Goal: Task Accomplishment & Management: Manage account settings

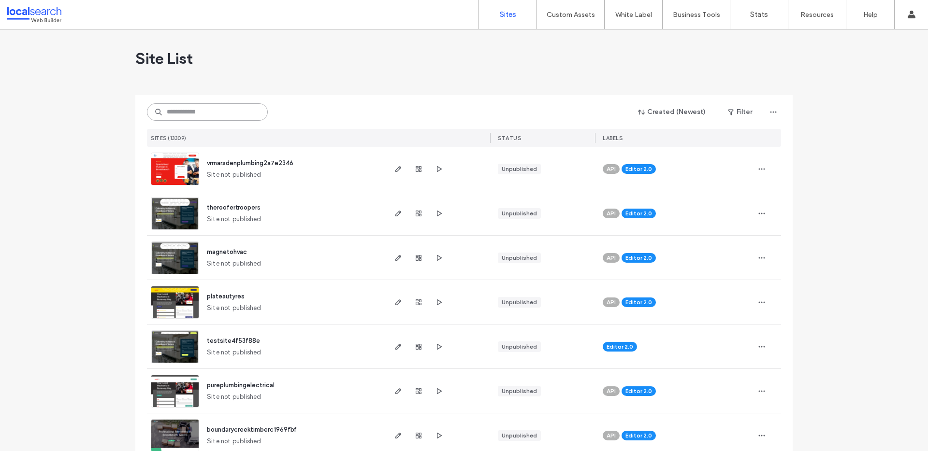
click at [185, 112] on input at bounding box center [207, 111] width 121 height 17
paste input "********"
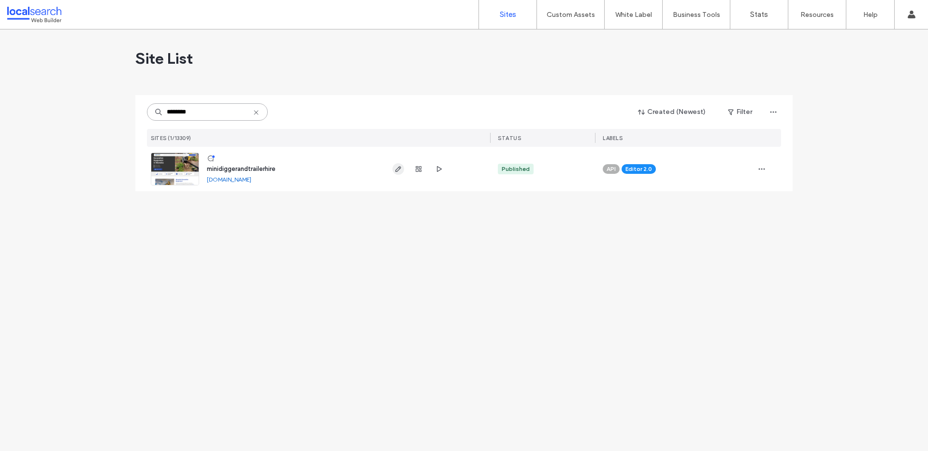
type input "********"
click at [398, 169] on icon "button" at bounding box center [398, 169] width 8 height 8
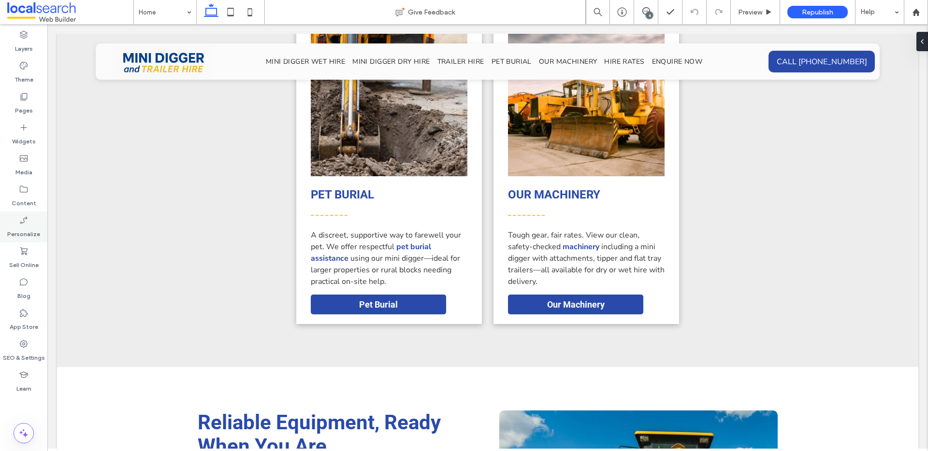
scroll to position [936, 0]
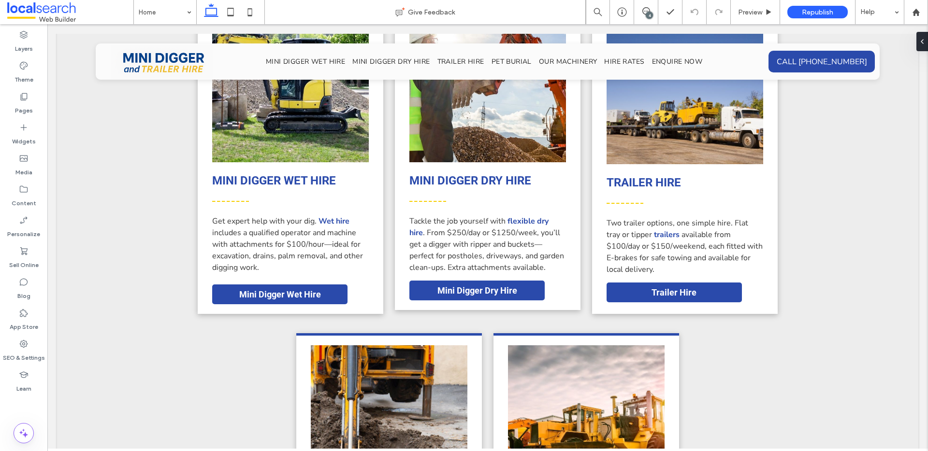
click at [652, 15] on div "4" at bounding box center [649, 15] width 7 height 7
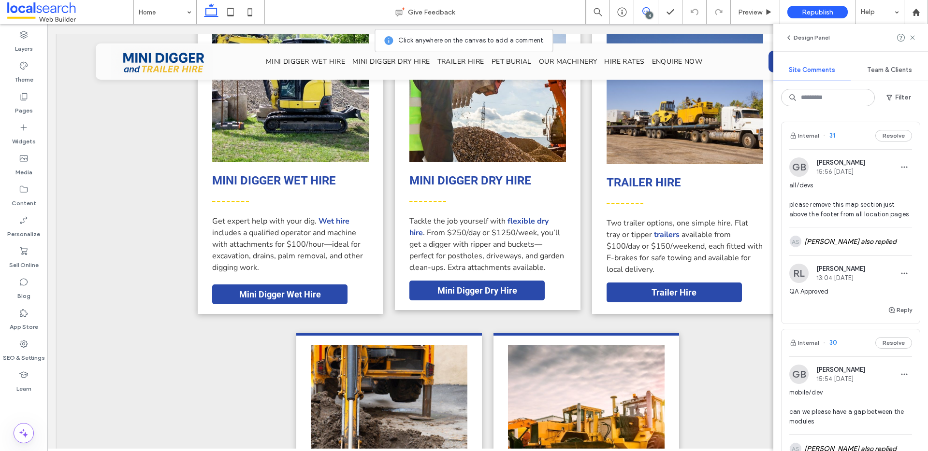
click at [651, 15] on div "4" at bounding box center [649, 15] width 7 height 7
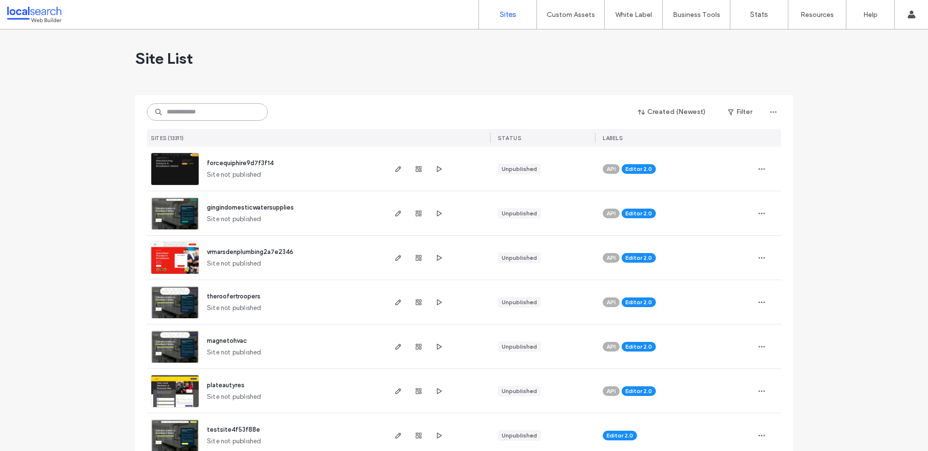
click at [233, 109] on input at bounding box center [207, 111] width 121 height 17
paste input "********"
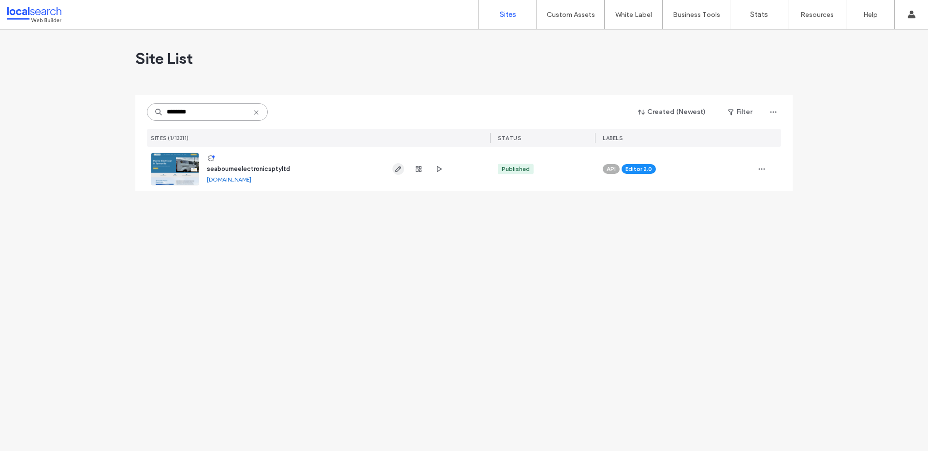
type input "********"
click at [398, 168] on use "button" at bounding box center [398, 169] width 6 height 6
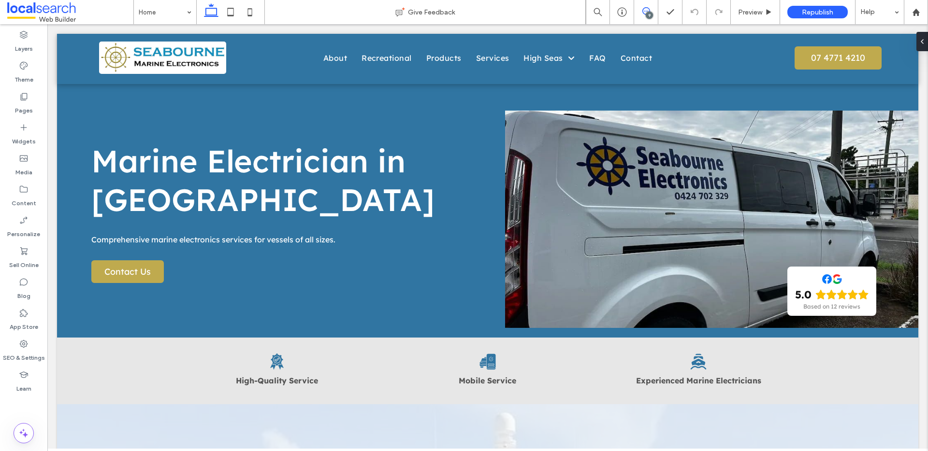
click at [644, 10] on icon at bounding box center [646, 11] width 8 height 8
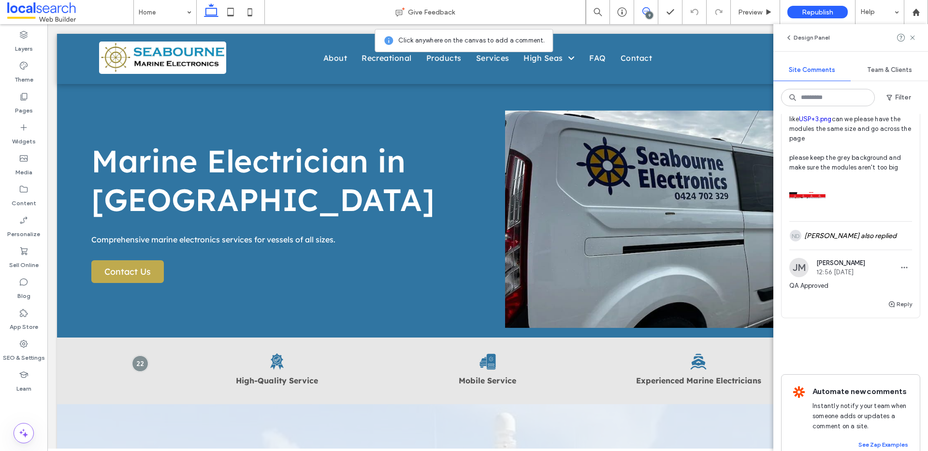
scroll to position [1975, 0]
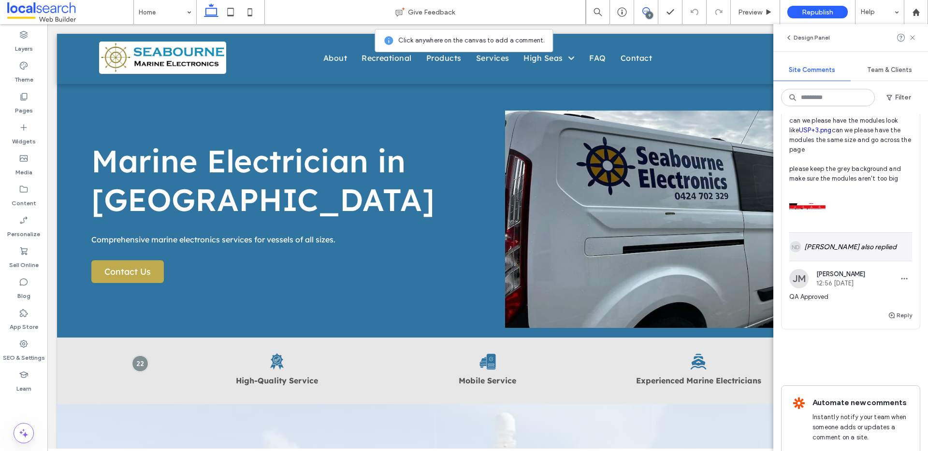
click at [834, 261] on div "ND Nover Dagsaan also replied" at bounding box center [850, 247] width 123 height 28
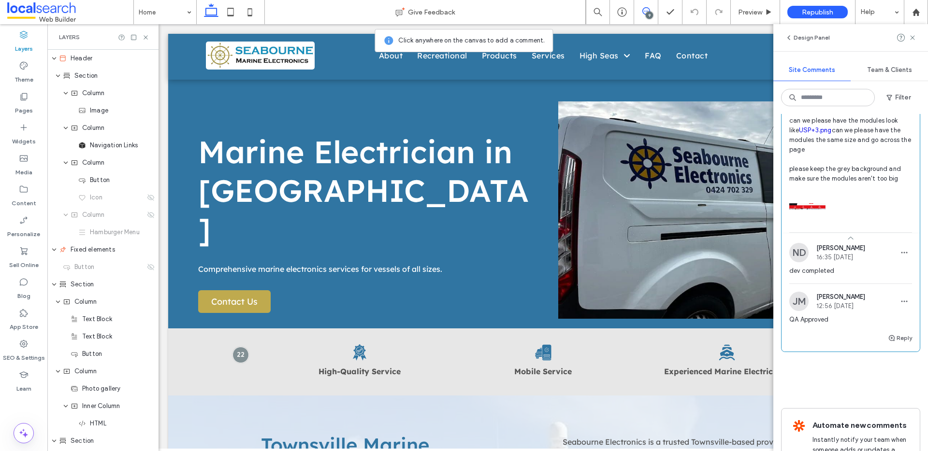
scroll to position [1794, 0]
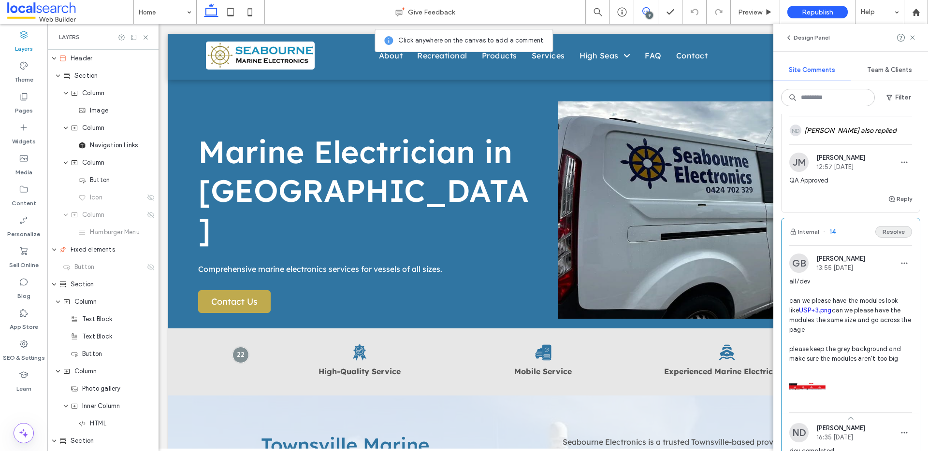
click at [889, 238] on button "Resolve" at bounding box center [893, 232] width 37 height 12
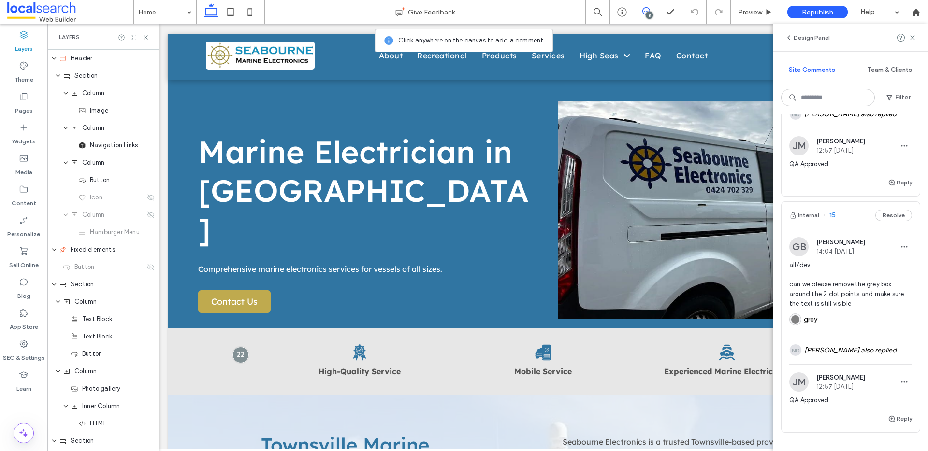
scroll to position [1571, 0]
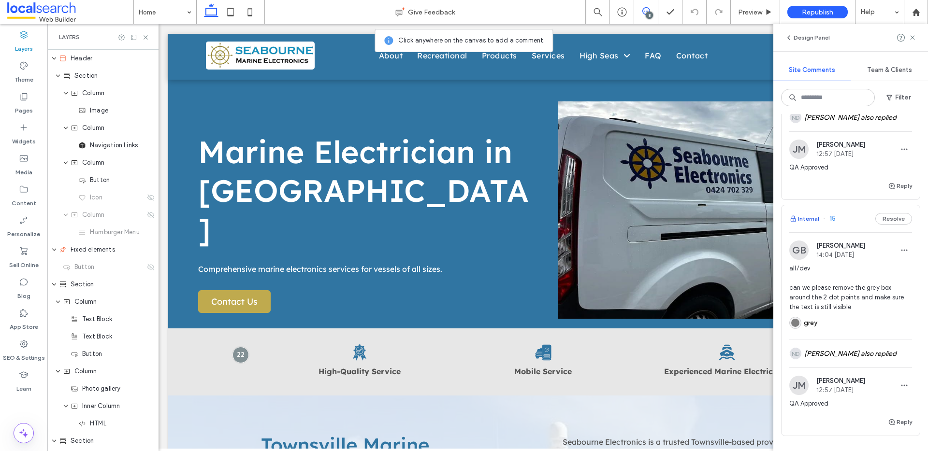
click at [808, 225] on button "Internal" at bounding box center [804, 219] width 30 height 12
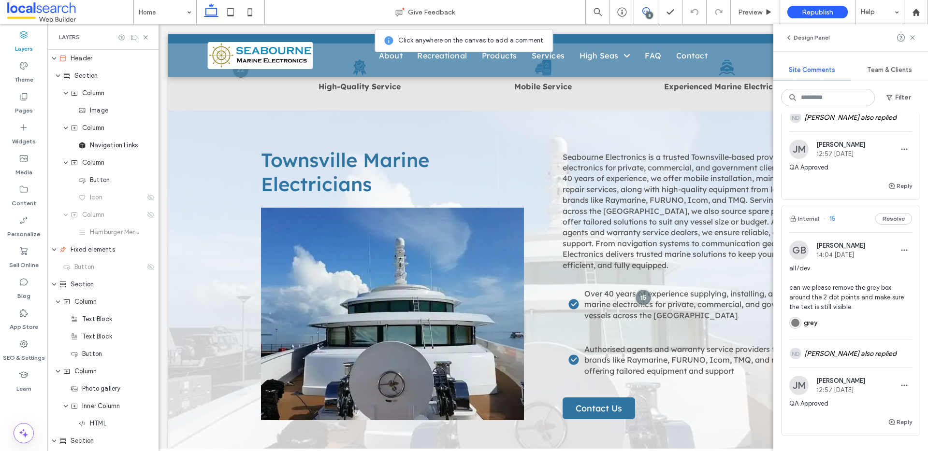
scroll to position [328, 0]
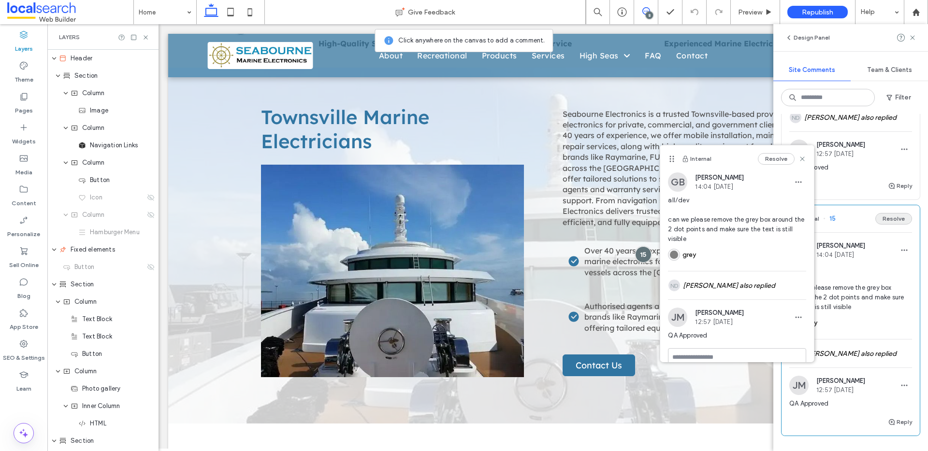
click at [879, 225] on button "Resolve" at bounding box center [893, 219] width 37 height 12
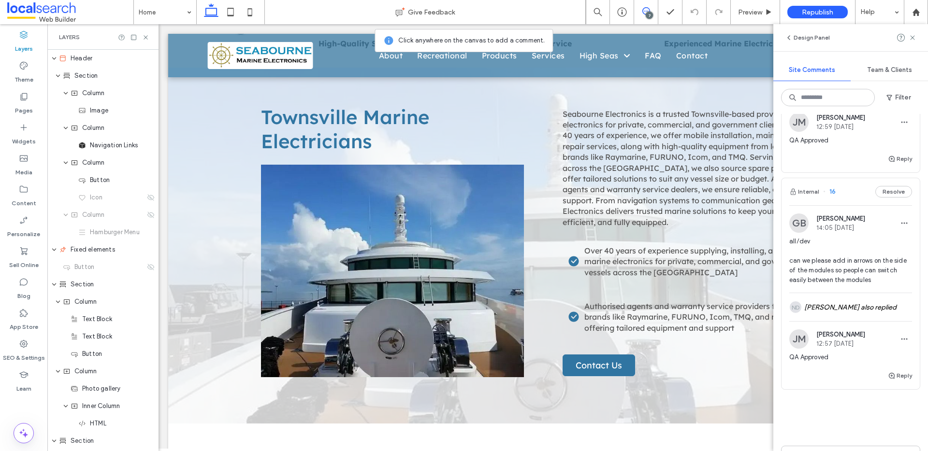
scroll to position [1357, 0]
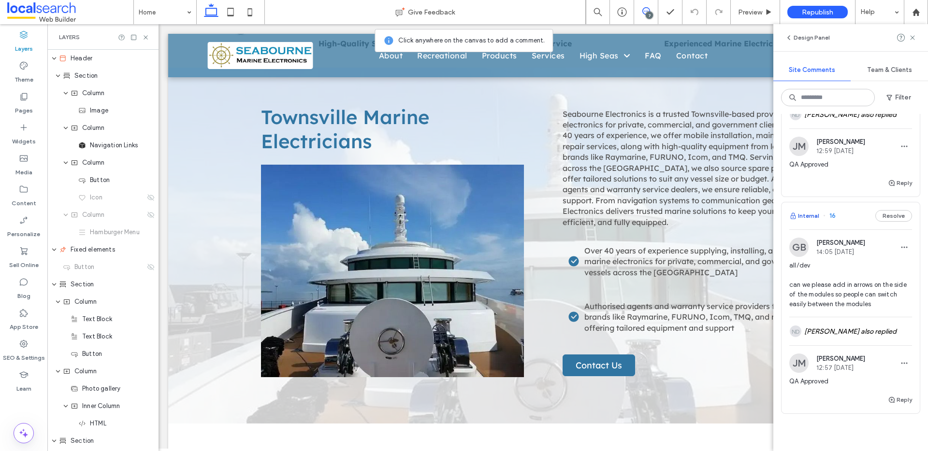
click at [814, 222] on button "Internal" at bounding box center [804, 216] width 30 height 12
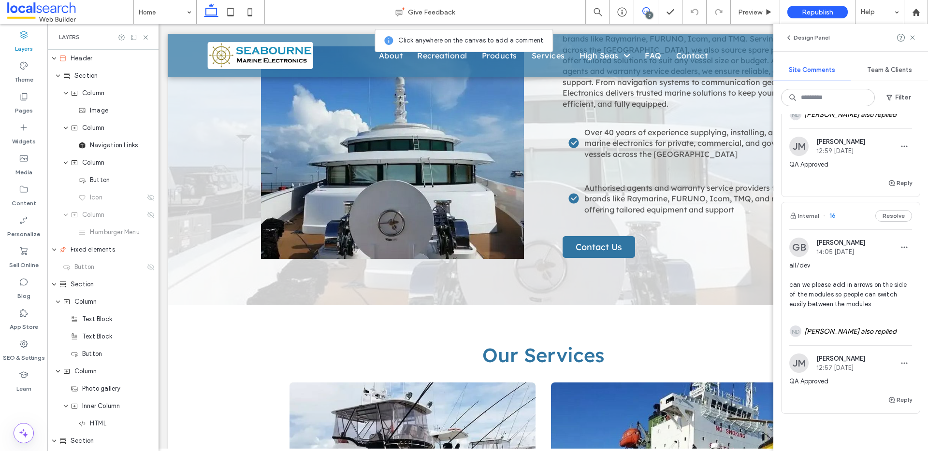
scroll to position [736, 0]
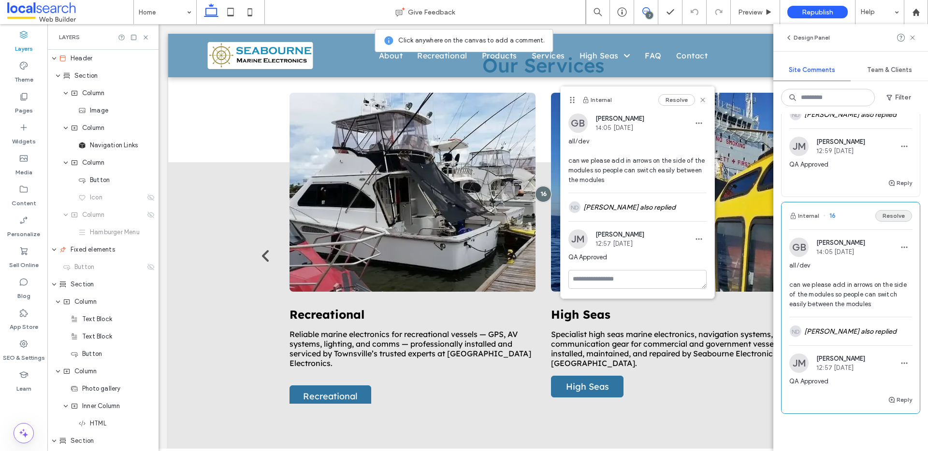
click at [887, 220] on button "Resolve" at bounding box center [893, 216] width 37 height 12
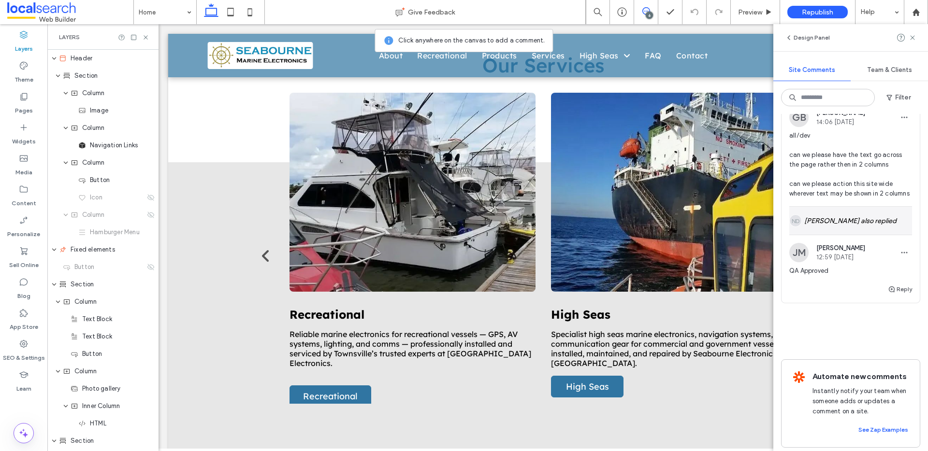
scroll to position [1182, 0]
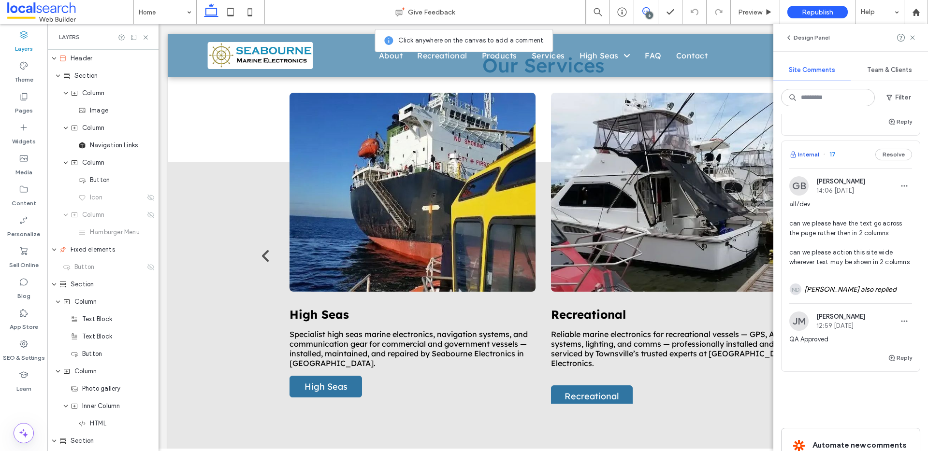
click at [799, 150] on button "Internal" at bounding box center [804, 155] width 30 height 12
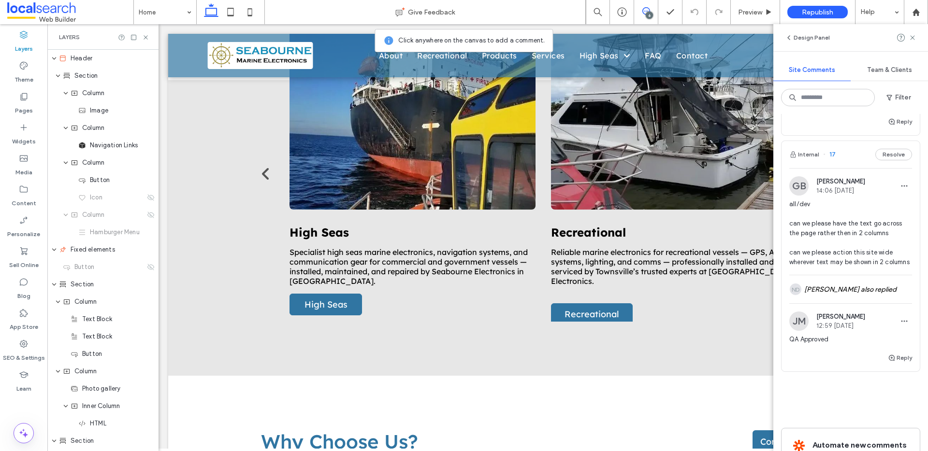
scroll to position [1062, 0]
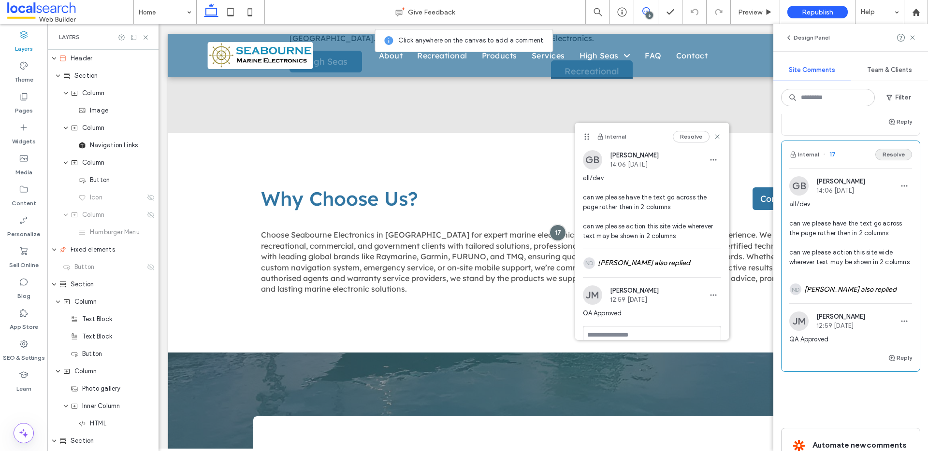
click at [882, 156] on button "Resolve" at bounding box center [893, 155] width 37 height 12
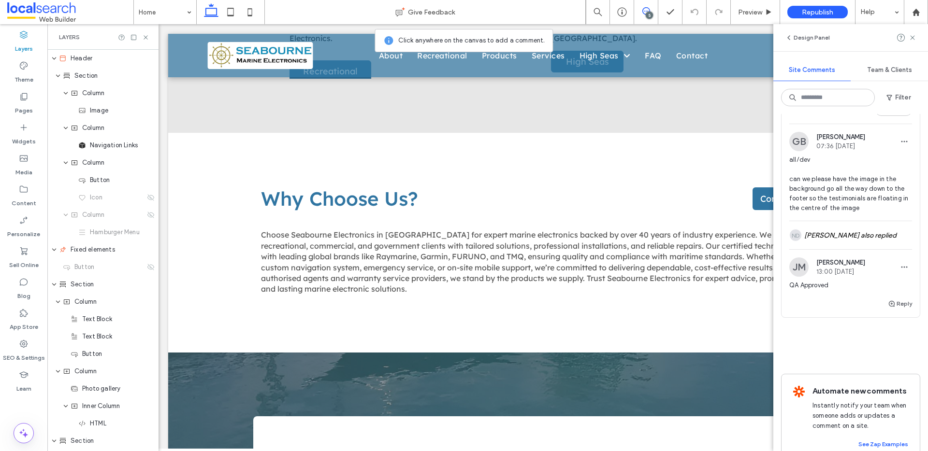
scroll to position [986, 0]
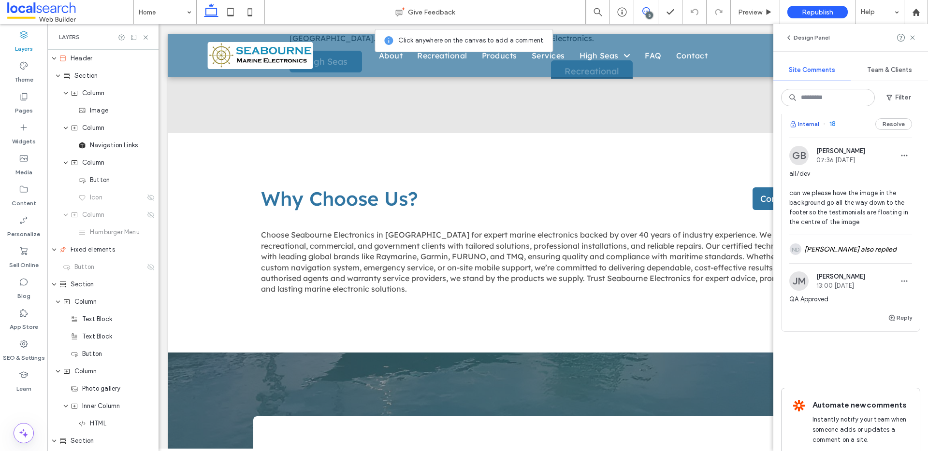
click at [802, 120] on button "Internal" at bounding box center [804, 124] width 30 height 12
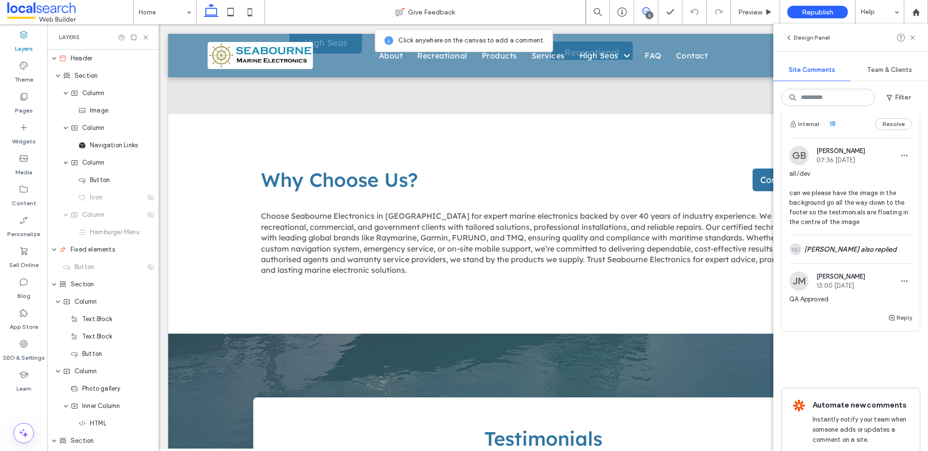
scroll to position [1053, 0]
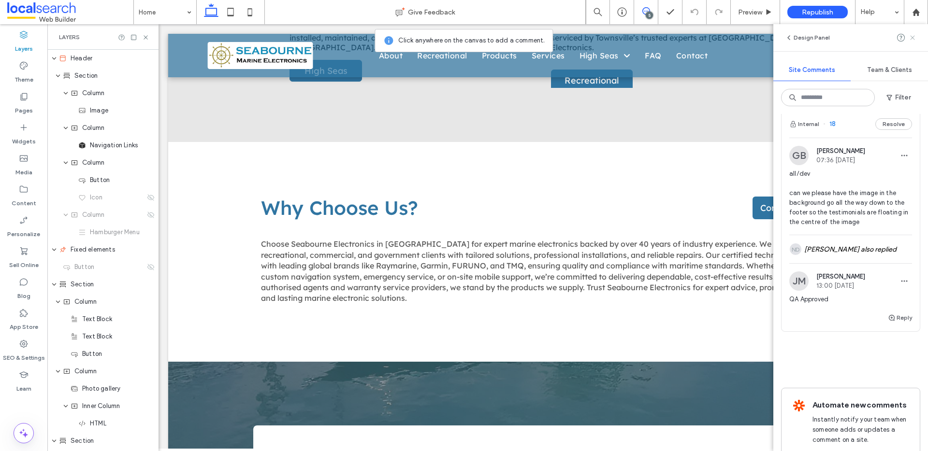
click at [914, 37] on icon at bounding box center [913, 38] width 8 height 8
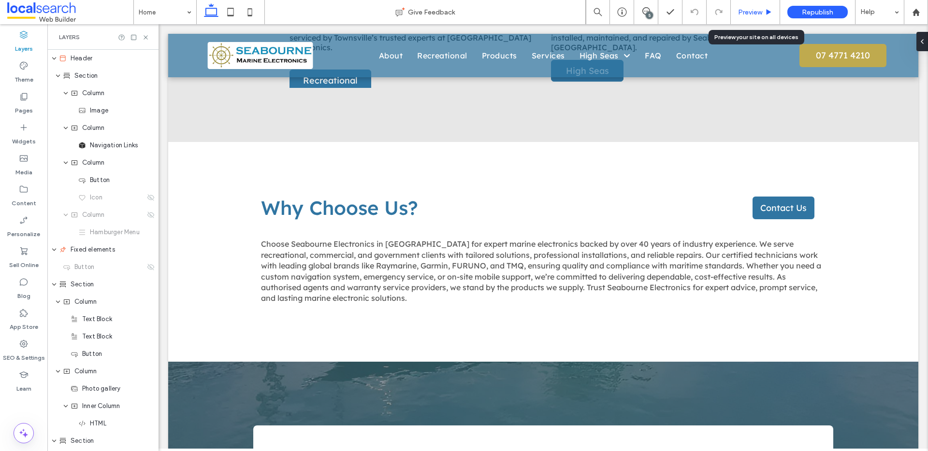
click at [758, 14] on span "Preview" at bounding box center [750, 12] width 24 height 8
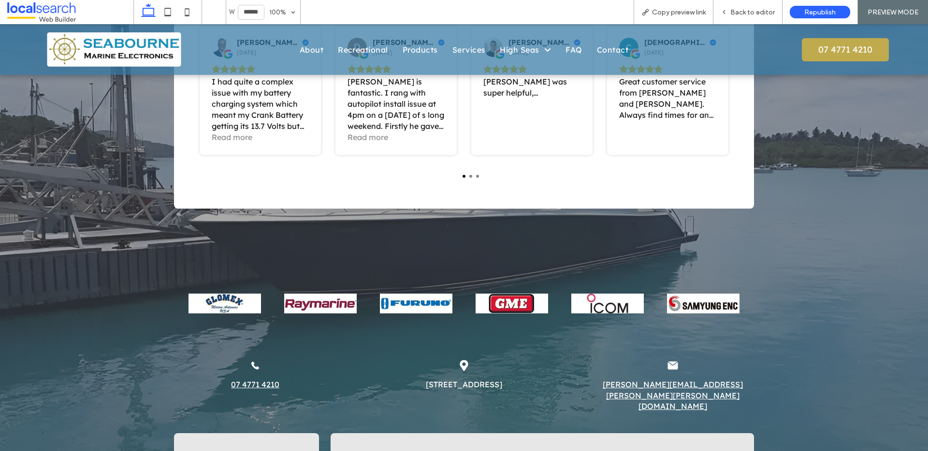
scroll to position [1748, 0]
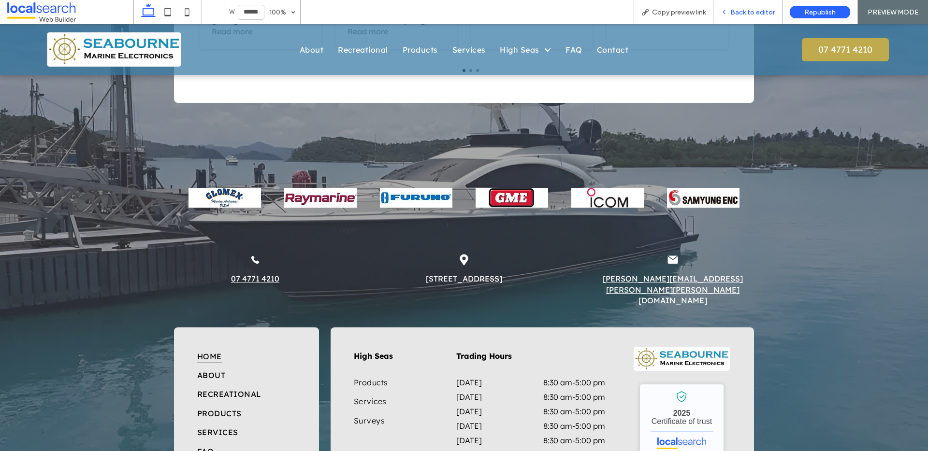
click at [741, 11] on span "Back to editor" at bounding box center [752, 12] width 44 height 8
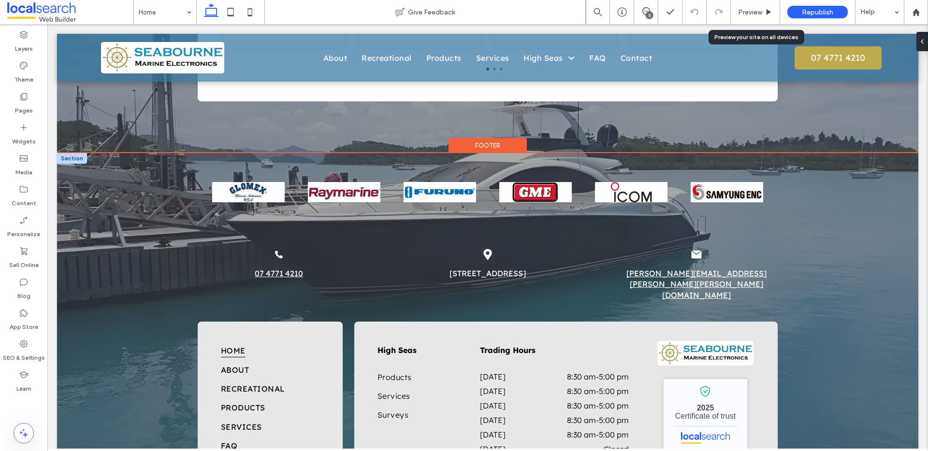
scroll to position [1739, 0]
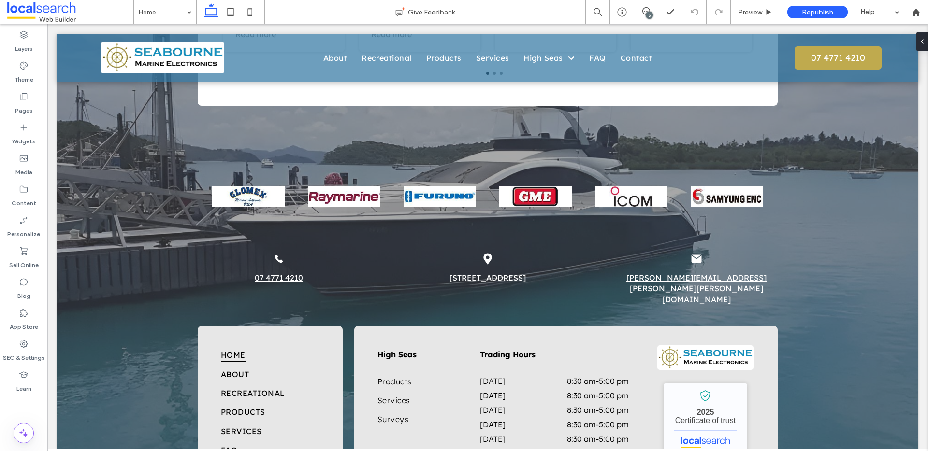
click at [649, 12] on div "5" at bounding box center [649, 15] width 7 height 7
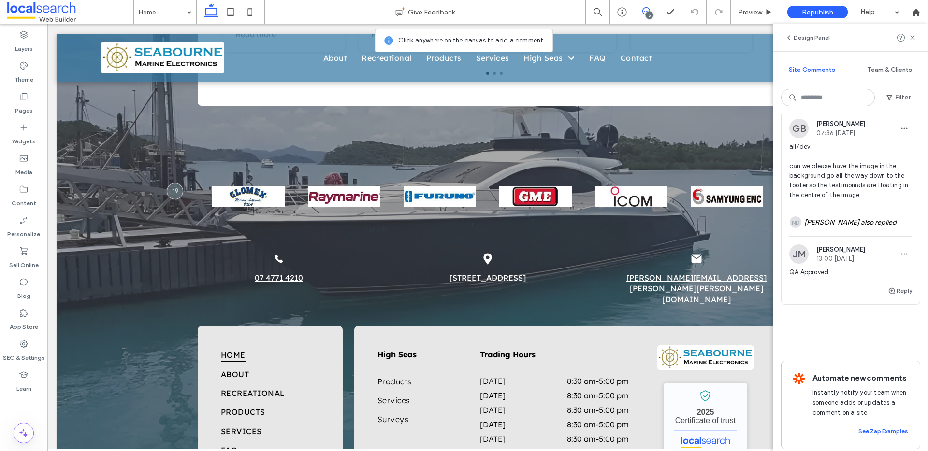
scroll to position [1011, 0]
click at [847, 219] on div "ND Nover Dagsaan also replied" at bounding box center [850, 224] width 123 height 28
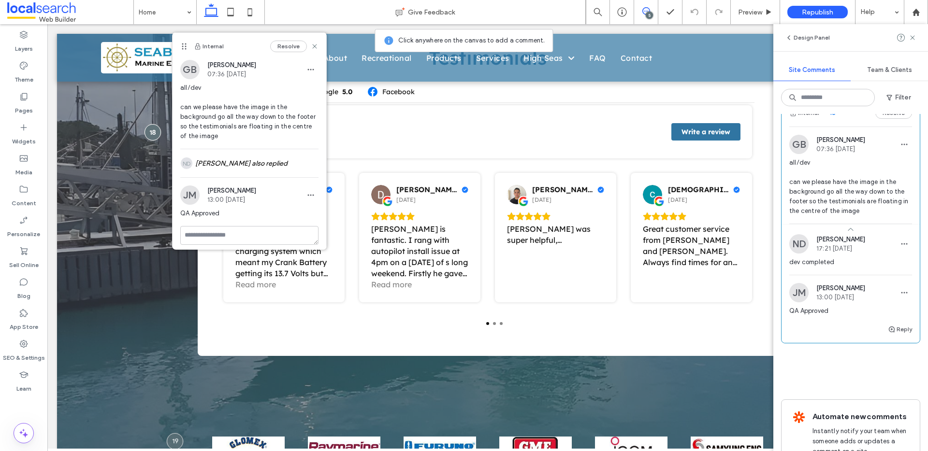
scroll to position [990, 0]
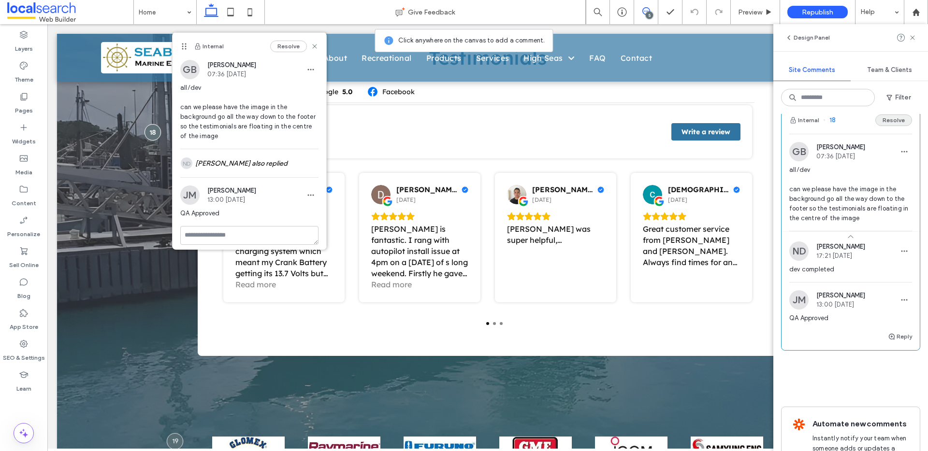
click at [885, 119] on button "Resolve" at bounding box center [893, 121] width 37 height 12
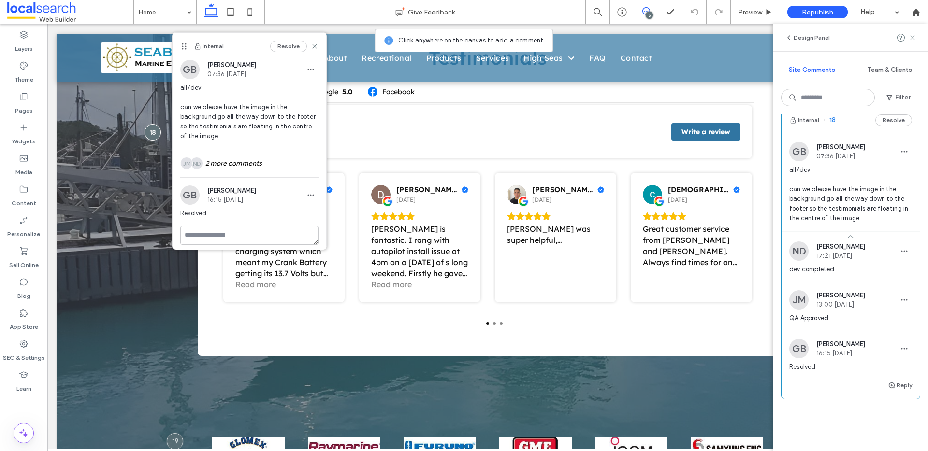
click at [912, 42] on span at bounding box center [913, 38] width 8 height 12
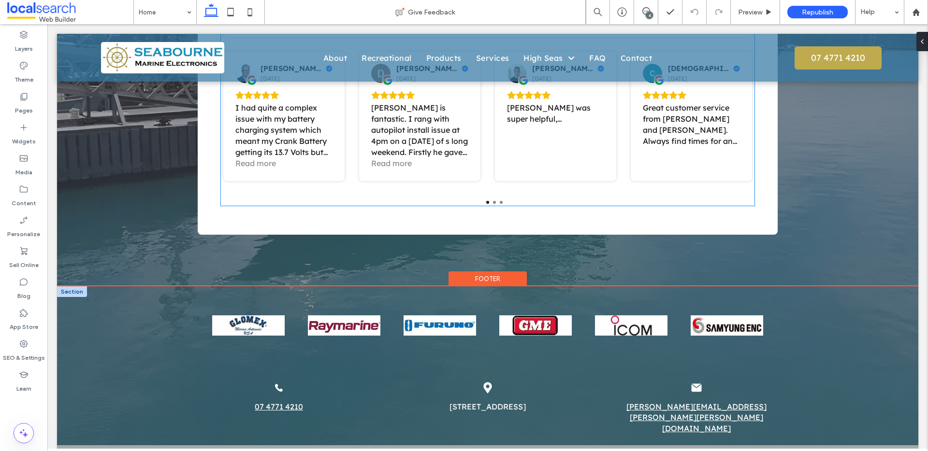
scroll to position [1632, 0]
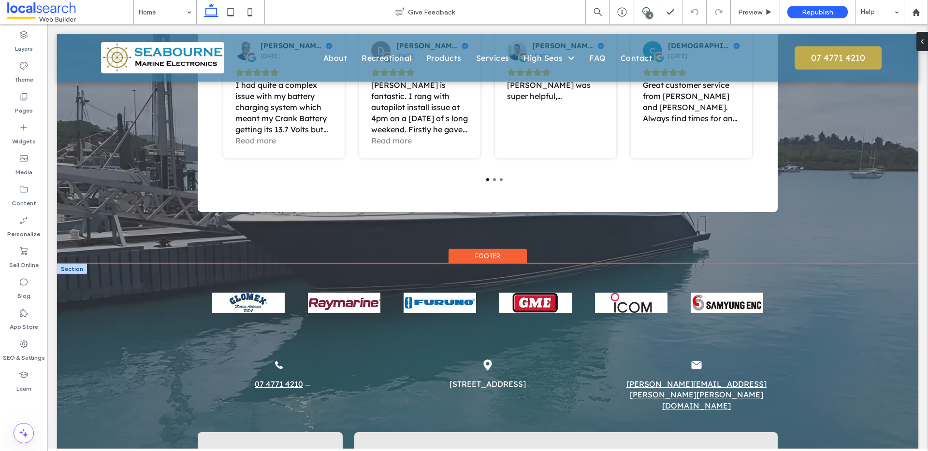
click at [77, 265] on div at bounding box center [72, 269] width 30 height 11
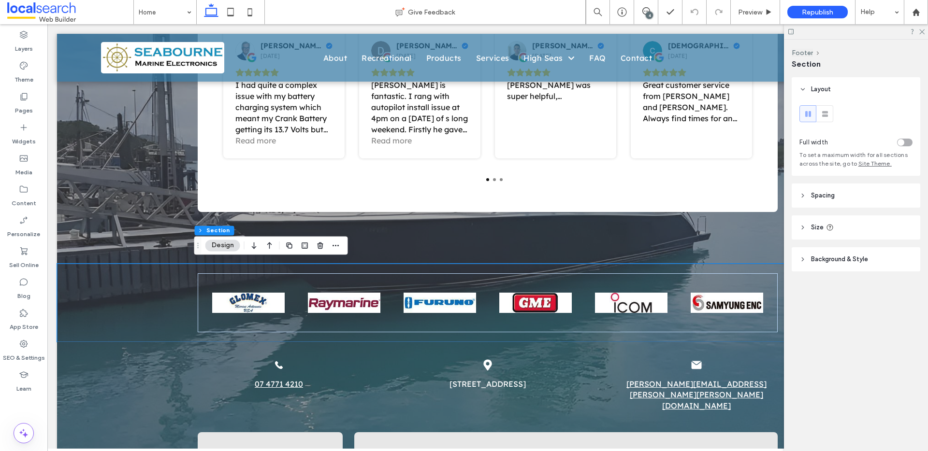
click at [832, 265] on header "Background & Style" at bounding box center [856, 259] width 129 height 24
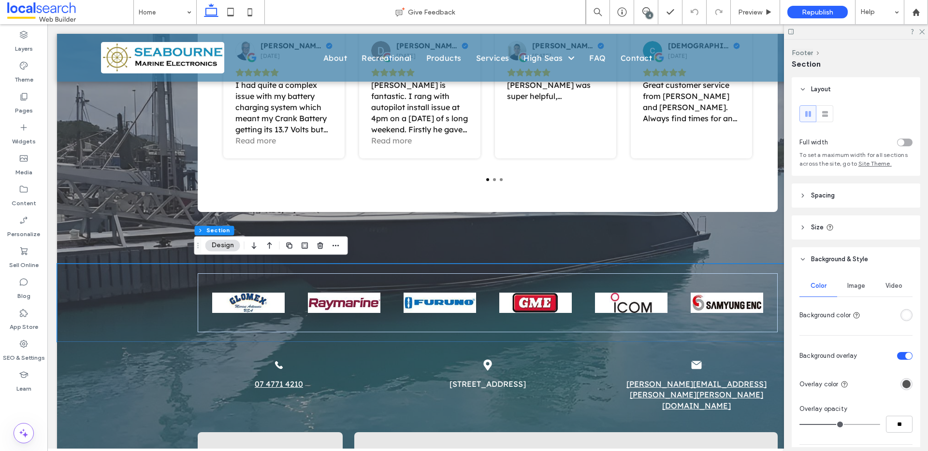
click at [859, 287] on span "Image" at bounding box center [856, 286] width 18 height 8
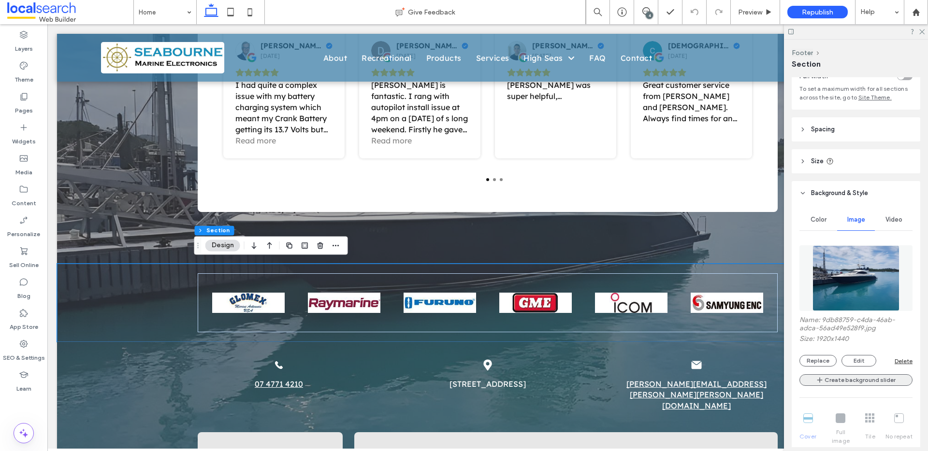
scroll to position [72, 0]
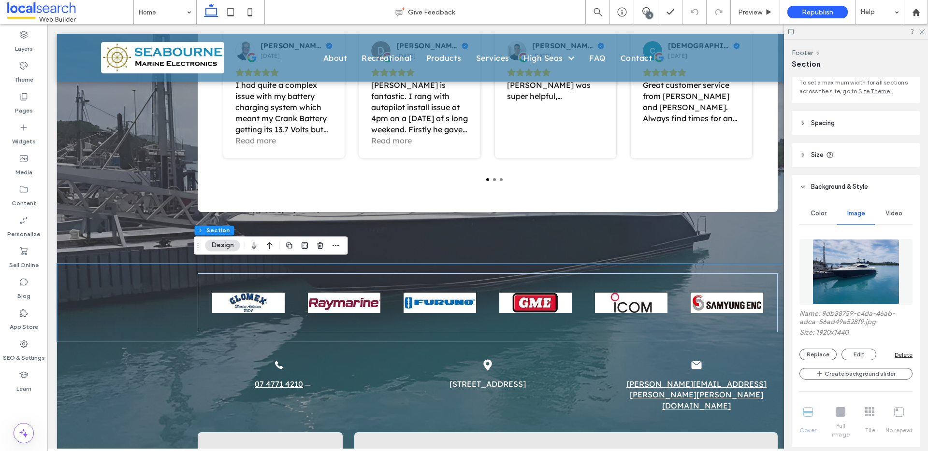
click at [817, 216] on span "Color" at bounding box center [818, 214] width 16 height 8
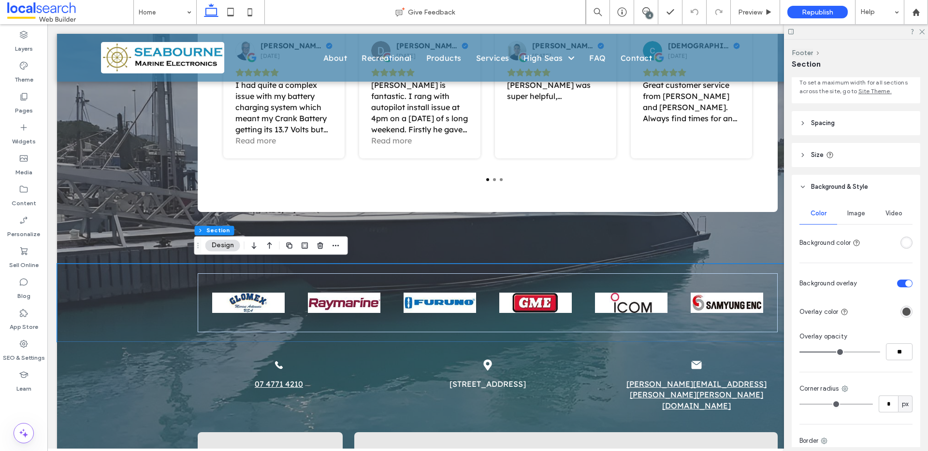
click at [902, 245] on div "rgba(255, 255, 255, 1)" at bounding box center [906, 243] width 8 height 8
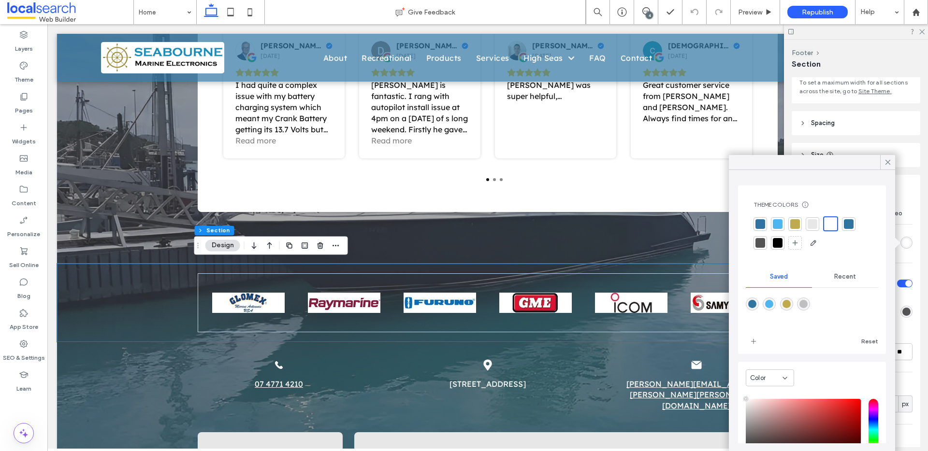
click at [777, 242] on div at bounding box center [778, 243] width 10 height 10
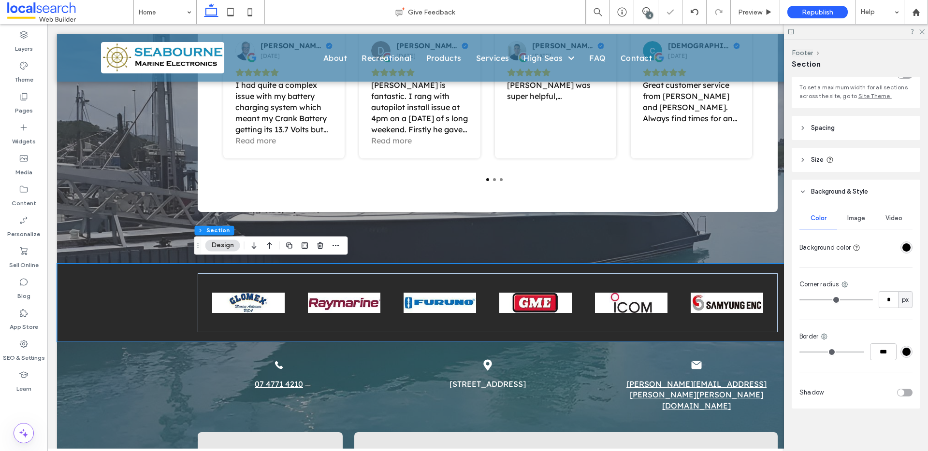
click at [902, 249] on div "rgba(0, 0, 0, 1)" at bounding box center [906, 248] width 8 height 8
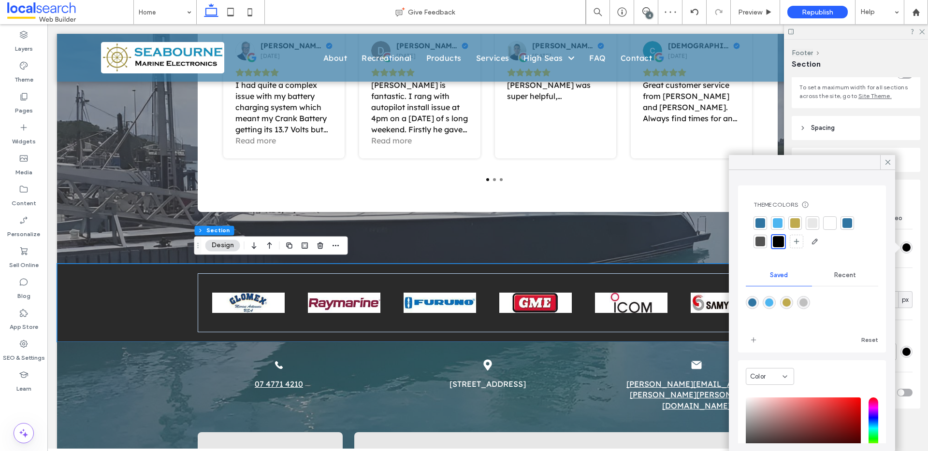
click at [835, 222] on div at bounding box center [830, 224] width 14 height 14
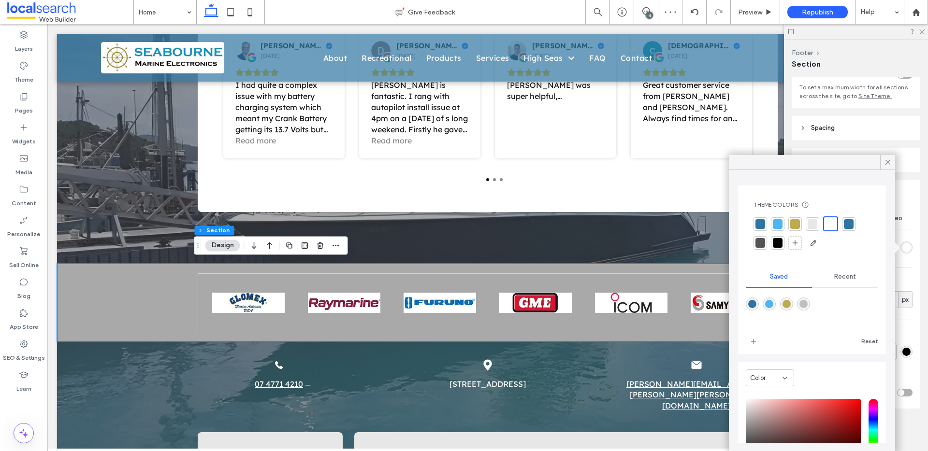
click at [813, 226] on div at bounding box center [813, 224] width 10 height 10
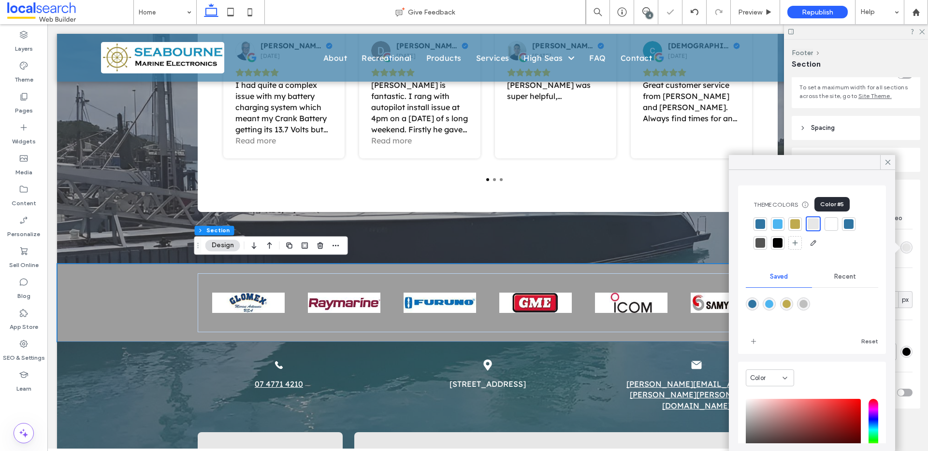
click at [828, 226] on div at bounding box center [831, 224] width 10 height 10
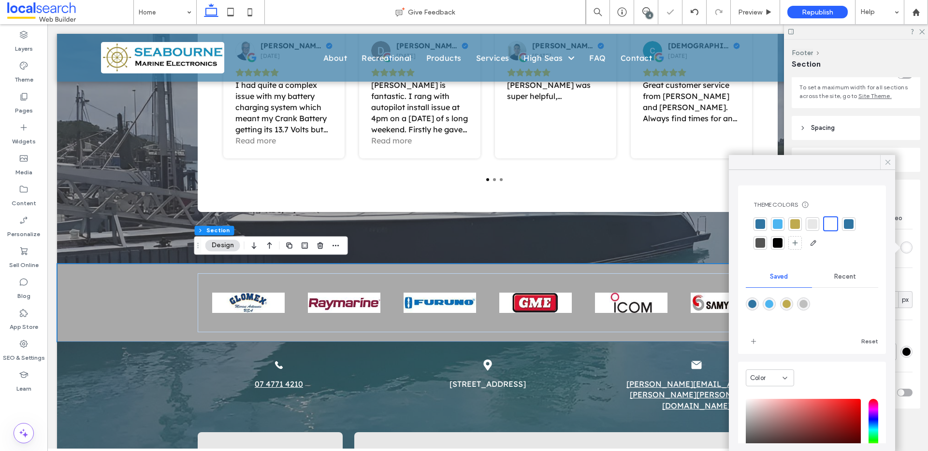
click at [888, 165] on icon at bounding box center [887, 162] width 9 height 9
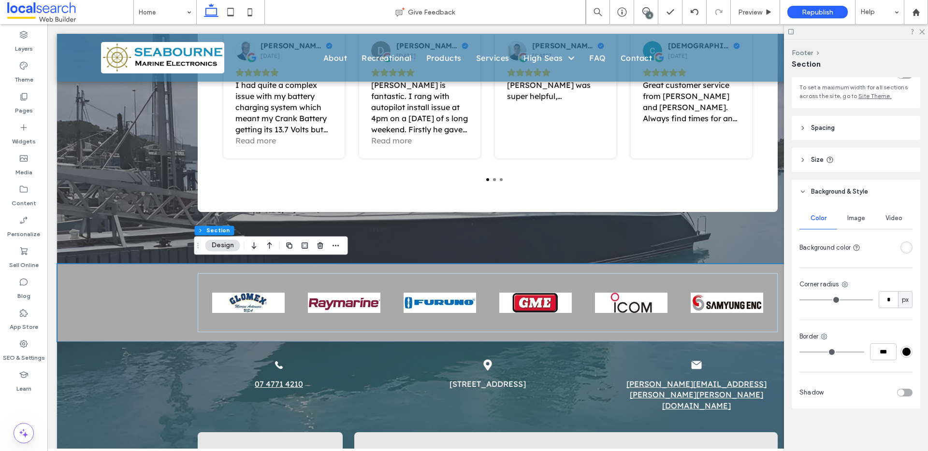
click at [902, 250] on div "rgba(255, 255, 255, 1)" at bounding box center [906, 248] width 8 height 8
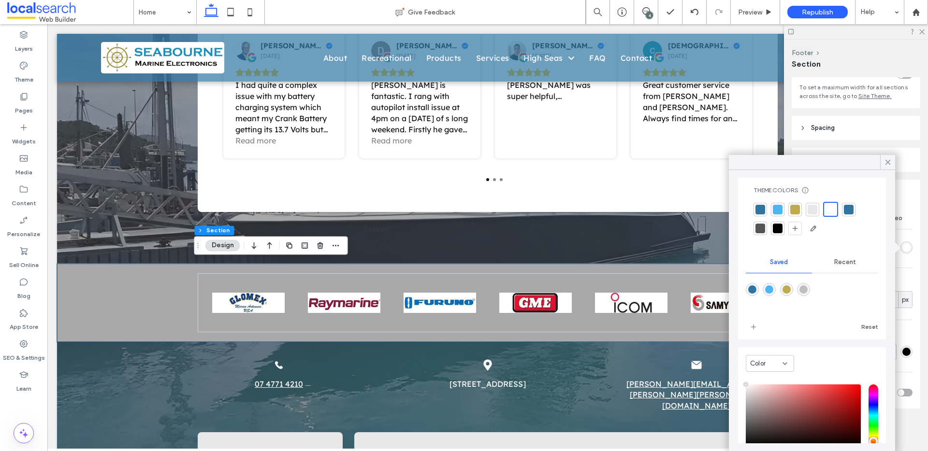
scroll to position [79, 0]
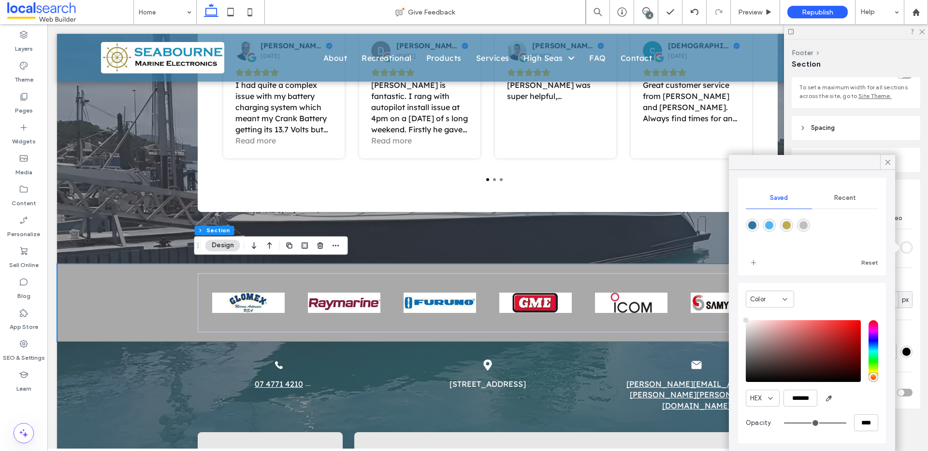
click at [748, 320] on div "saturation and value" at bounding box center [803, 351] width 115 height 62
type input "*******"
drag, startPoint x: 748, startPoint y: 320, endPoint x: 739, endPoint y: 313, distance: 11.7
click at [739, 313] on div "Color HEX ******* Opacity ****" at bounding box center [812, 363] width 148 height 160
click at [886, 165] on icon at bounding box center [887, 162] width 9 height 9
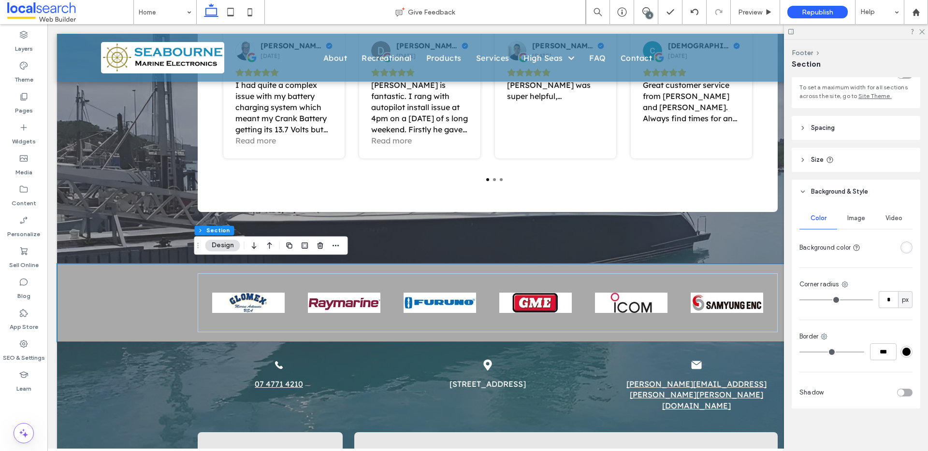
click at [851, 218] on span "Image" at bounding box center [856, 219] width 18 height 8
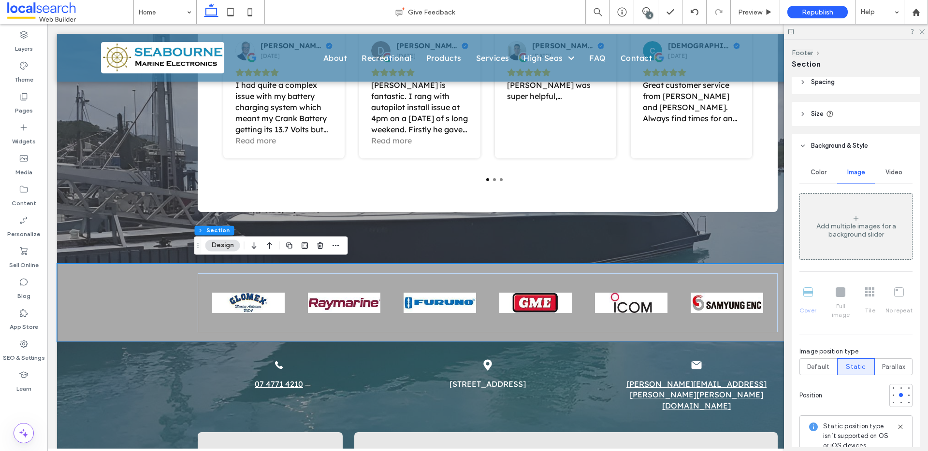
scroll to position [79, 0]
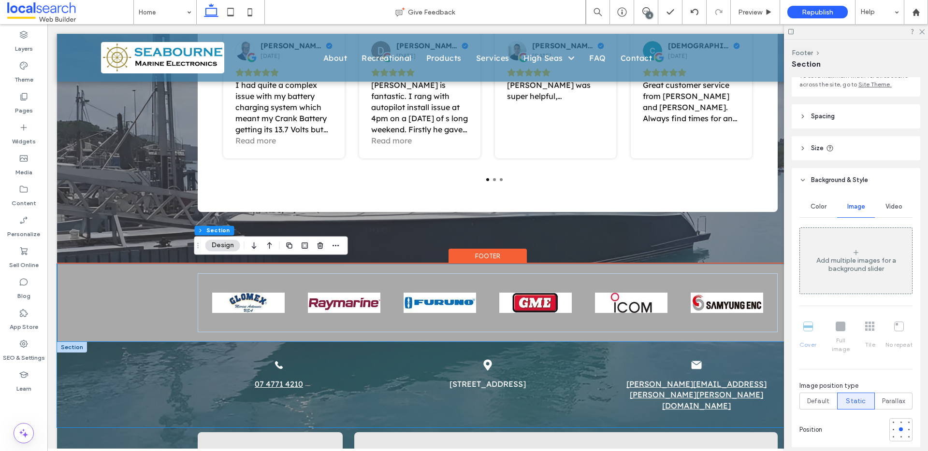
click at [102, 370] on div "Phone Icon 07 4771 4210 Map Icon Unit 6 / 68 Railway Ave, Railway Estate QLD 48…" at bounding box center [487, 385] width 861 height 86
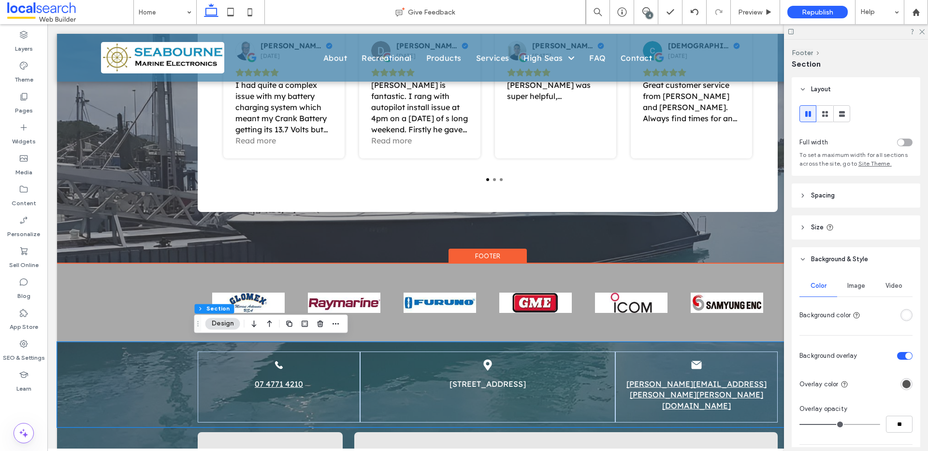
click at [66, 351] on div "Phone Icon 07 4771 4210 Map Icon Unit 6 / 68 Railway Ave, Railway Estate QLD 48…" at bounding box center [487, 385] width 861 height 86
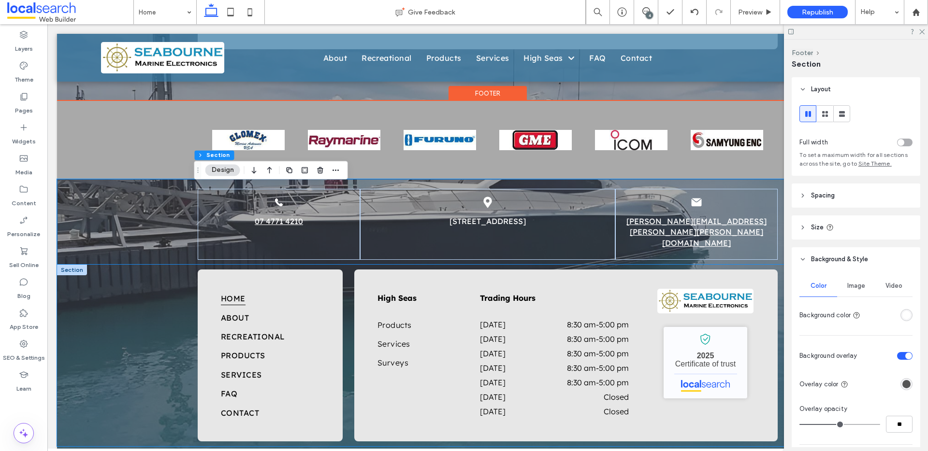
scroll to position [1797, 0]
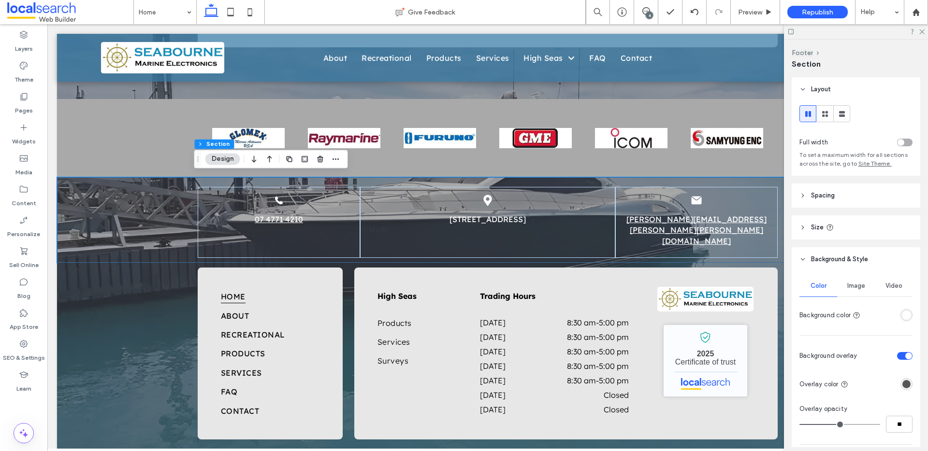
click at [905, 355] on div "toggle" at bounding box center [908, 356] width 7 height 7
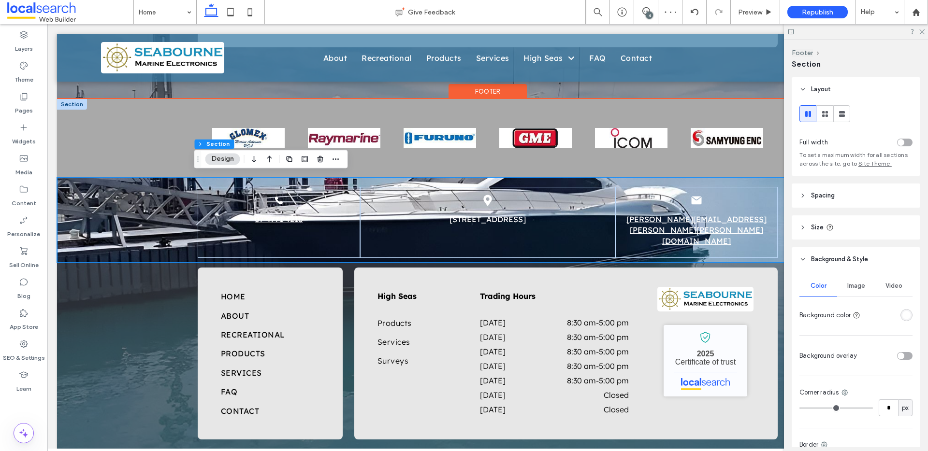
click at [78, 105] on div at bounding box center [72, 104] width 30 height 11
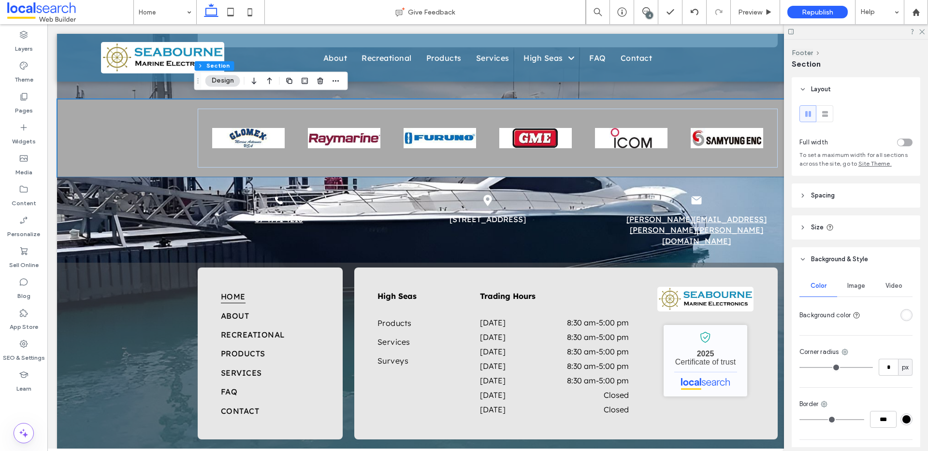
click at [856, 288] on span "Image" at bounding box center [856, 286] width 18 height 8
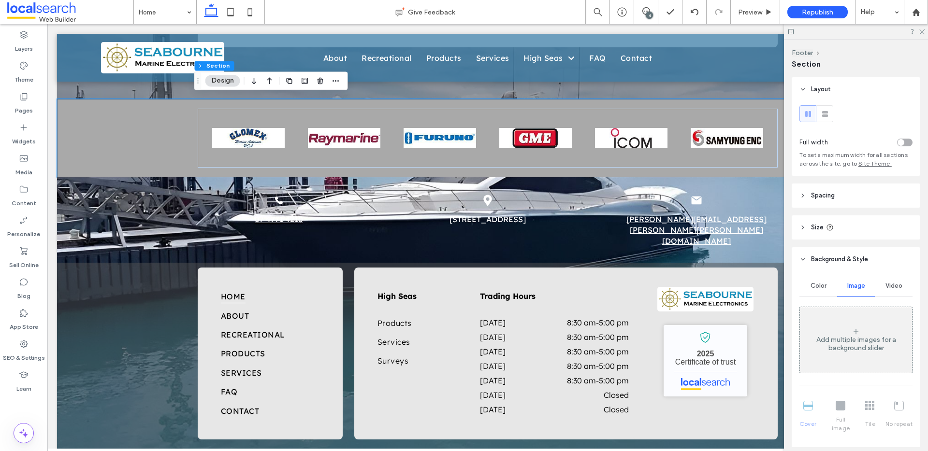
click at [816, 286] on span "Color" at bounding box center [818, 286] width 16 height 8
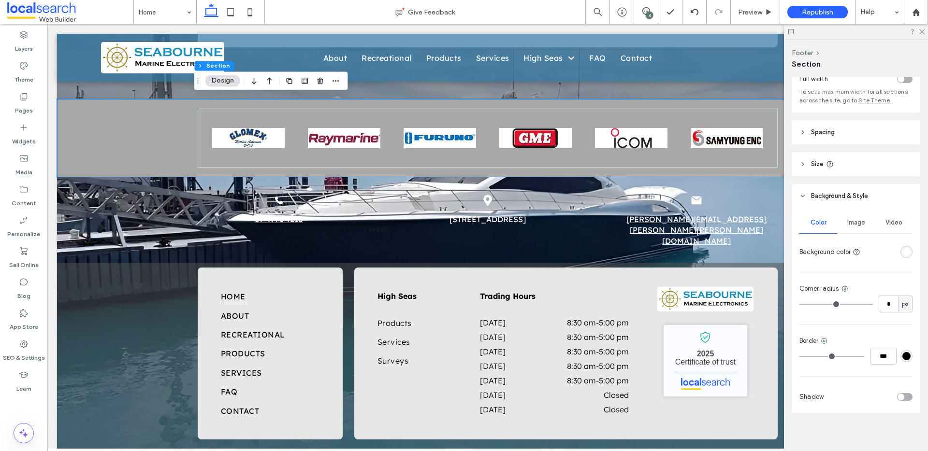
scroll to position [68, 0]
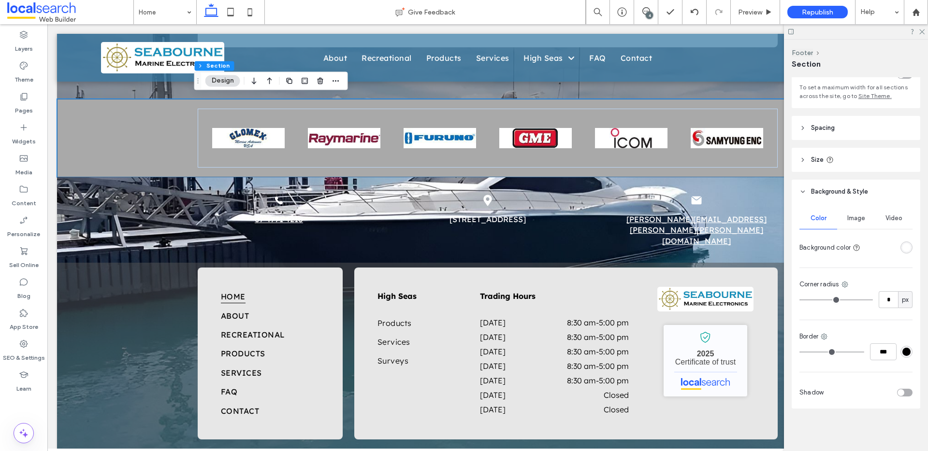
click at [849, 217] on span "Image" at bounding box center [856, 219] width 18 height 8
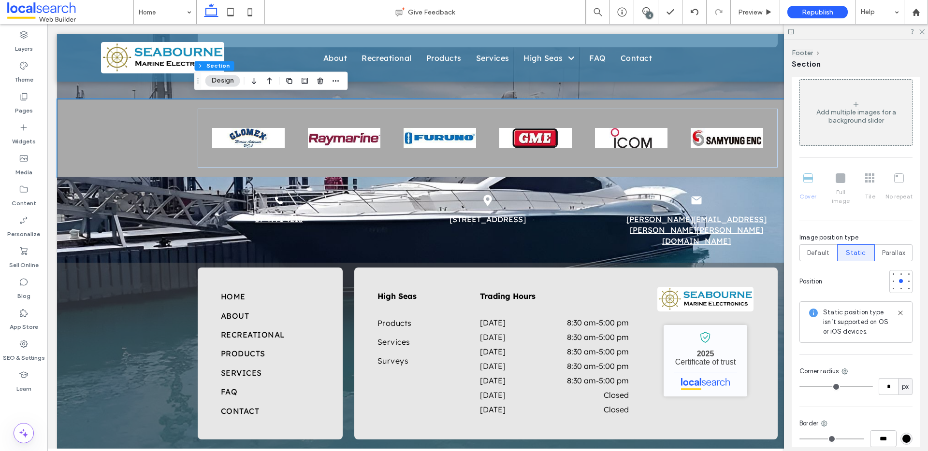
scroll to position [231, 0]
click at [211, 66] on button "Footer" at bounding box center [208, 66] width 26 height 10
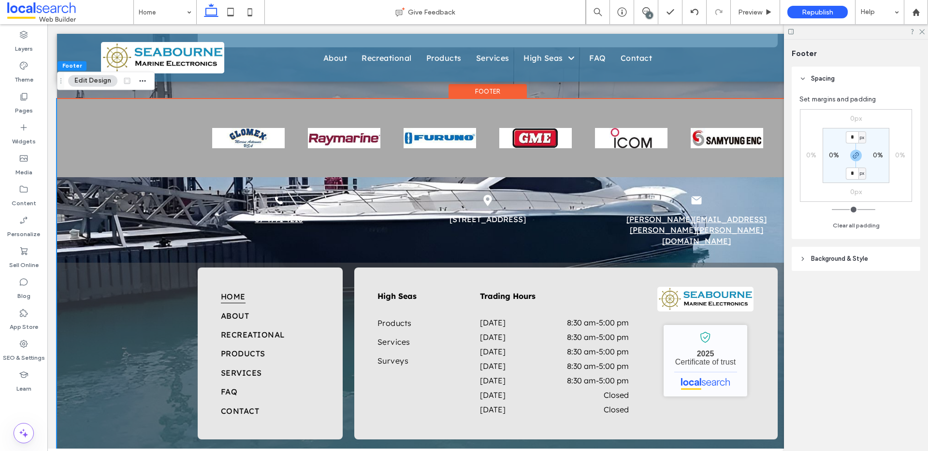
click at [844, 255] on span "Background & Style" at bounding box center [839, 259] width 57 height 10
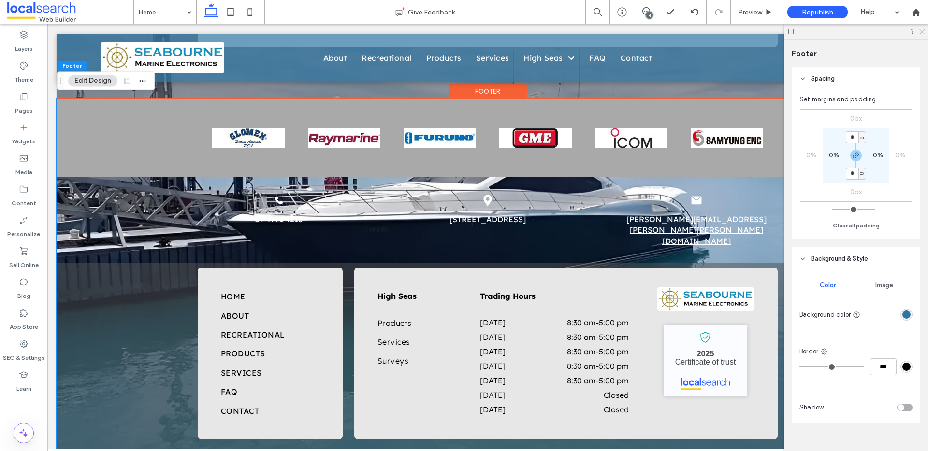
click at [923, 29] on icon at bounding box center [921, 31] width 6 height 6
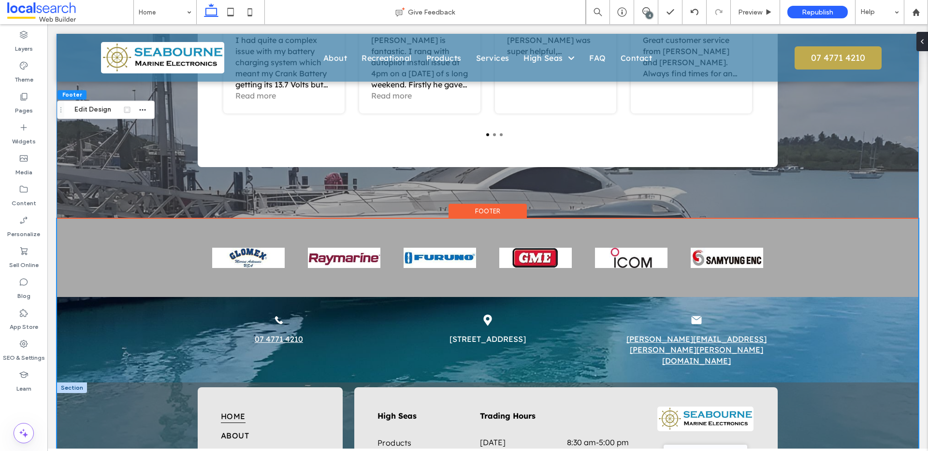
scroll to position [1781, 0]
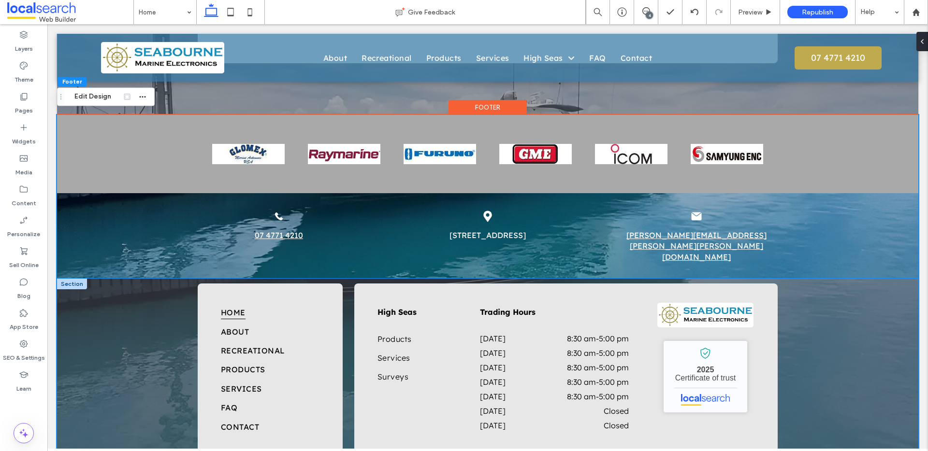
click at [873, 279] on div "Home About Recreational Products Services FAQ Contact High Seas Products Servic…" at bounding box center [487, 370] width 861 height 182
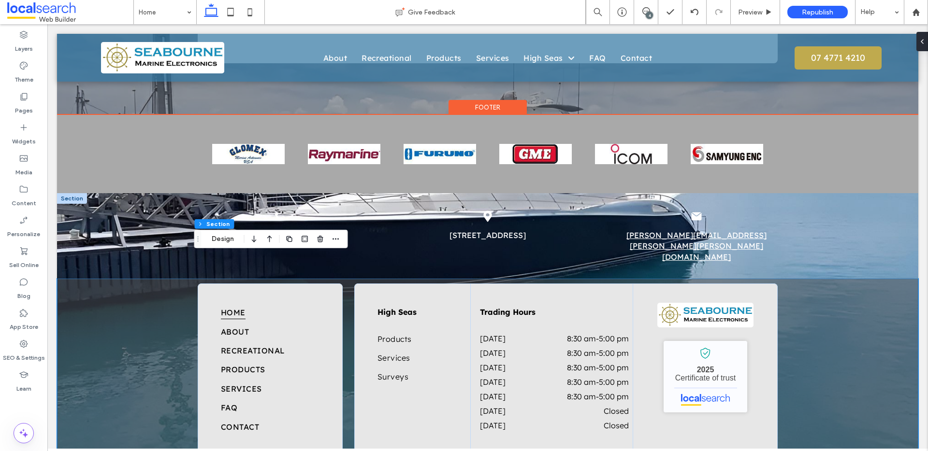
click at [79, 197] on div at bounding box center [72, 198] width 30 height 11
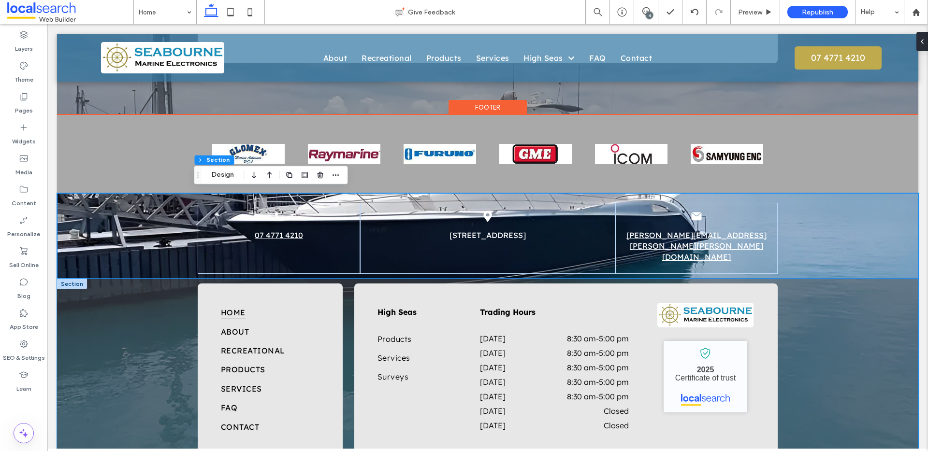
click at [111, 284] on div "Home About Recreational Products Services FAQ Contact High Seas Products Servic…" at bounding box center [487, 370] width 861 height 182
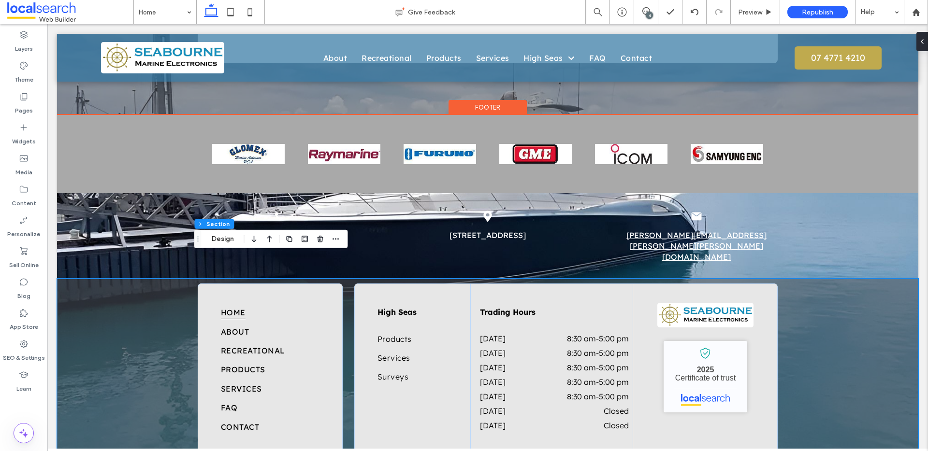
click at [79, 284] on div "Home About Recreational Products Services FAQ Contact High Seas Products Servic…" at bounding box center [487, 370] width 861 height 182
click at [219, 239] on button "Design" at bounding box center [222, 239] width 35 height 12
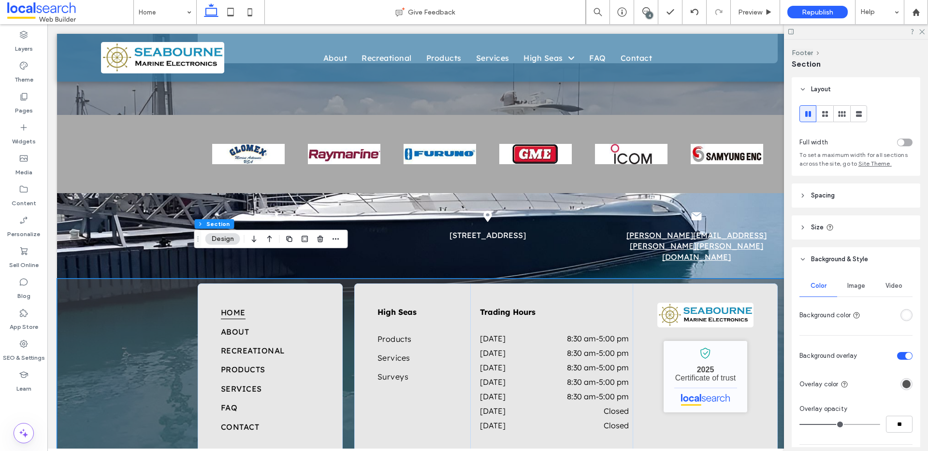
click at [905, 355] on div "toggle" at bounding box center [908, 356] width 7 height 7
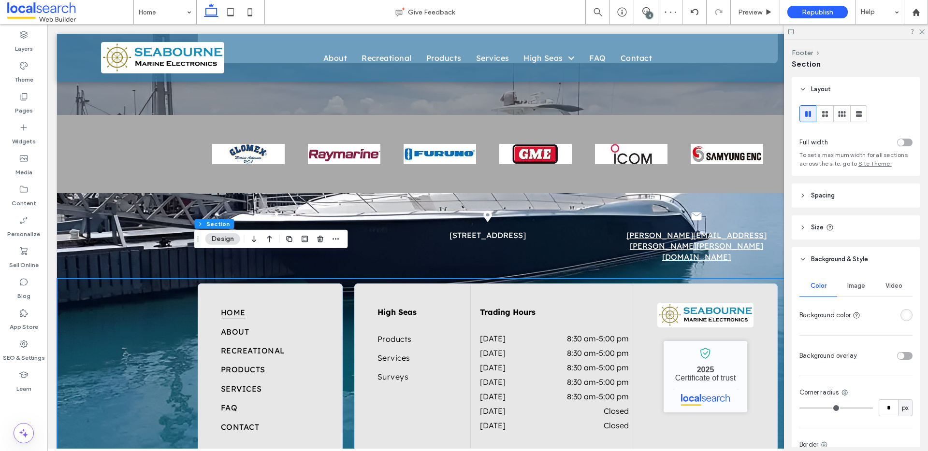
click at [902, 316] on div "rgba(255, 255, 255, 1)" at bounding box center [906, 315] width 8 height 8
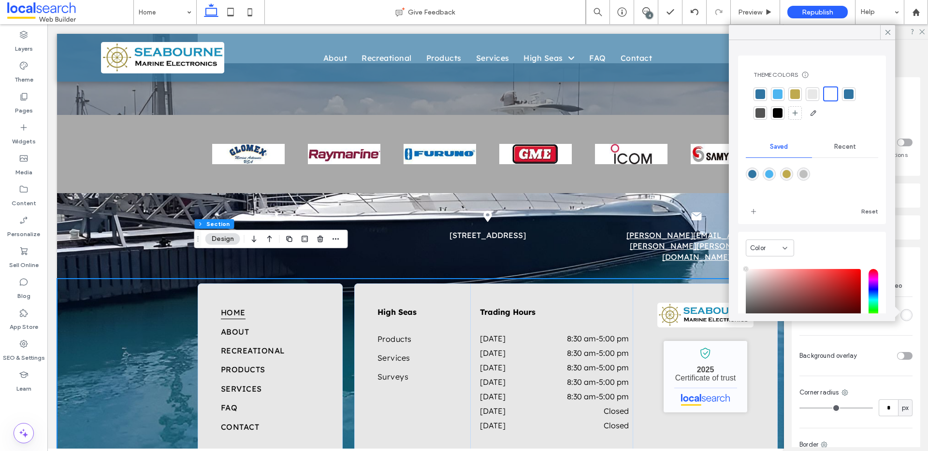
click at [815, 92] on div at bounding box center [813, 94] width 10 height 10
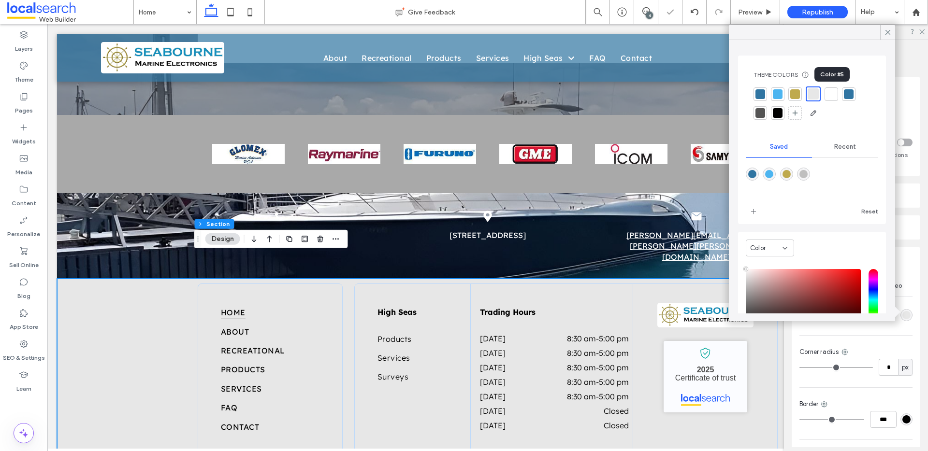
click at [827, 92] on div at bounding box center [831, 94] width 10 height 10
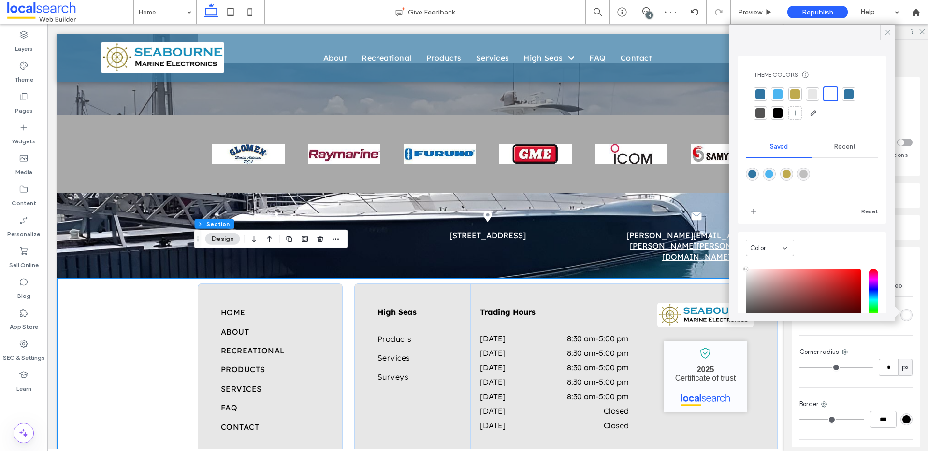
click at [885, 34] on icon at bounding box center [887, 32] width 9 height 9
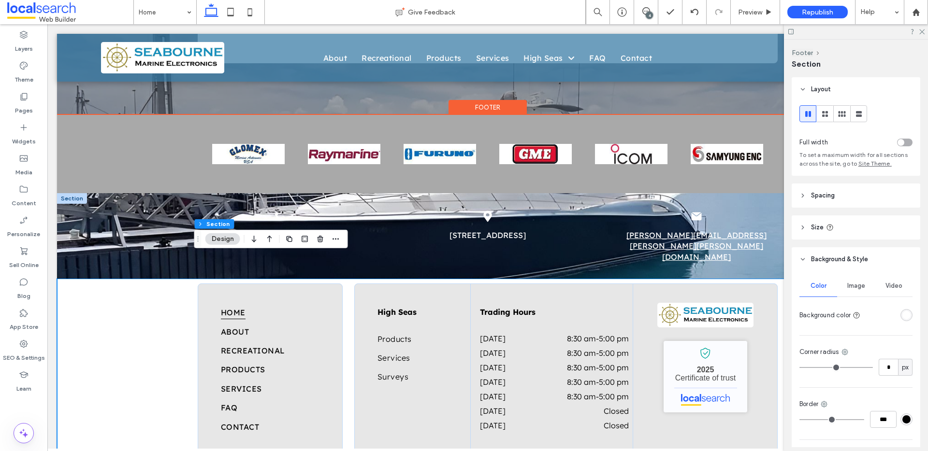
click at [78, 200] on div at bounding box center [72, 198] width 30 height 11
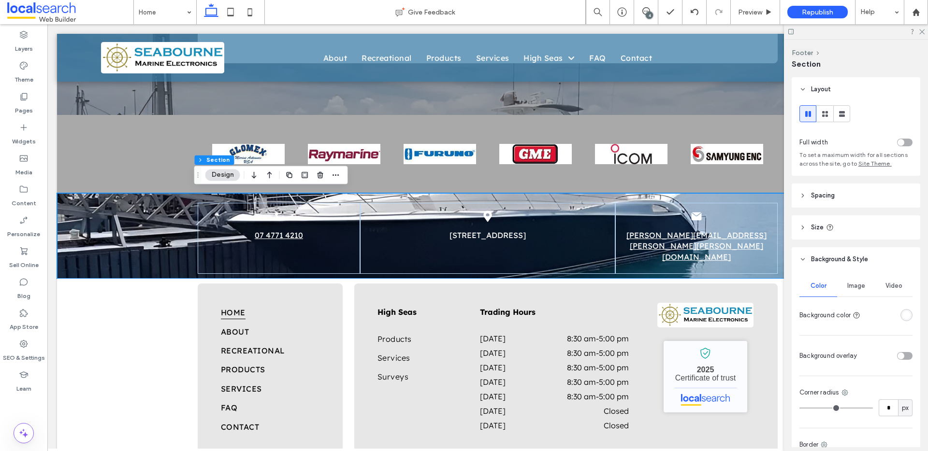
click at [902, 315] on div "rgba(255, 255, 255, 1)" at bounding box center [906, 315] width 8 height 8
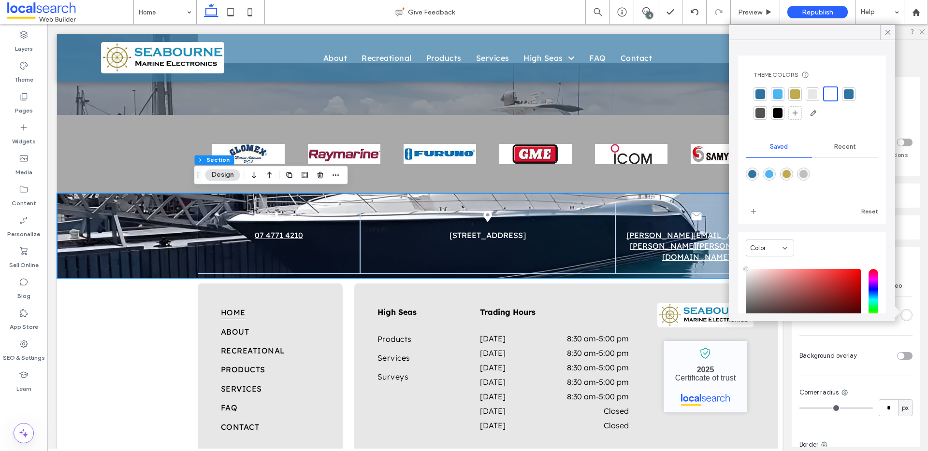
click at [809, 93] on div at bounding box center [813, 94] width 10 height 10
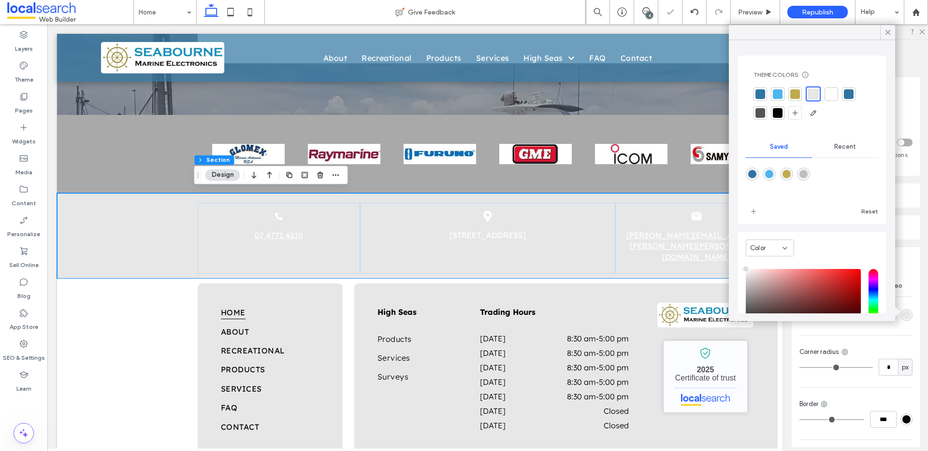
click at [830, 94] on div at bounding box center [831, 94] width 10 height 10
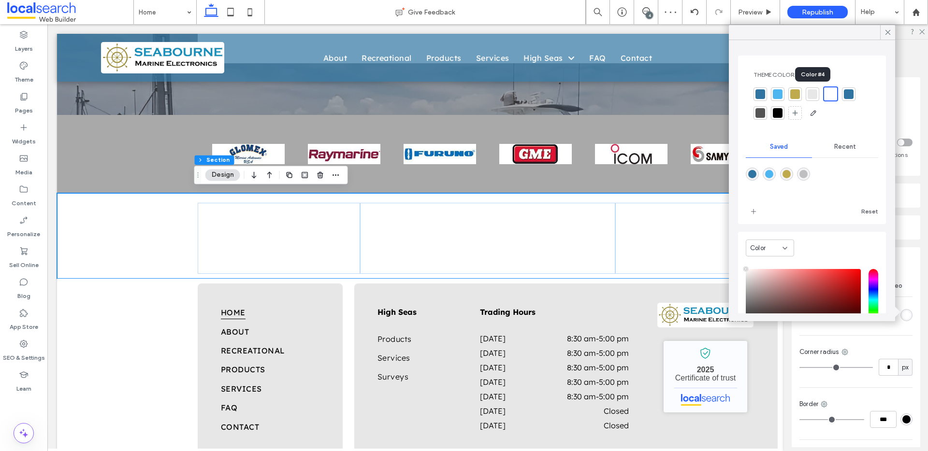
click at [813, 93] on div at bounding box center [813, 94] width 10 height 10
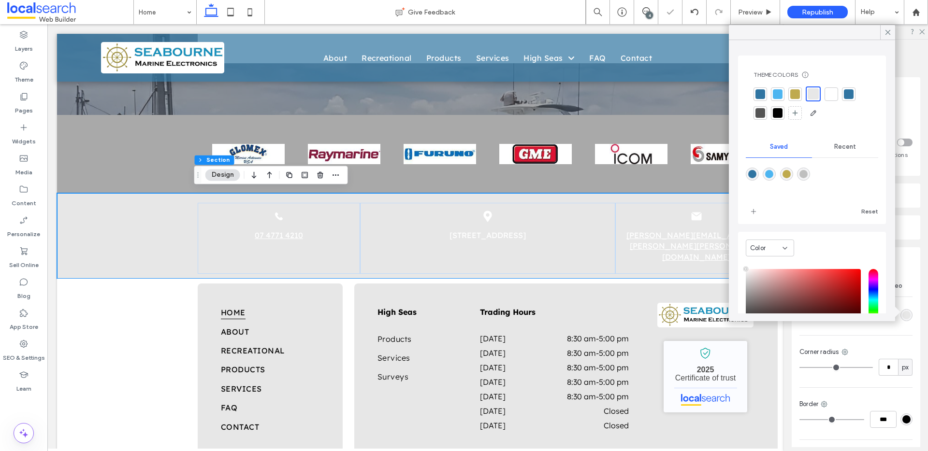
click at [777, 111] on div at bounding box center [778, 113] width 10 height 10
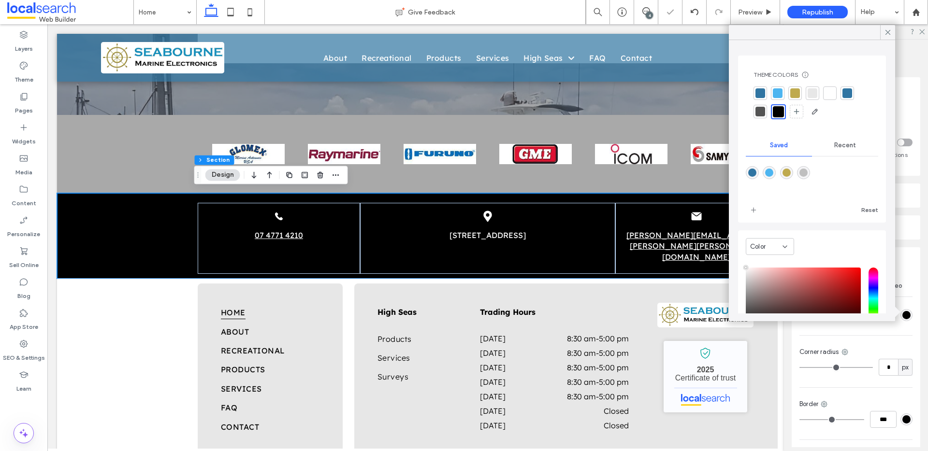
click at [759, 92] on div at bounding box center [760, 93] width 10 height 10
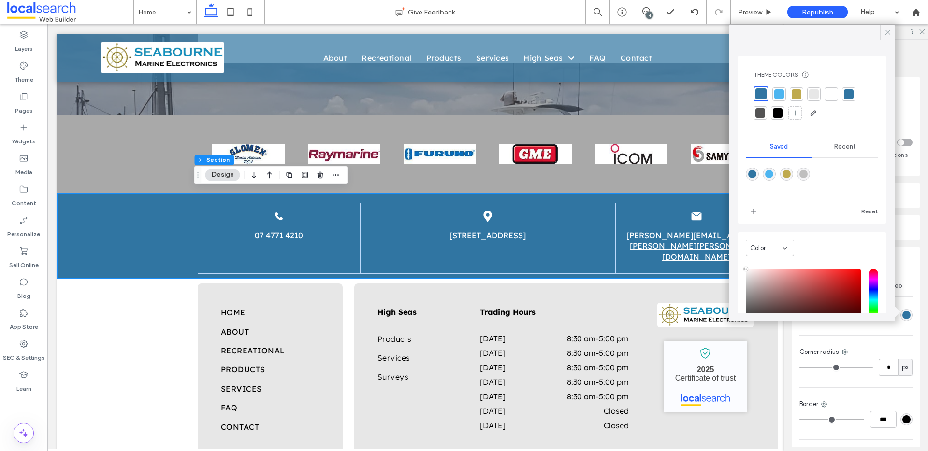
click at [888, 29] on icon at bounding box center [887, 32] width 9 height 9
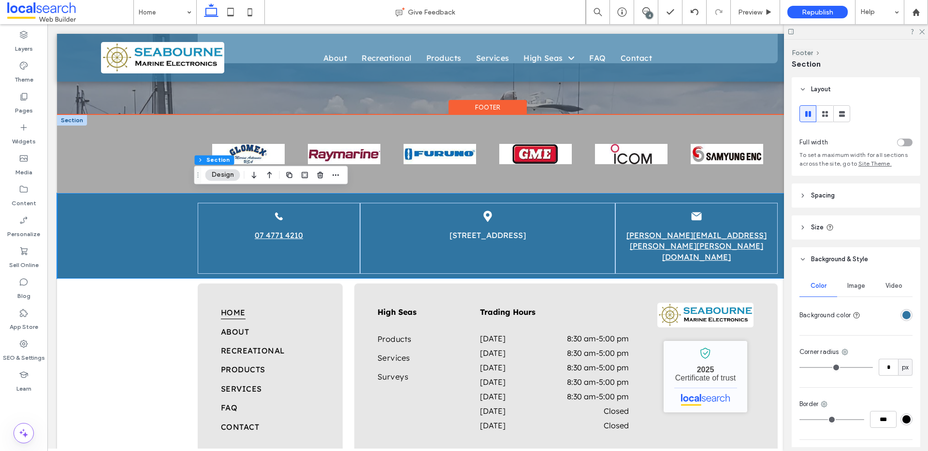
click at [69, 116] on div at bounding box center [72, 120] width 30 height 11
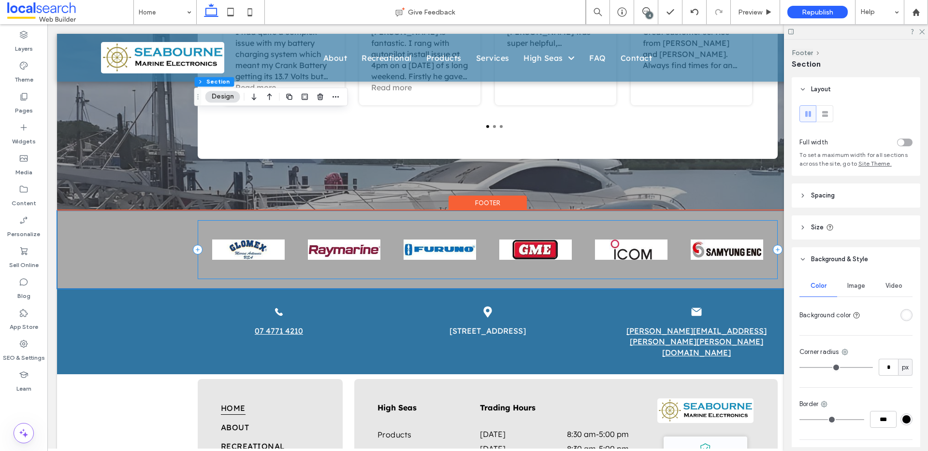
scroll to position [1582, 0]
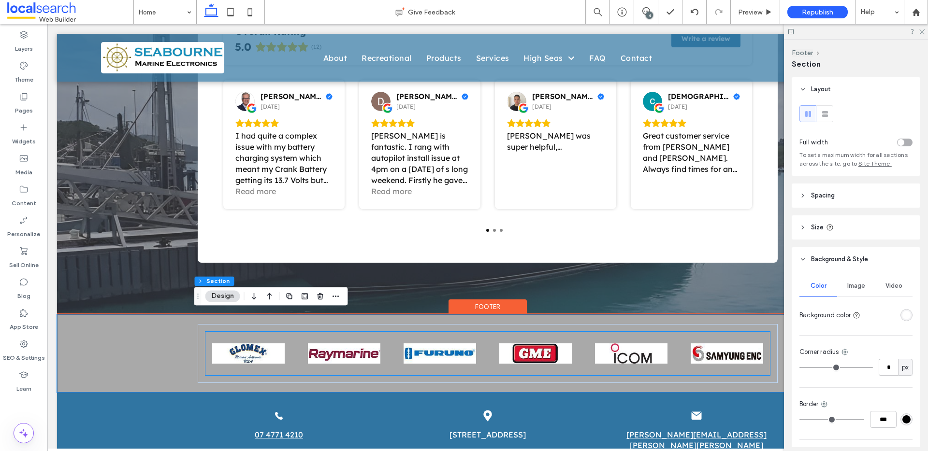
click at [385, 340] on img at bounding box center [420, 353] width 72 height 43
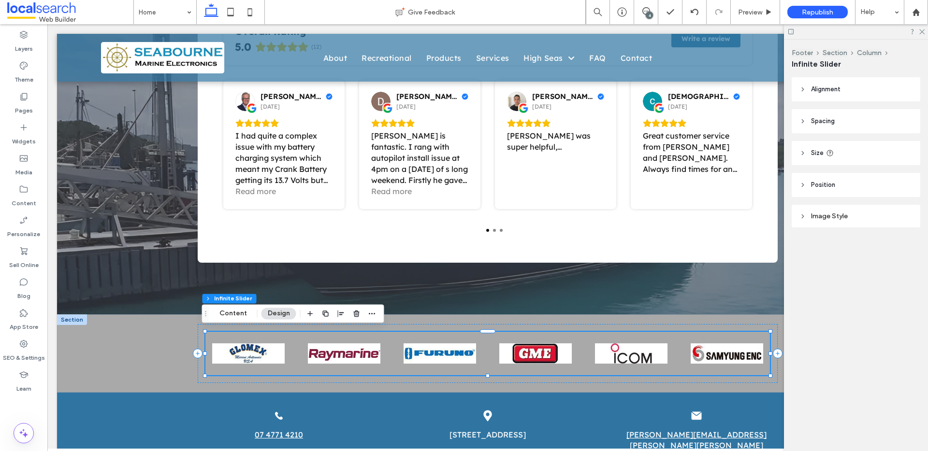
click at [855, 224] on div "Image Style" at bounding box center [856, 216] width 129 height 23
click at [853, 219] on div "Image Style" at bounding box center [855, 216] width 113 height 8
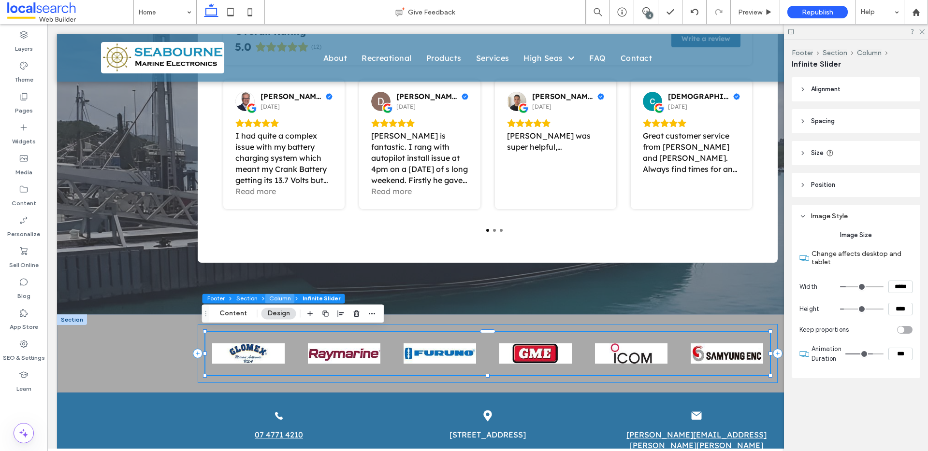
click at [285, 298] on button "Column" at bounding box center [279, 299] width 29 height 10
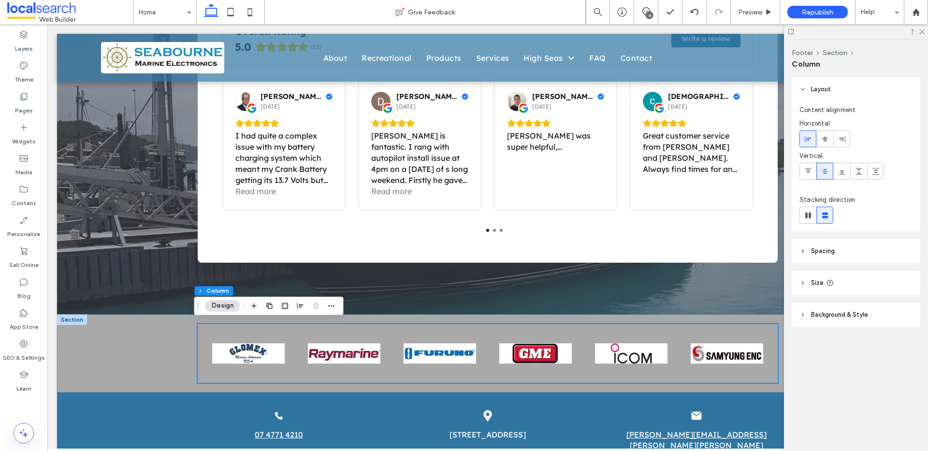
click at [832, 306] on header "Background & Style" at bounding box center [856, 315] width 129 height 24
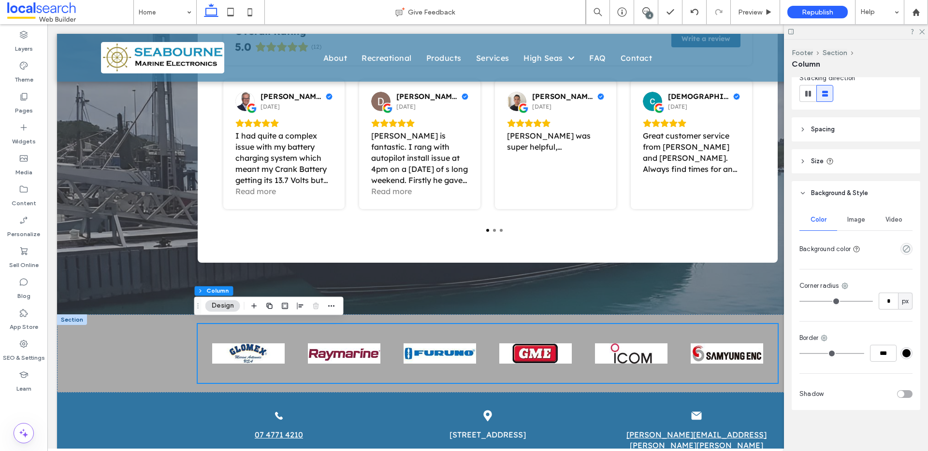
scroll to position [123, 0]
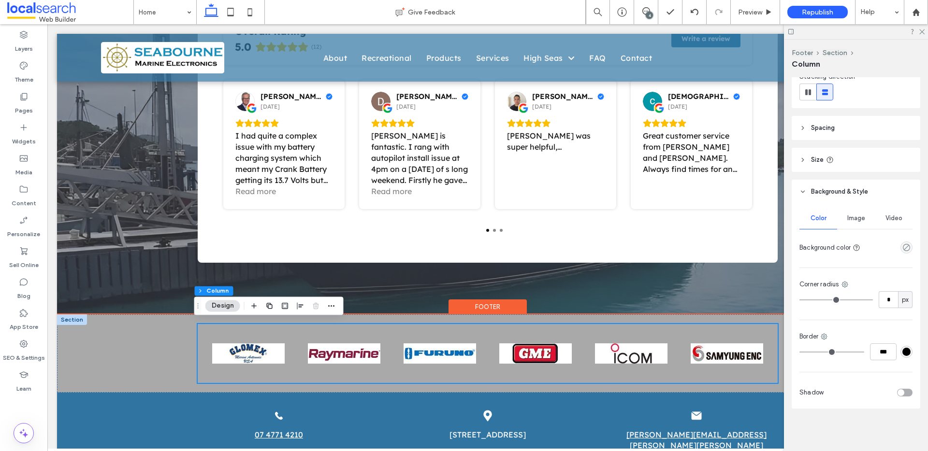
click at [60, 318] on div at bounding box center [72, 320] width 30 height 11
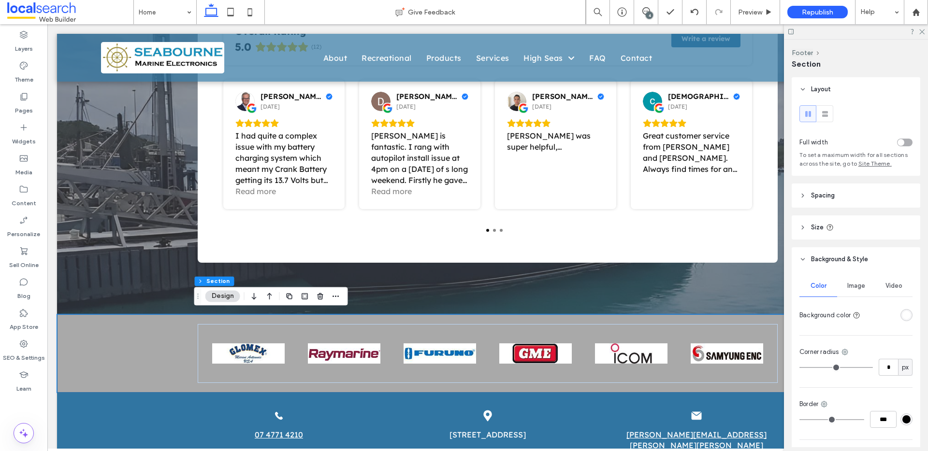
click at [847, 288] on span "Image" at bounding box center [856, 286] width 18 height 8
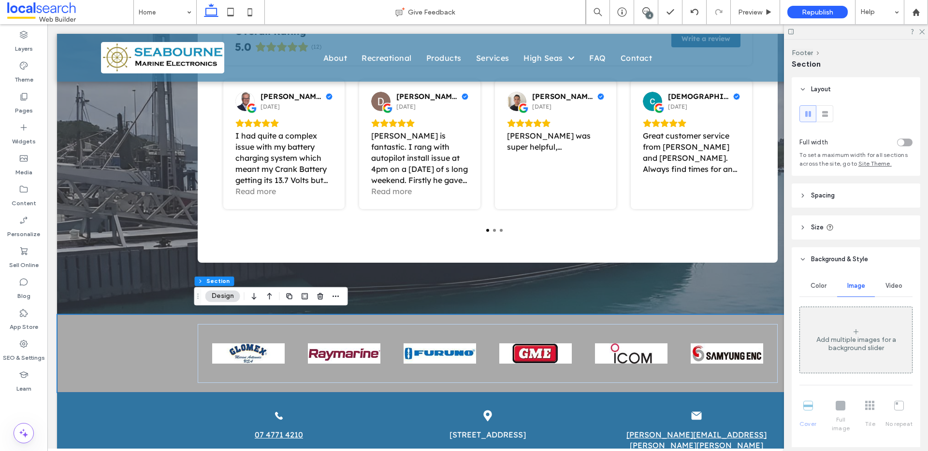
click at [821, 291] on div "Color" at bounding box center [818, 285] width 38 height 21
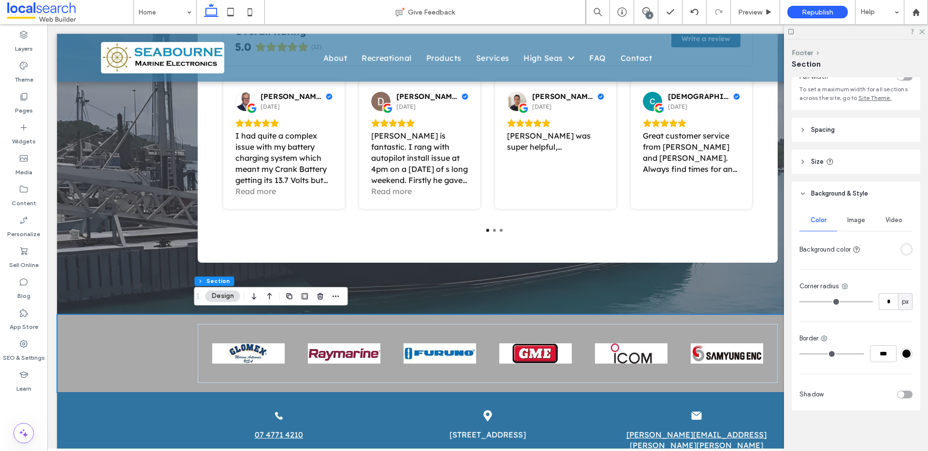
scroll to position [68, 0]
click at [861, 219] on span "Image" at bounding box center [856, 219] width 18 height 8
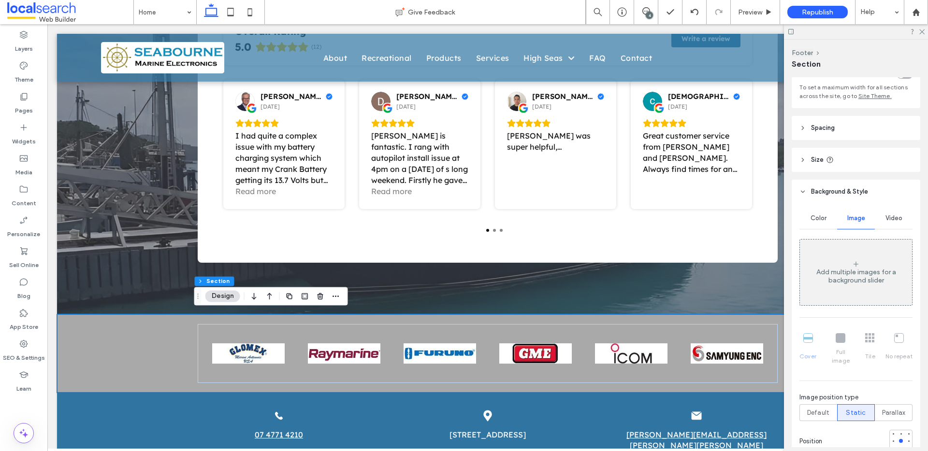
click at [861, 294] on div "Add multiple images for a background slider" at bounding box center [856, 273] width 112 height 64
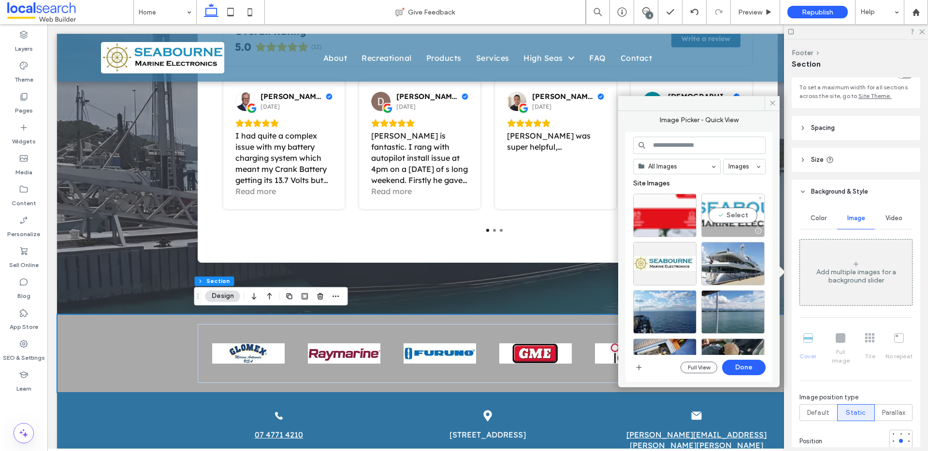
click at [730, 218] on div "Select" at bounding box center [732, 215] width 63 height 43
click at [750, 363] on button "Done" at bounding box center [743, 367] width 43 height 15
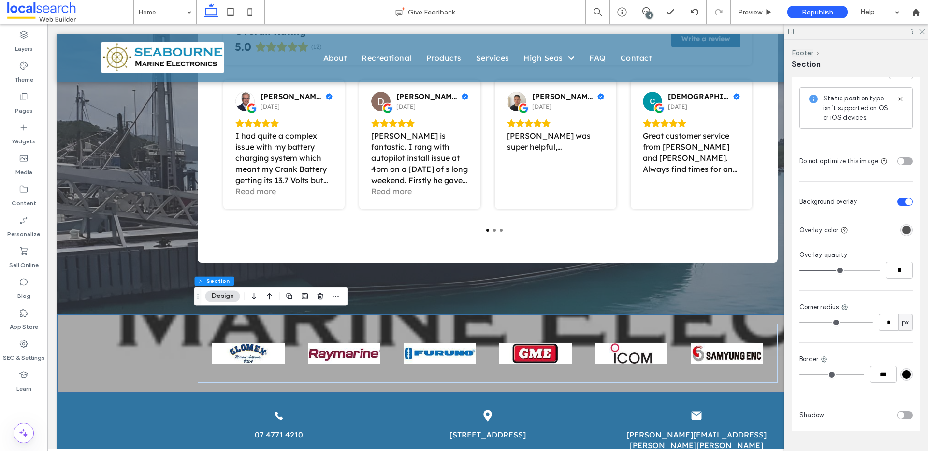
click at [905, 199] on div "toggle" at bounding box center [908, 202] width 7 height 7
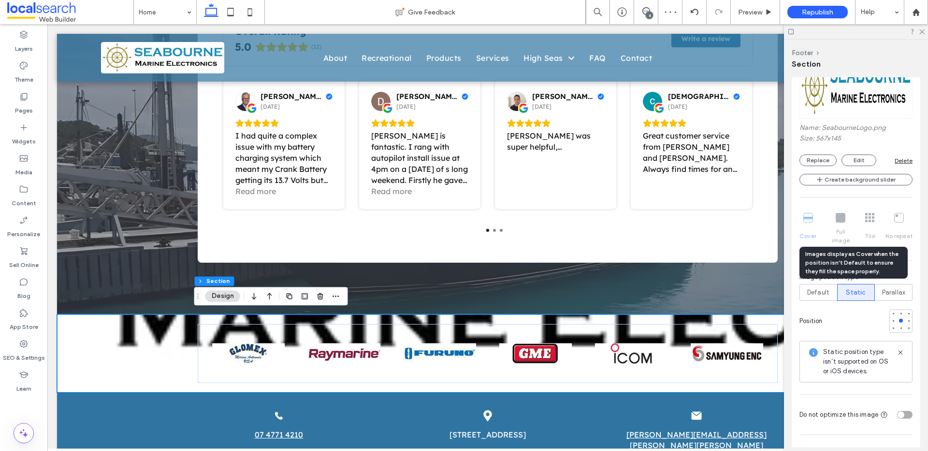
scroll to position [240, 0]
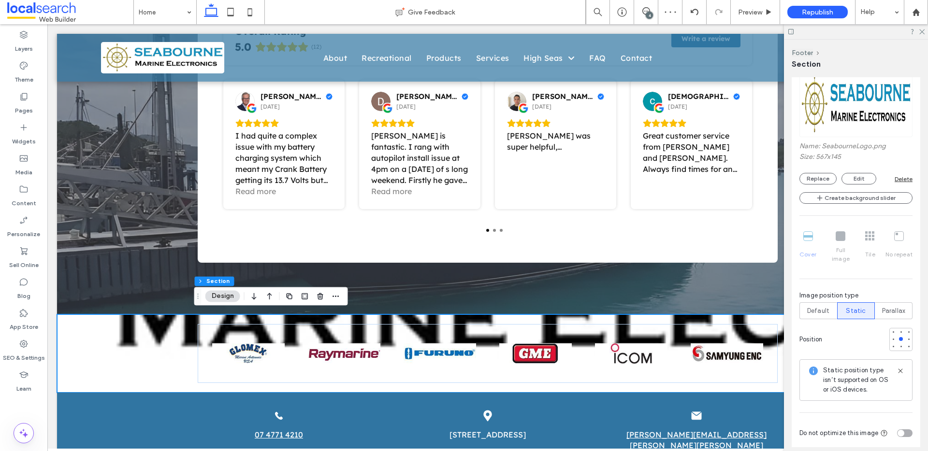
click at [898, 178] on div "Delete" at bounding box center [904, 178] width 18 height 7
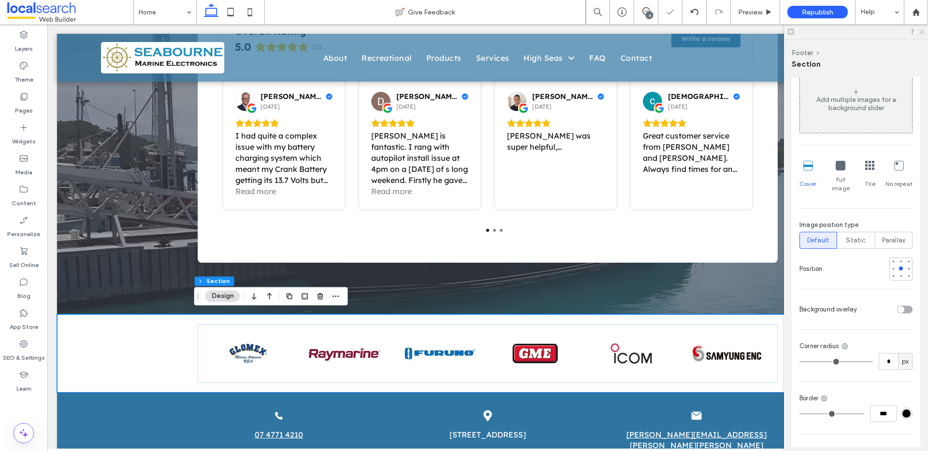
click at [924, 31] on icon at bounding box center [921, 31] width 6 height 6
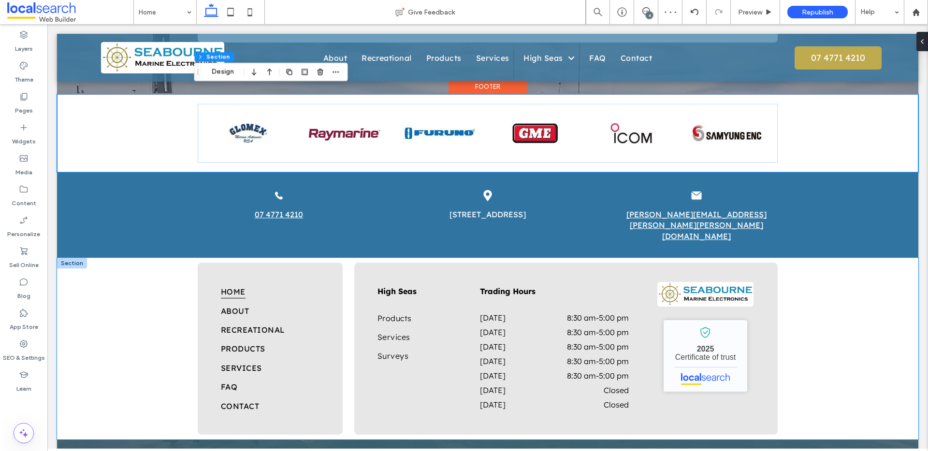
scroll to position [1844, 0]
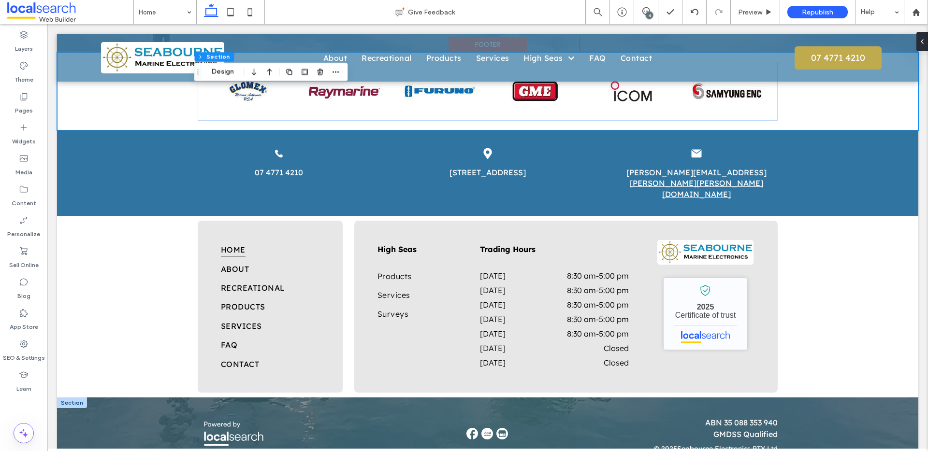
click at [74, 398] on div at bounding box center [72, 403] width 30 height 11
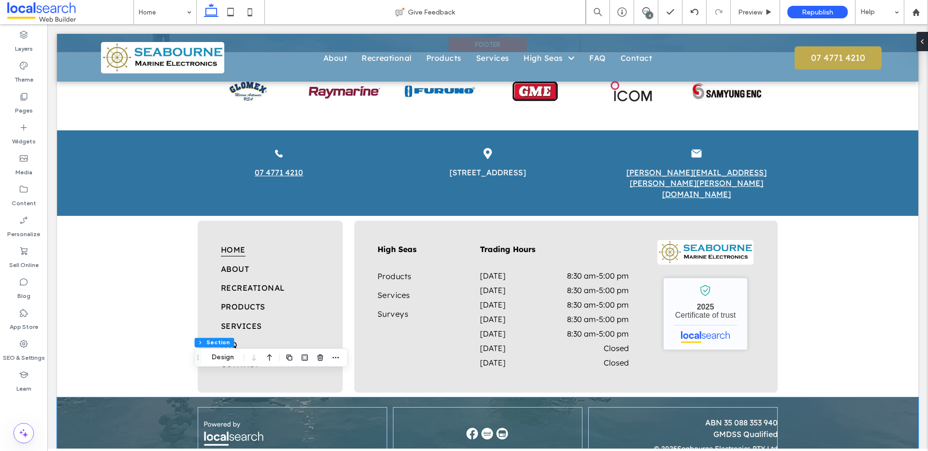
click at [107, 403] on div "ABN 35 088 353 940 GMDSS Qualified © 2025 Seabourne Electronics PTY Ltd" at bounding box center [487, 434] width 861 height 73
click at [136, 417] on div "ABN 35 088 353 940 GMDSS Qualified © 2025 Seabourne Electronics PTY Ltd" at bounding box center [487, 434] width 861 height 73
click at [223, 359] on button "Design" at bounding box center [222, 358] width 35 height 12
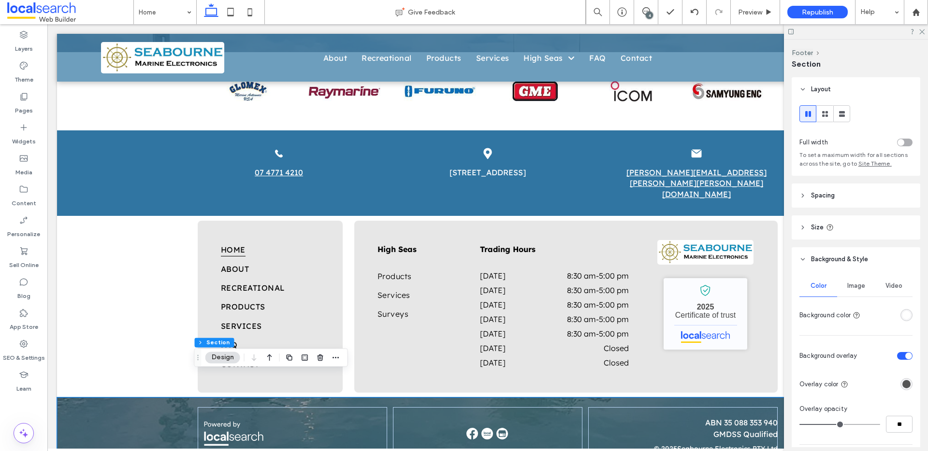
click at [902, 314] on div "rgba(255, 255, 255, 1)" at bounding box center [906, 315] width 8 height 8
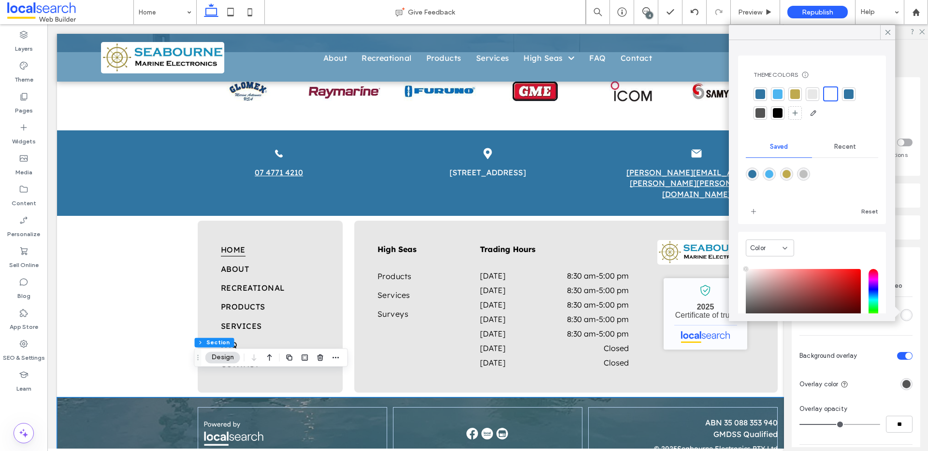
click at [817, 91] on div at bounding box center [813, 94] width 14 height 14
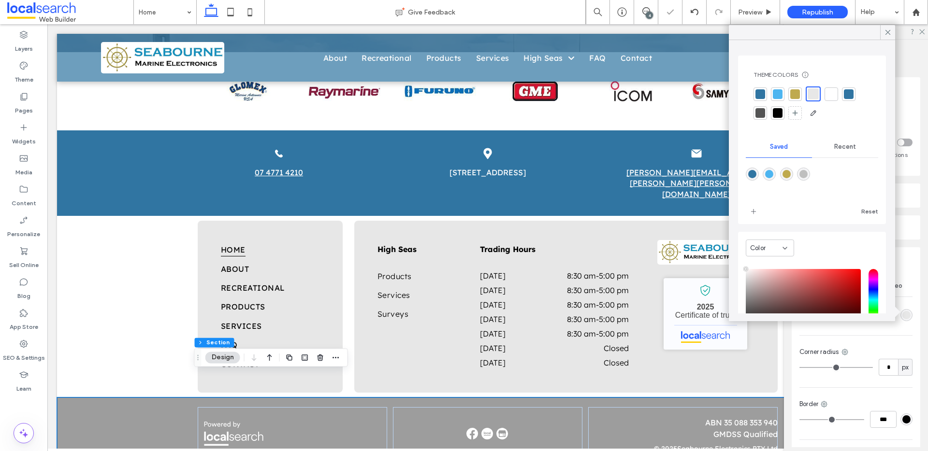
click at [828, 91] on div at bounding box center [831, 94] width 10 height 10
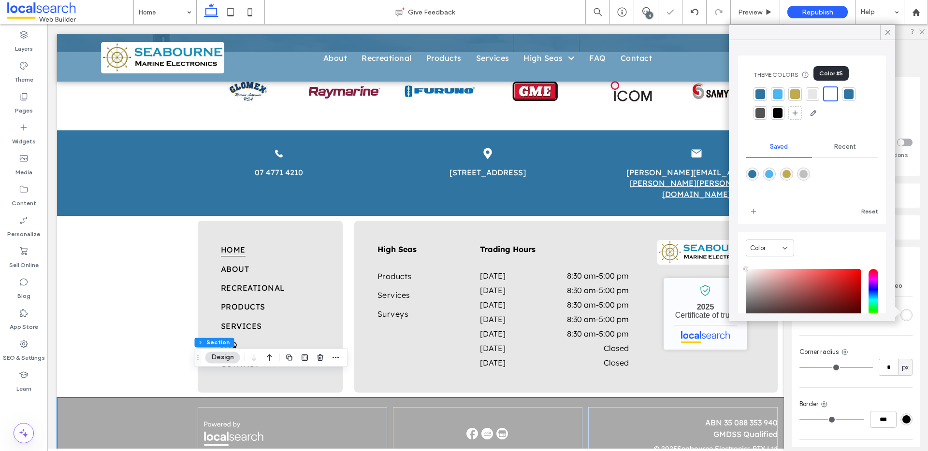
click at [829, 95] on div at bounding box center [830, 93] width 11 height 11
click at [895, 338] on div "Color Image Video Background color Corner radius * px Border *** Shadow" at bounding box center [856, 374] width 129 height 205
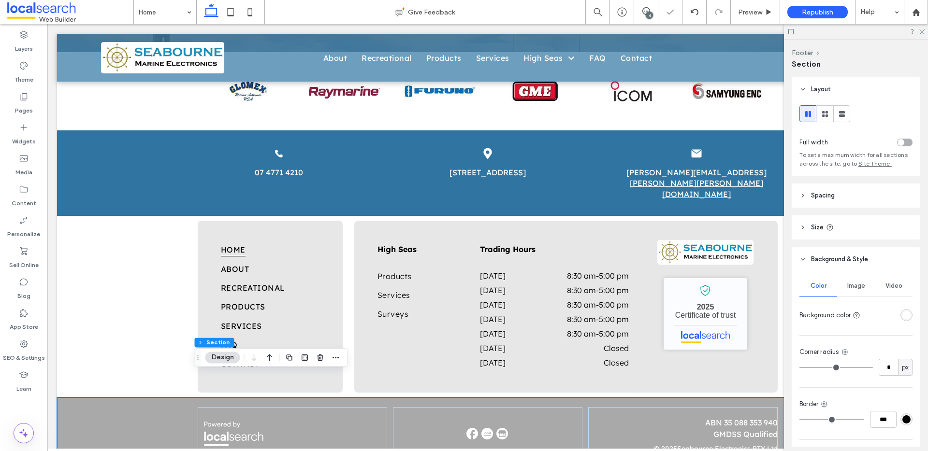
scroll to position [68, 0]
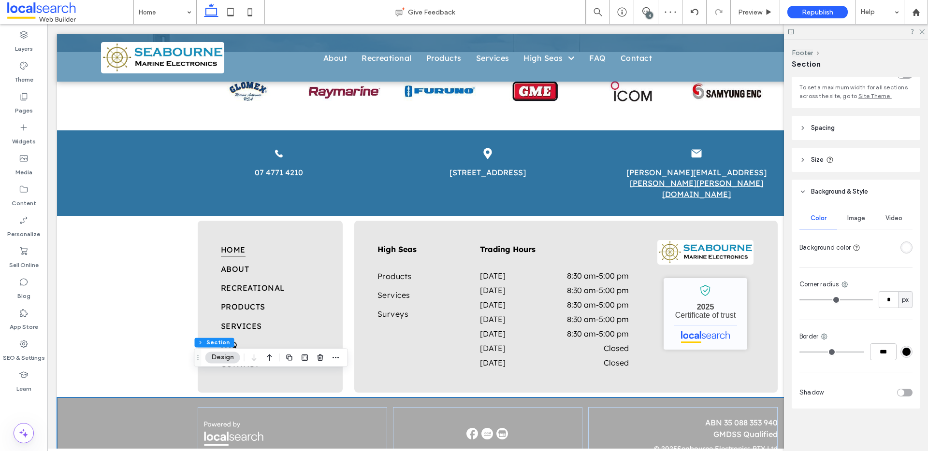
drag, startPoint x: 853, startPoint y: 220, endPoint x: 857, endPoint y: 226, distance: 7.0
click at [853, 220] on span "Image" at bounding box center [856, 219] width 18 height 8
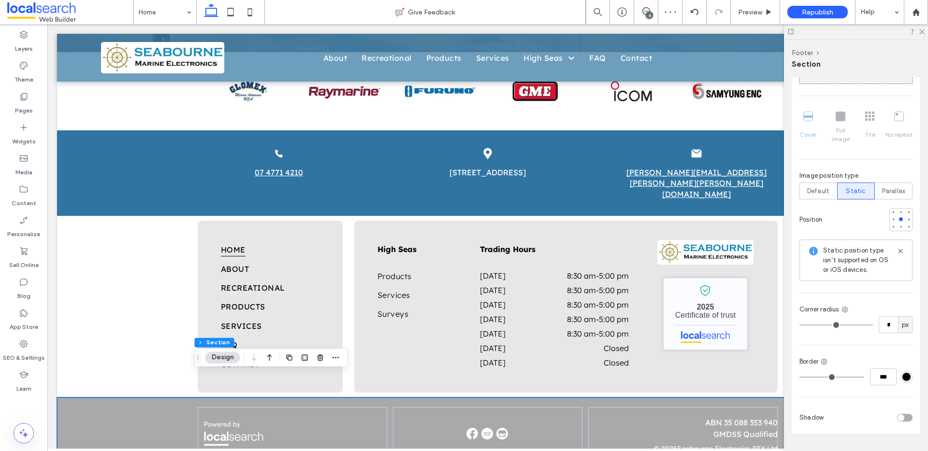
scroll to position [291, 0]
click at [693, 14] on icon at bounding box center [695, 12] width 8 height 8
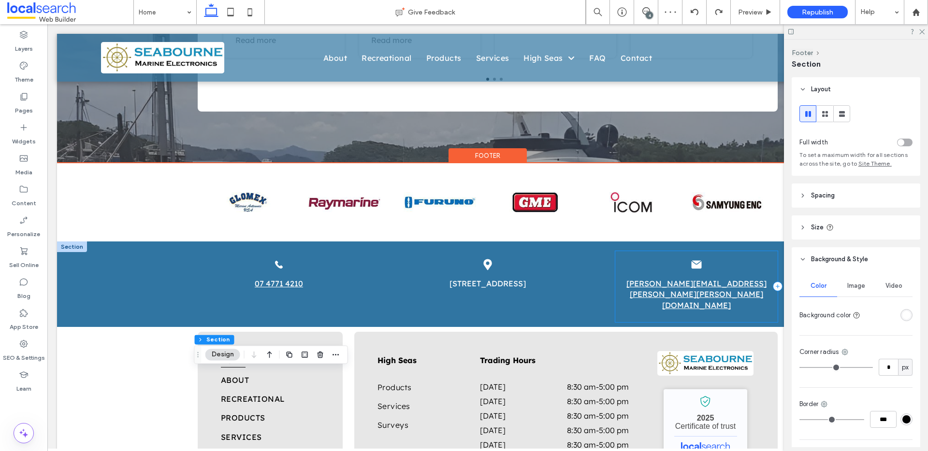
scroll to position [1851, 0]
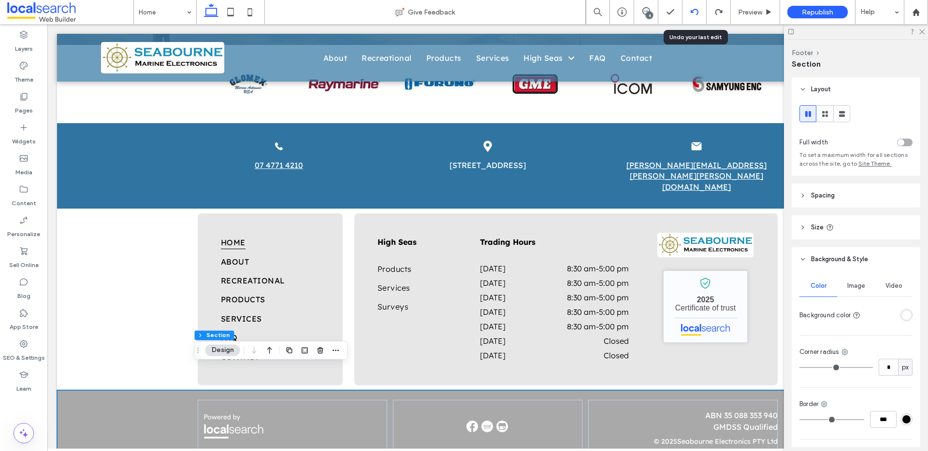
click at [691, 13] on icon at bounding box center [695, 12] width 8 height 8
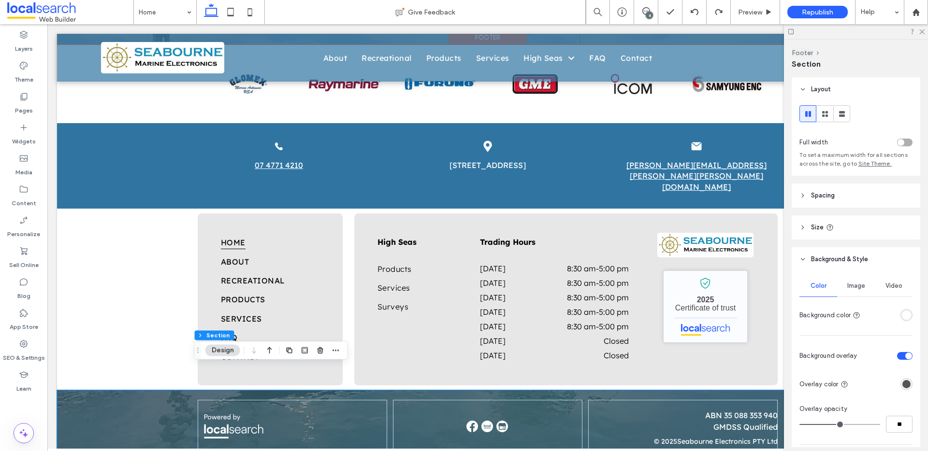
click at [113, 402] on div "ABN 35 088 353 940 GMDSS Qualified © 2025 Seabourne Electronics PTY Ltd" at bounding box center [487, 426] width 861 height 73
click at [902, 317] on div "rgba(255, 255, 255, 1)" at bounding box center [906, 315] width 8 height 8
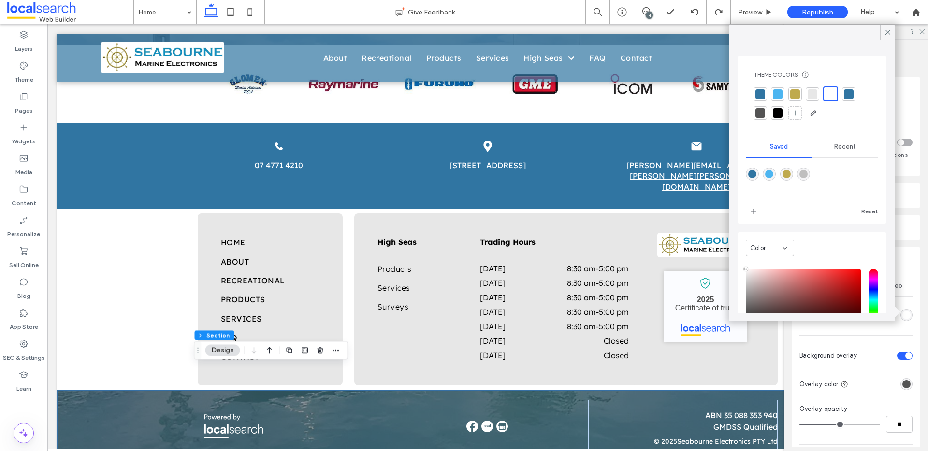
click at [810, 97] on div at bounding box center [813, 94] width 10 height 10
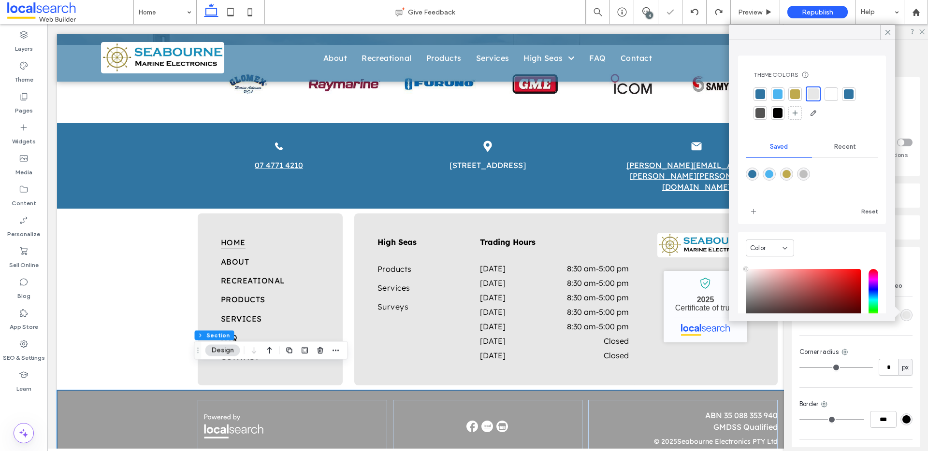
click at [831, 94] on div at bounding box center [831, 94] width 10 height 10
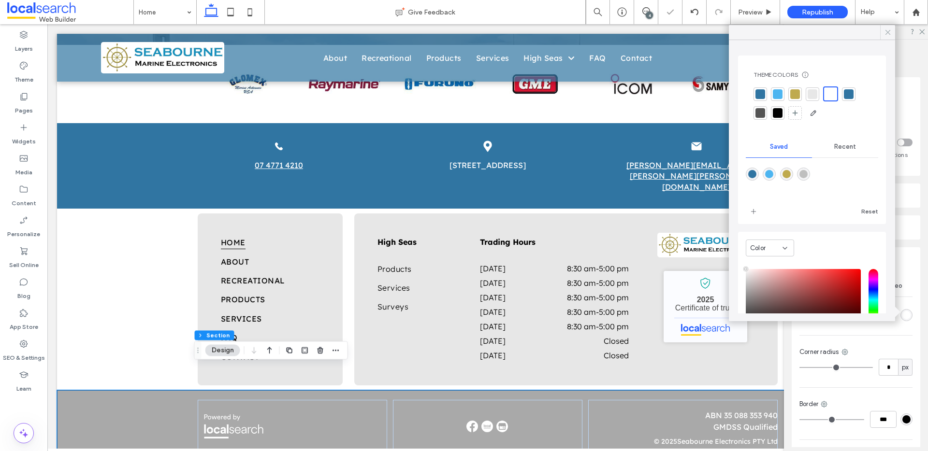
click at [889, 30] on use at bounding box center [887, 32] width 5 height 5
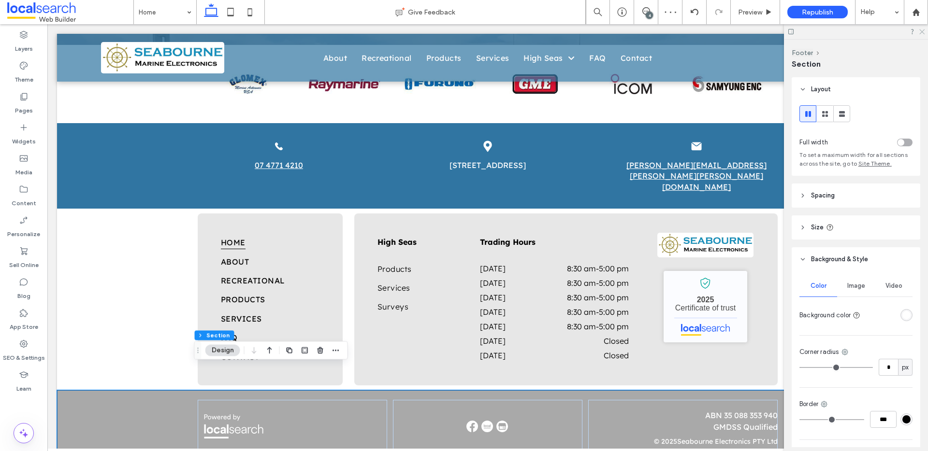
click at [921, 31] on use at bounding box center [921, 31] width 5 height 5
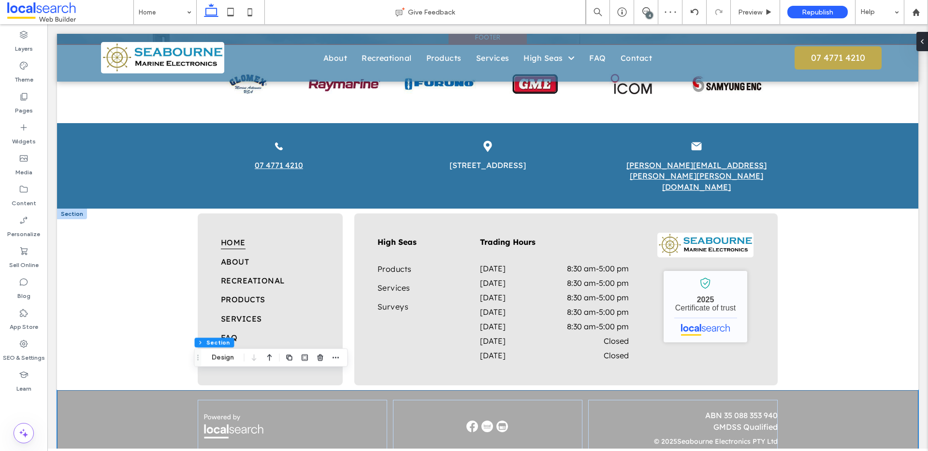
scroll to position [1844, 0]
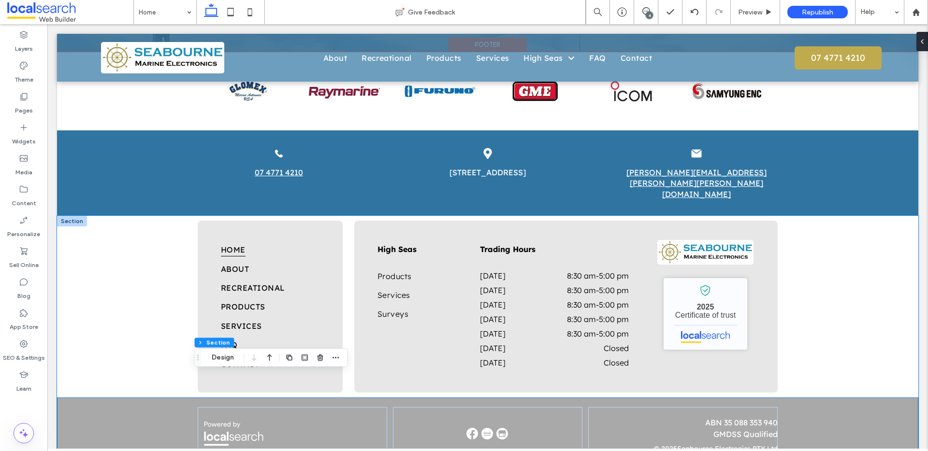
click at [902, 256] on div "Home About Recreational Products Services FAQ Contact High Seas Products Servic…" at bounding box center [487, 307] width 861 height 182
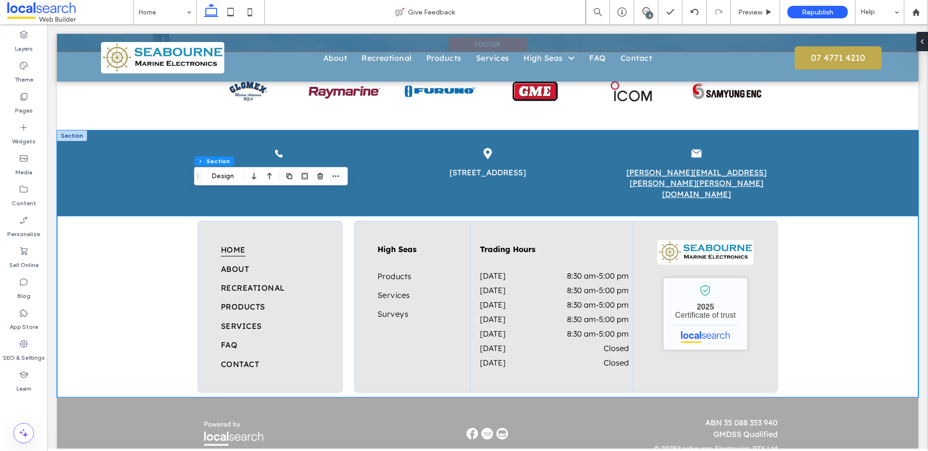
click at [875, 158] on div "Phone Icon 07 4771 4210 Map Icon Unit 6 / 68 Railway Ave, Railway Estate QLD 48…" at bounding box center [487, 173] width 861 height 86
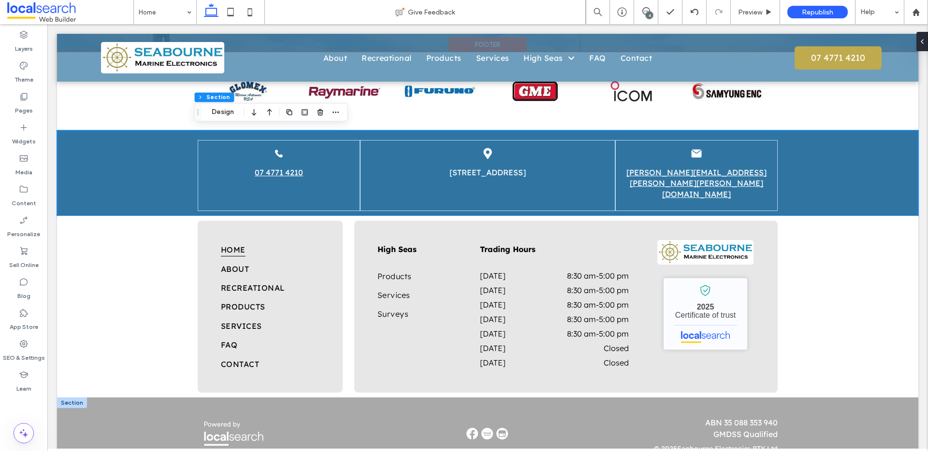
click at [64, 398] on div at bounding box center [72, 403] width 30 height 11
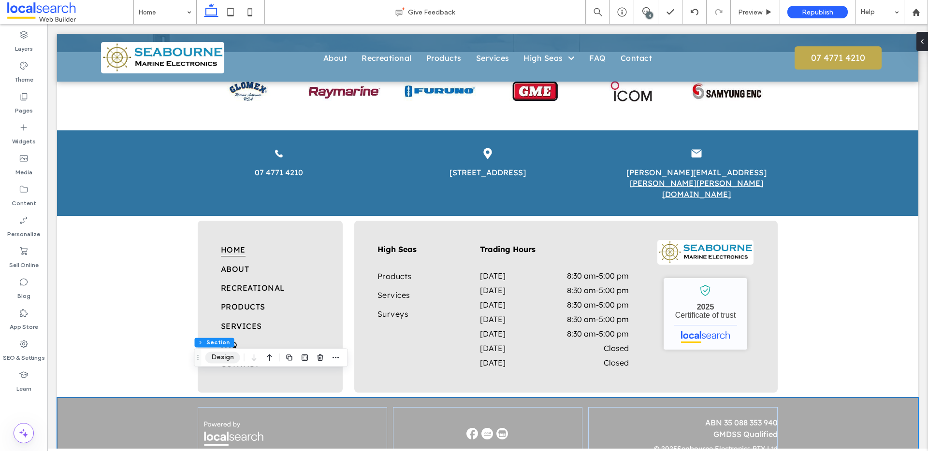
click at [224, 356] on button "Design" at bounding box center [222, 358] width 35 height 12
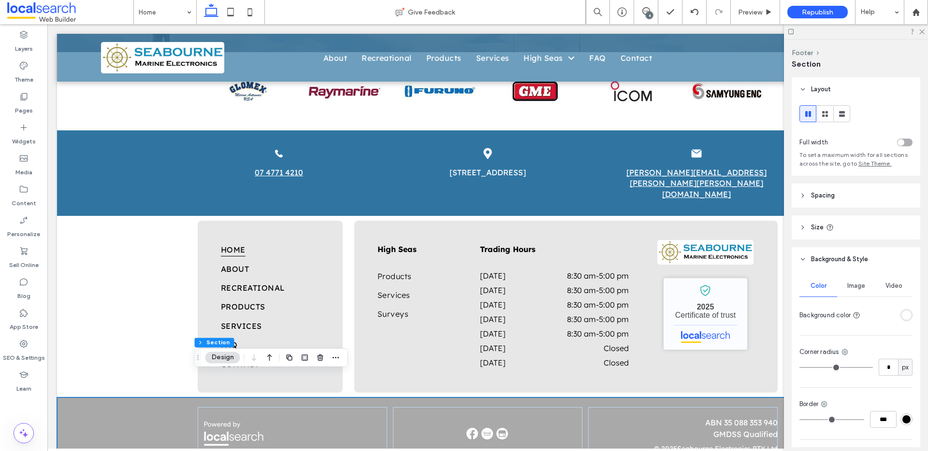
click at [900, 316] on div "rgba(255, 255, 255, 1)" at bounding box center [906, 315] width 12 height 12
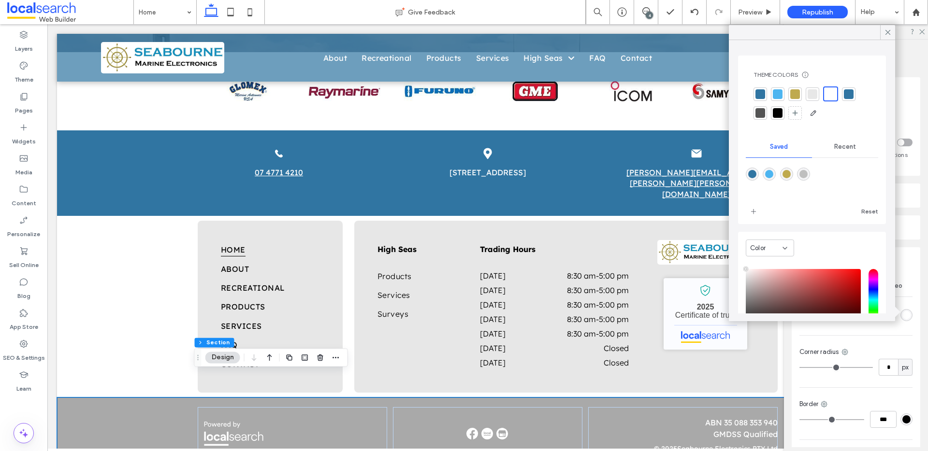
click at [762, 88] on div at bounding box center [760, 94] width 14 height 14
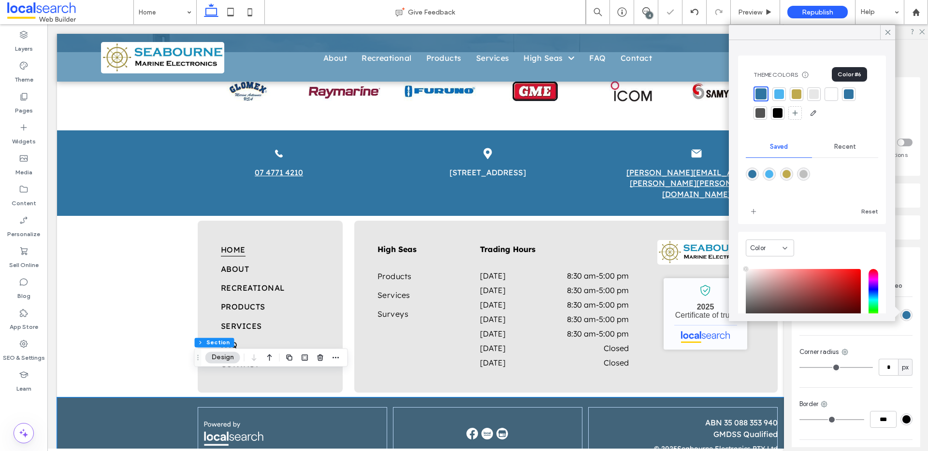
click at [848, 91] on div at bounding box center [849, 94] width 10 height 10
click at [886, 34] on use at bounding box center [887, 32] width 5 height 5
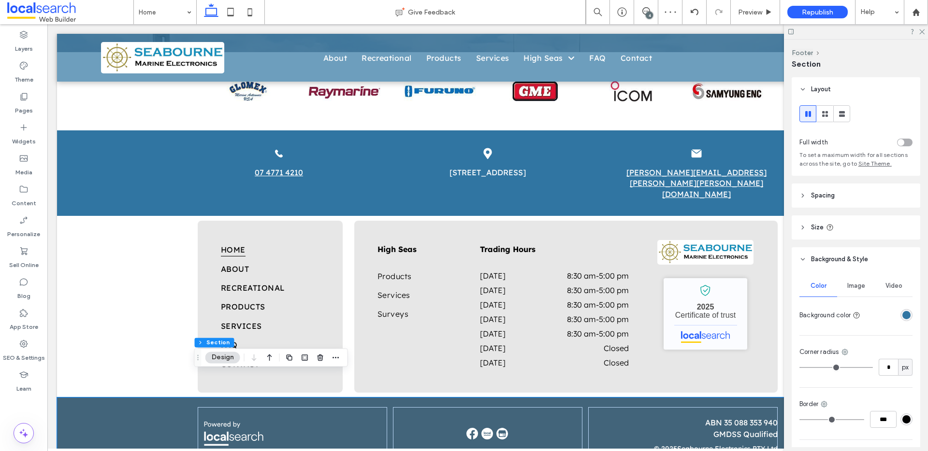
click at [855, 285] on span "Image" at bounding box center [856, 286] width 18 height 8
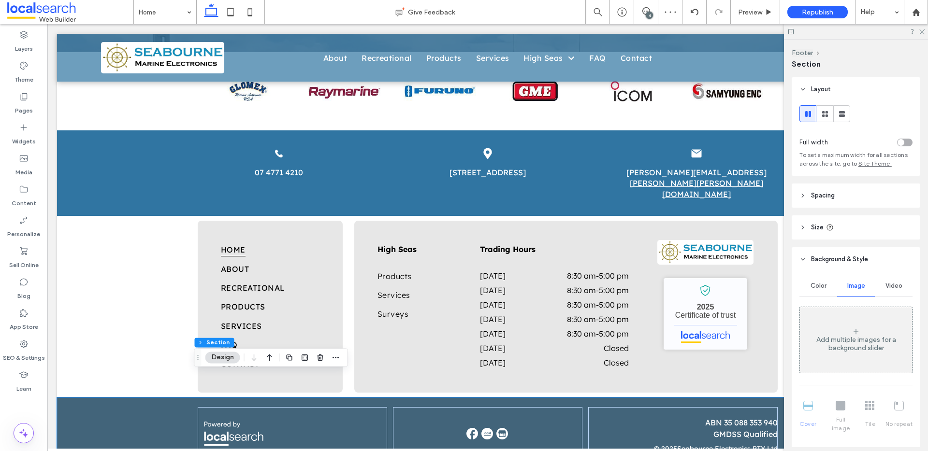
click at [854, 344] on div "Add multiple images for a background slider" at bounding box center [856, 344] width 112 height 16
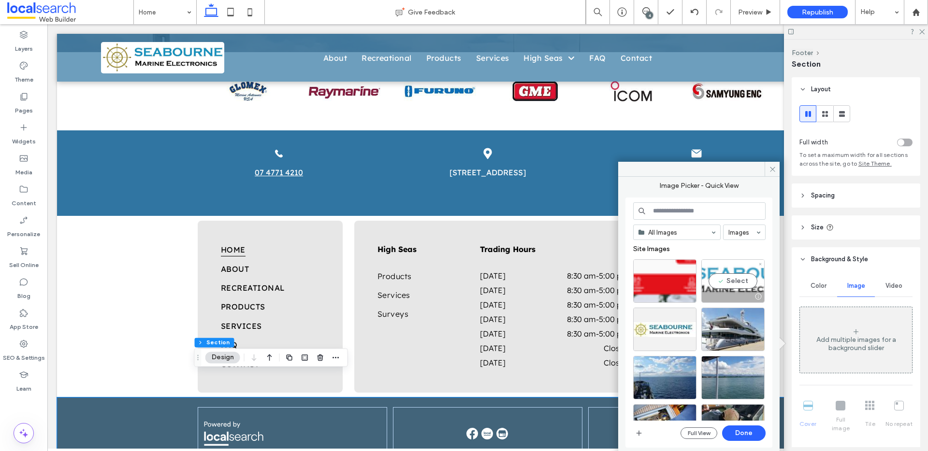
click at [733, 278] on div "Select" at bounding box center [732, 281] width 63 height 43
drag, startPoint x: 752, startPoint y: 434, endPoint x: 728, endPoint y: 388, distance: 52.3
click at [752, 434] on button "Done" at bounding box center [743, 433] width 43 height 15
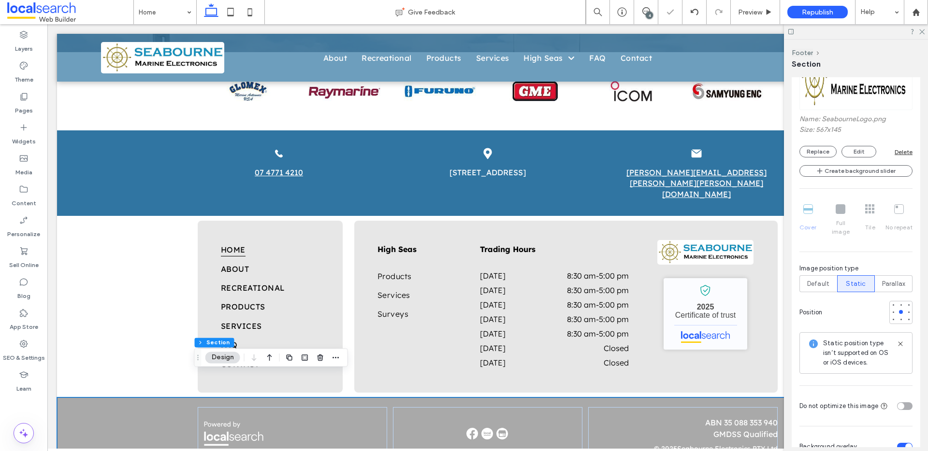
scroll to position [296, 0]
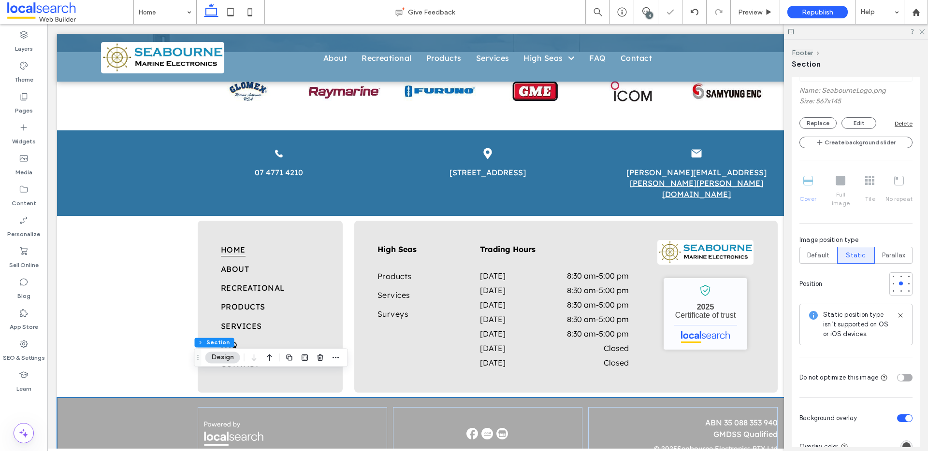
click at [905, 415] on div "toggle" at bounding box center [908, 418] width 7 height 7
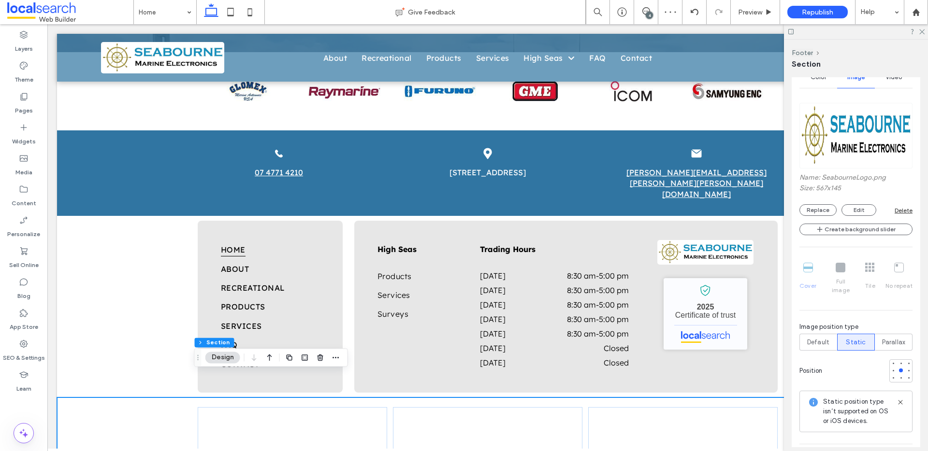
scroll to position [200, 0]
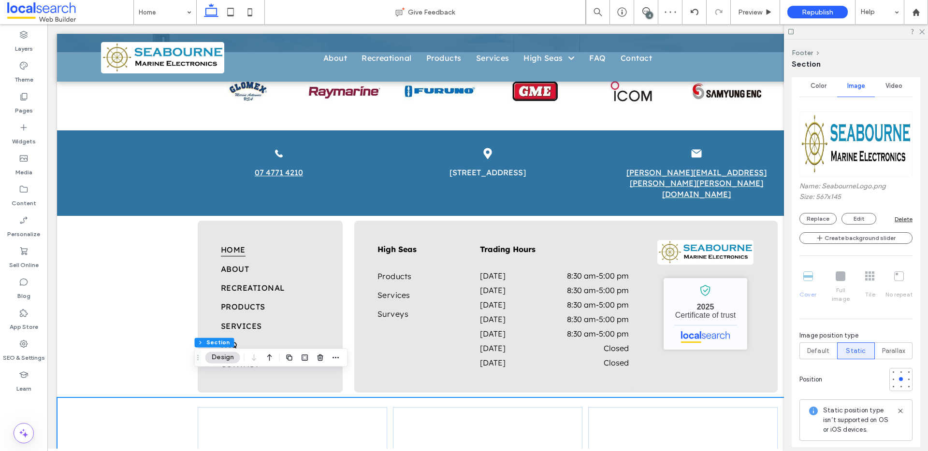
click at [898, 220] on div "Delete" at bounding box center [904, 219] width 18 height 7
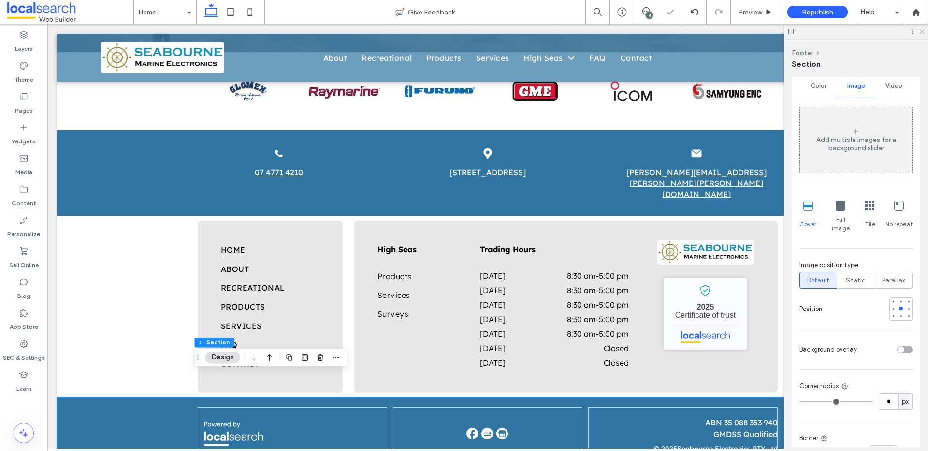
drag, startPoint x: 920, startPoint y: 32, endPoint x: 863, endPoint y: 20, distance: 58.3
click at [920, 32] on icon at bounding box center [921, 31] width 6 height 6
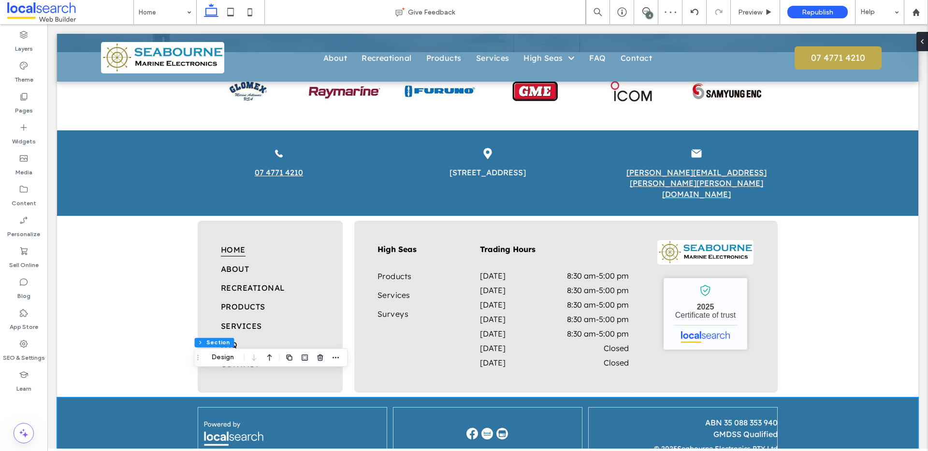
drag, startPoint x: 742, startPoint y: 10, endPoint x: 741, endPoint y: 22, distance: 11.7
click at [742, 10] on span "Preview" at bounding box center [750, 12] width 24 height 8
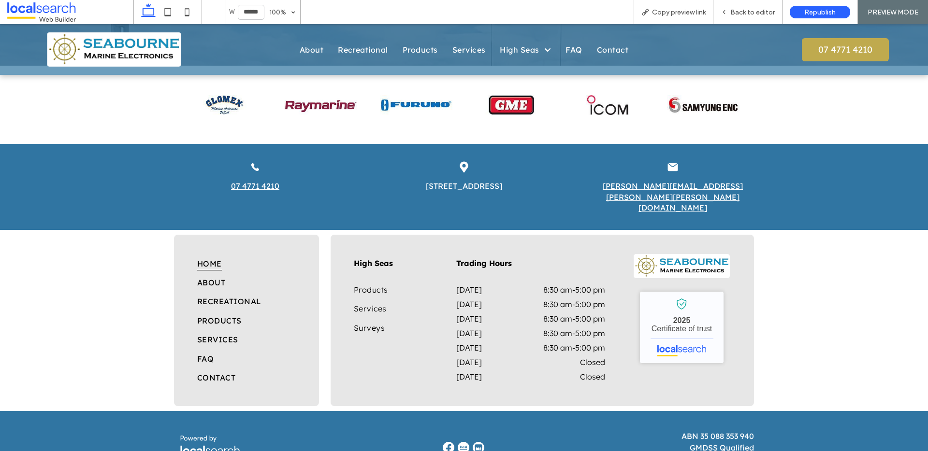
scroll to position [1845, 0]
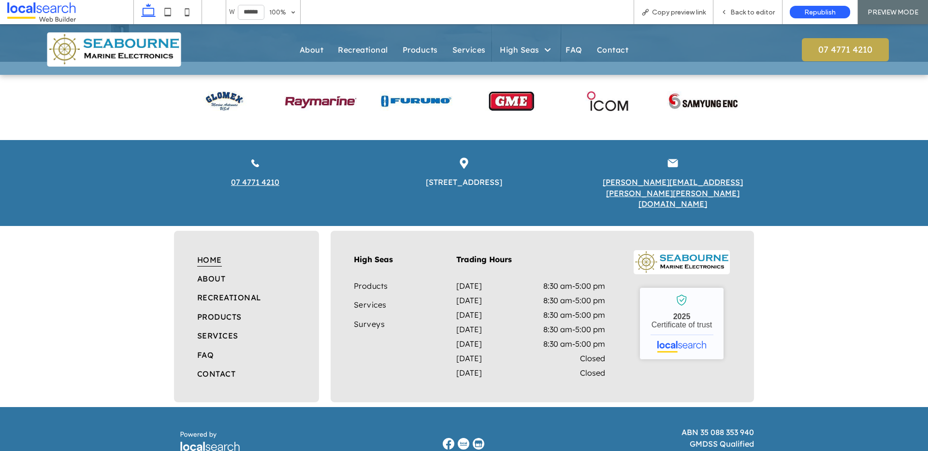
click at [90, 276] on div "Home About Recreational Products Services FAQ Contact High Seas Products Servic…" at bounding box center [464, 317] width 928 height 182
click at [754, 12] on span "Back to editor" at bounding box center [752, 12] width 44 height 8
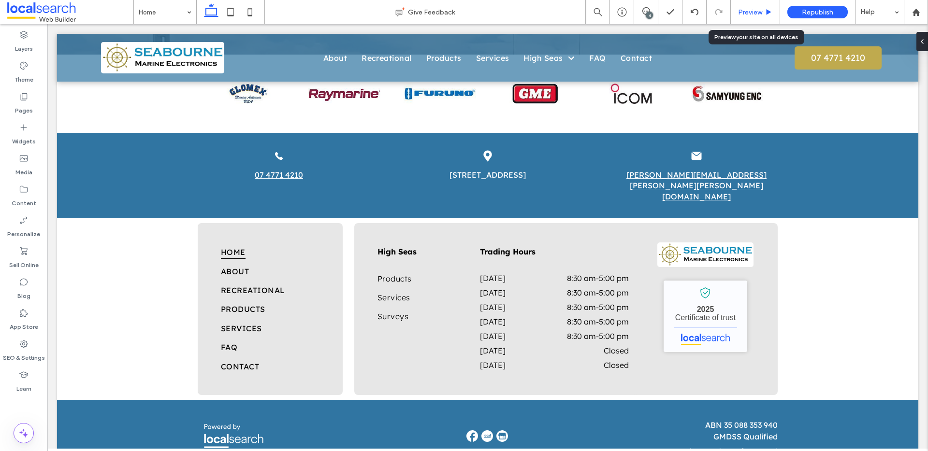
scroll to position [1835, 0]
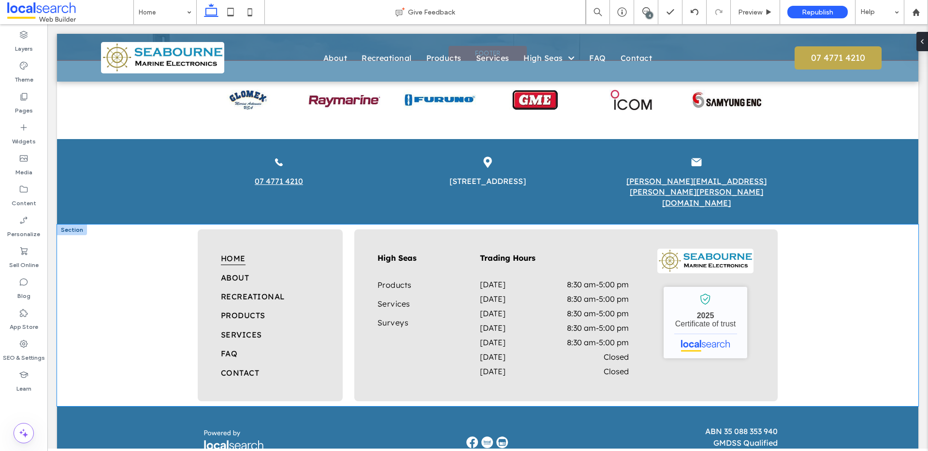
click at [92, 254] on div "Home About Recreational Products Services FAQ Contact High Seas Products Servic…" at bounding box center [487, 316] width 861 height 182
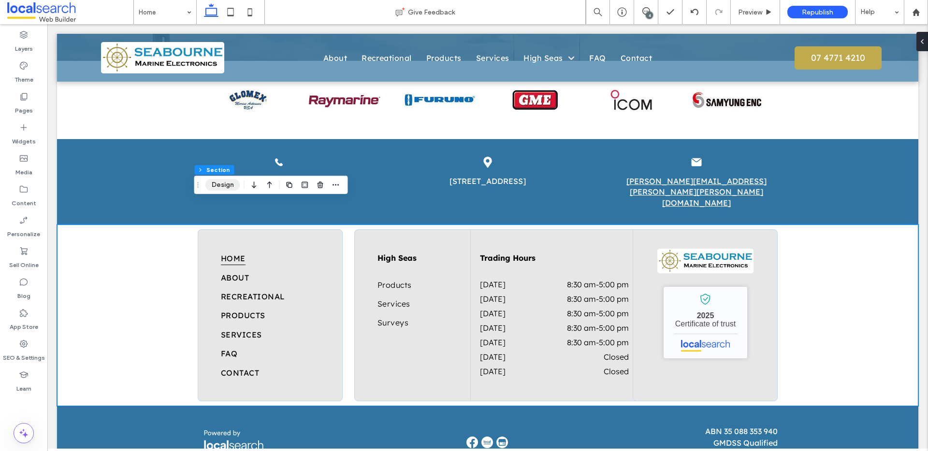
drag, startPoint x: 216, startPoint y: 184, endPoint x: 199, endPoint y: 198, distance: 22.3
click at [216, 184] on button "Design" at bounding box center [222, 185] width 35 height 12
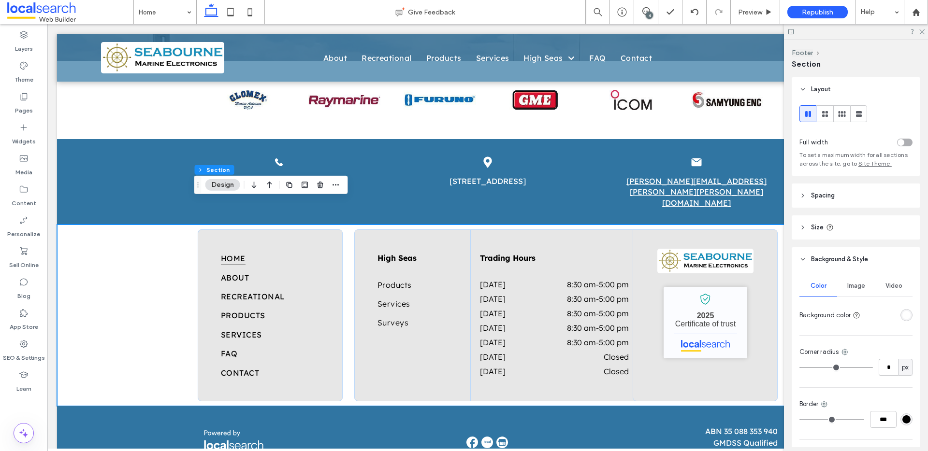
click at [903, 315] on div "rgba(255, 255, 255, 1)" at bounding box center [906, 315] width 8 height 8
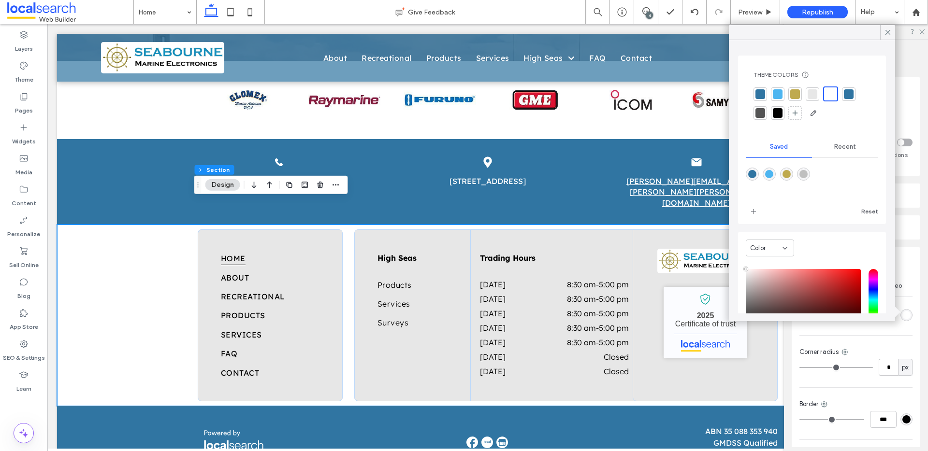
click at [848, 91] on div at bounding box center [849, 94] width 10 height 10
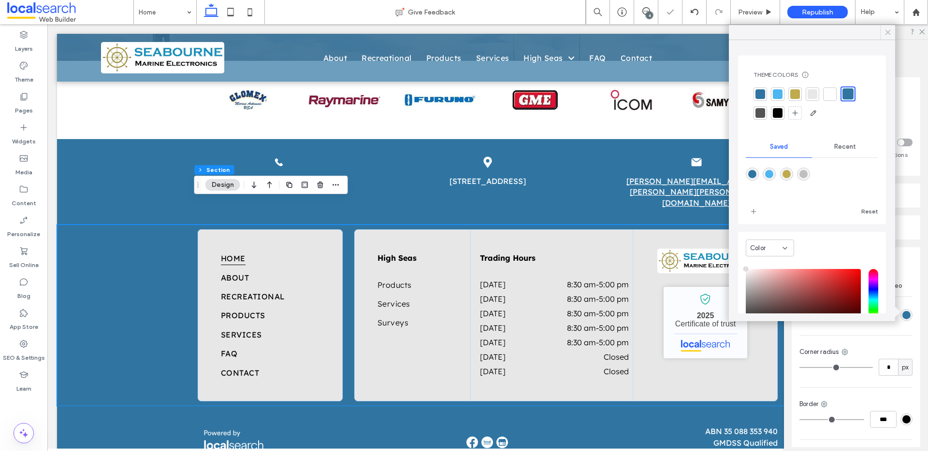
click at [886, 31] on icon at bounding box center [887, 32] width 9 height 9
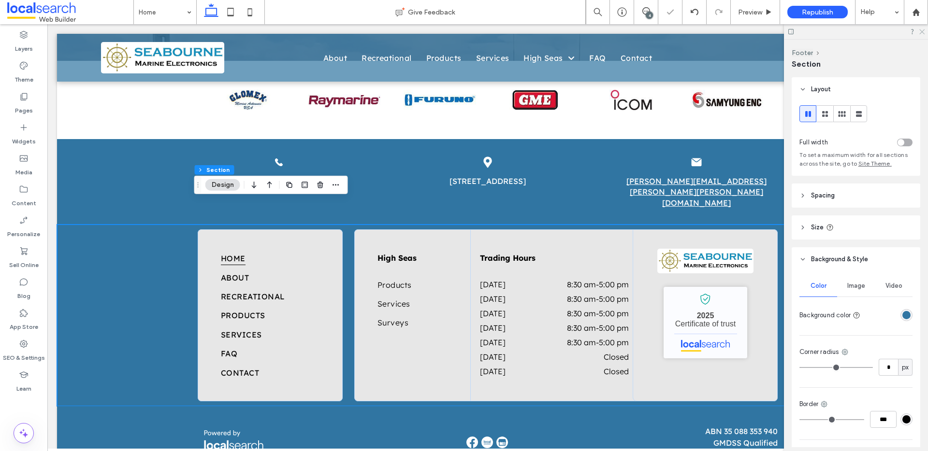
click at [923, 32] on icon at bounding box center [921, 31] width 6 height 6
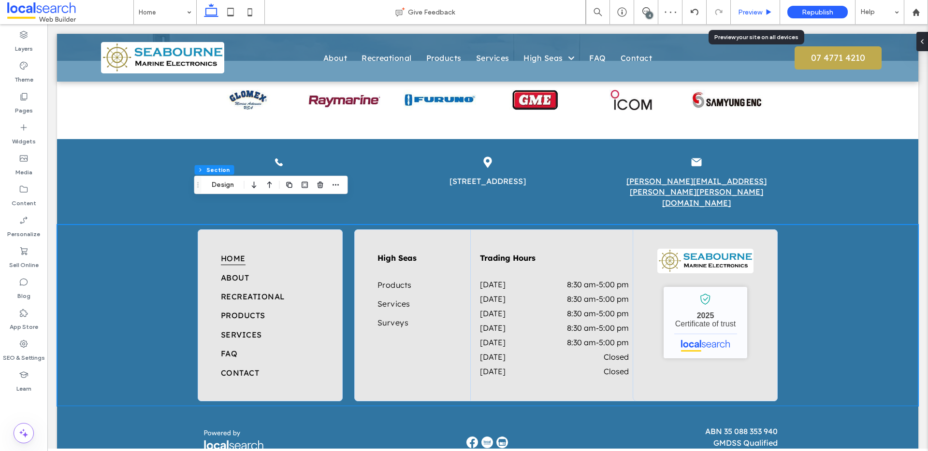
click at [745, 9] on span "Preview" at bounding box center [750, 12] width 24 height 8
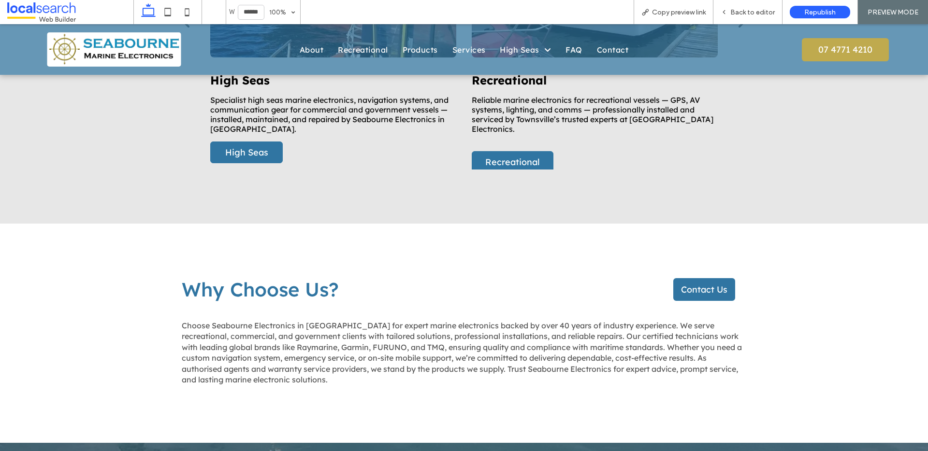
scroll to position [995, 0]
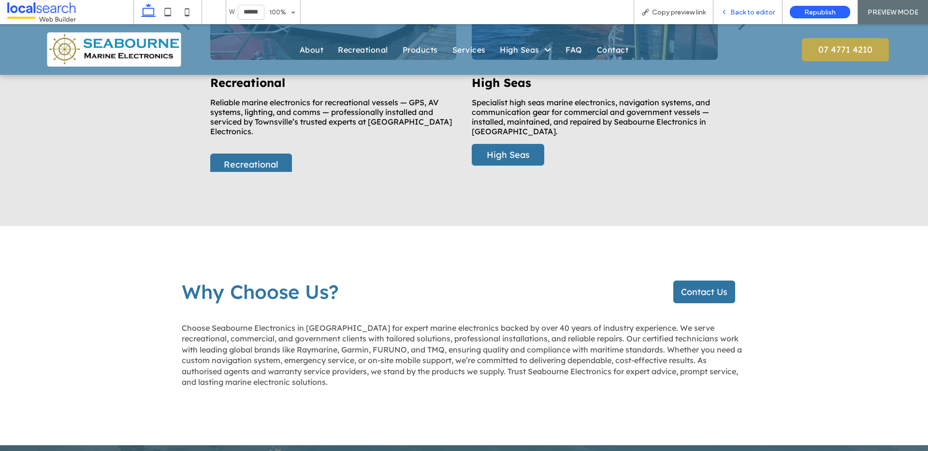
click at [748, 8] on span "Back to editor" at bounding box center [752, 12] width 44 height 8
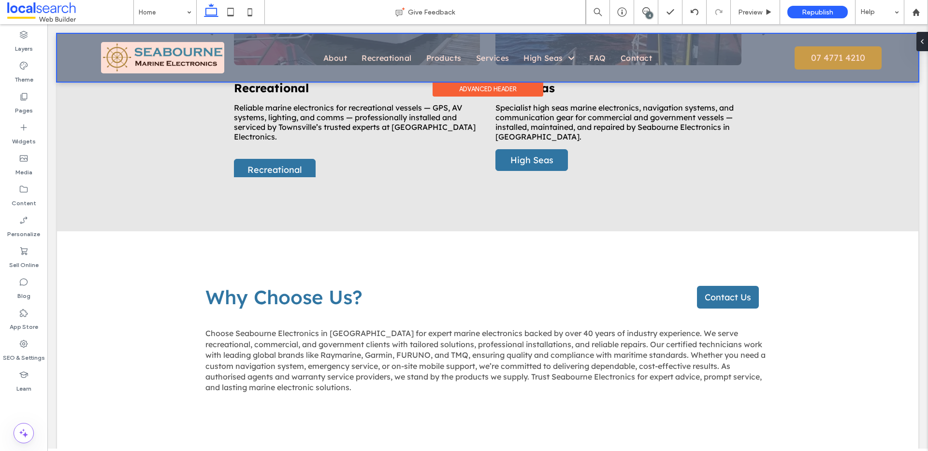
scroll to position [985, 0]
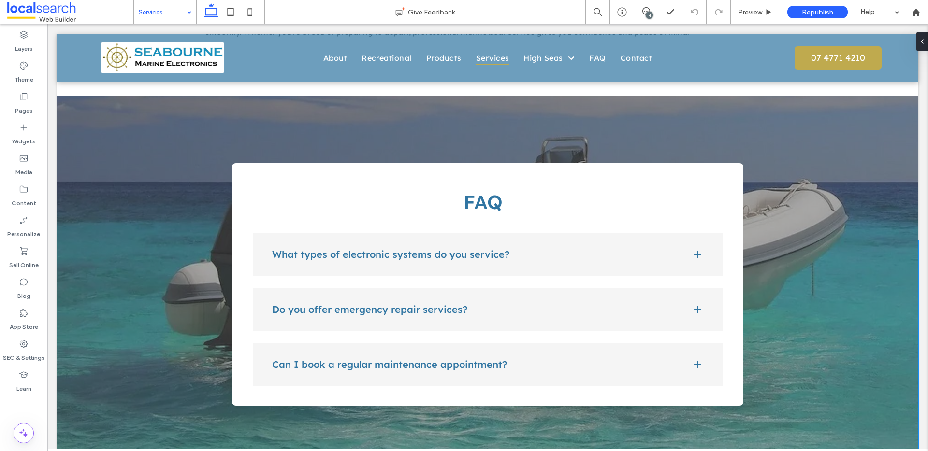
scroll to position [826, 0]
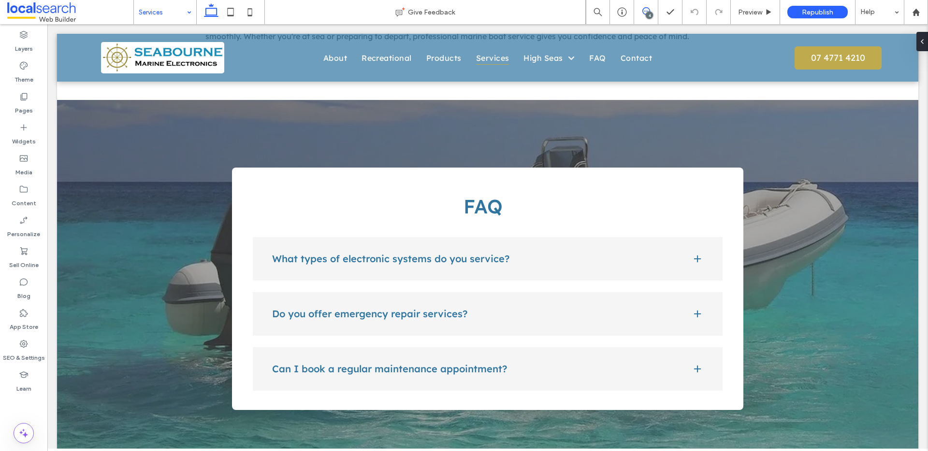
click at [648, 10] on icon at bounding box center [646, 11] width 8 height 8
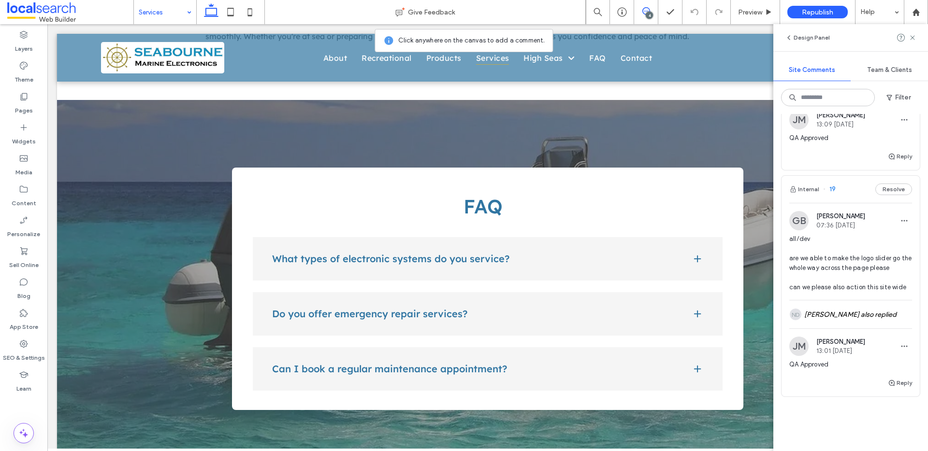
scroll to position [659, 0]
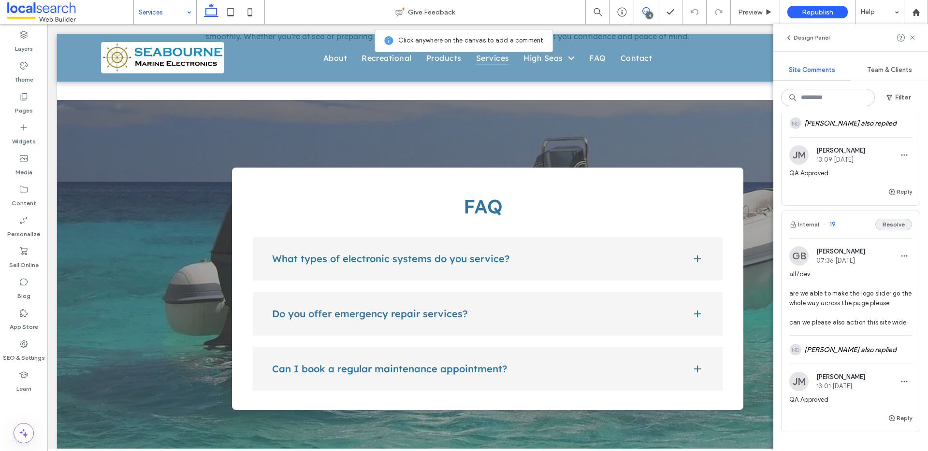
click at [895, 228] on button "Resolve" at bounding box center [893, 225] width 37 height 12
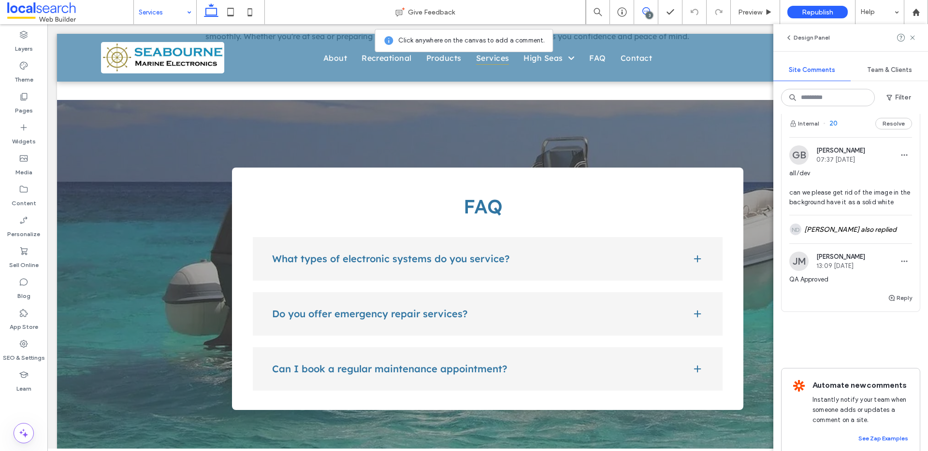
scroll to position [534, 0]
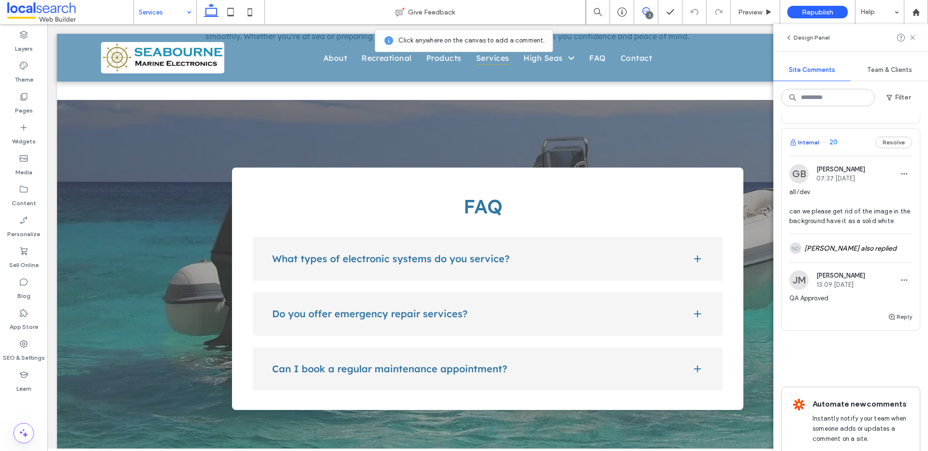
click at [807, 145] on button "Internal" at bounding box center [804, 143] width 30 height 12
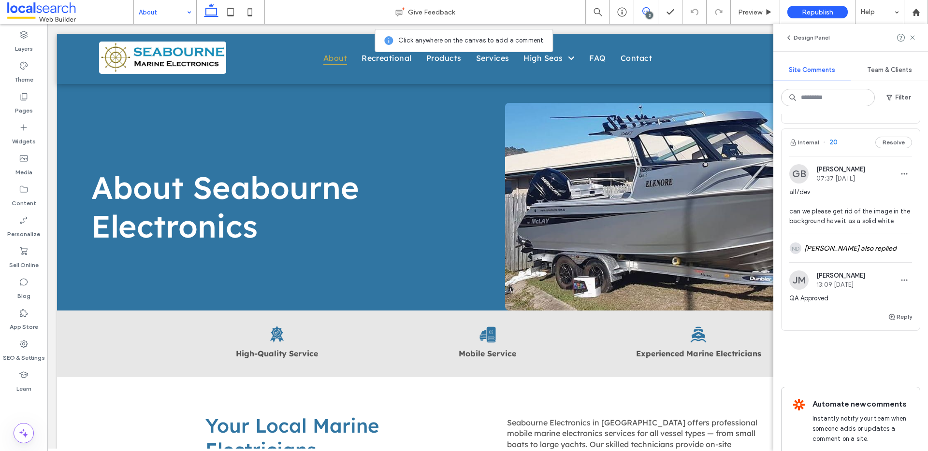
scroll to position [0, 0]
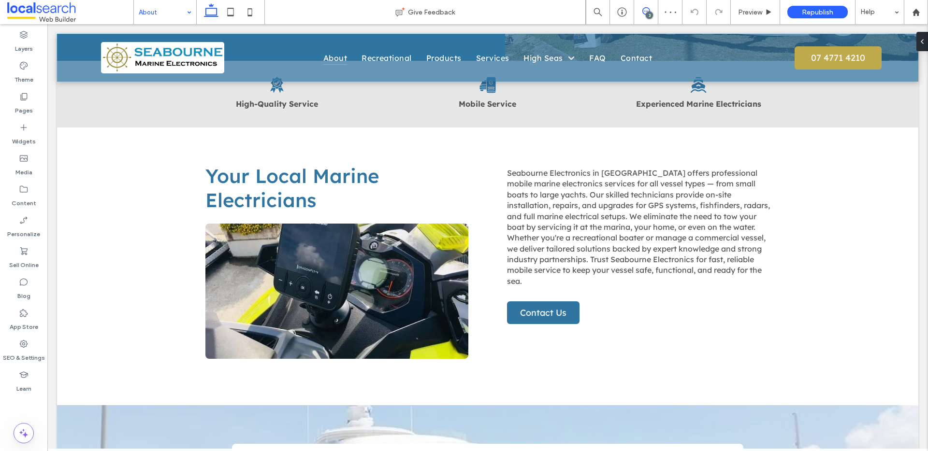
click at [641, 14] on span at bounding box center [646, 11] width 24 height 8
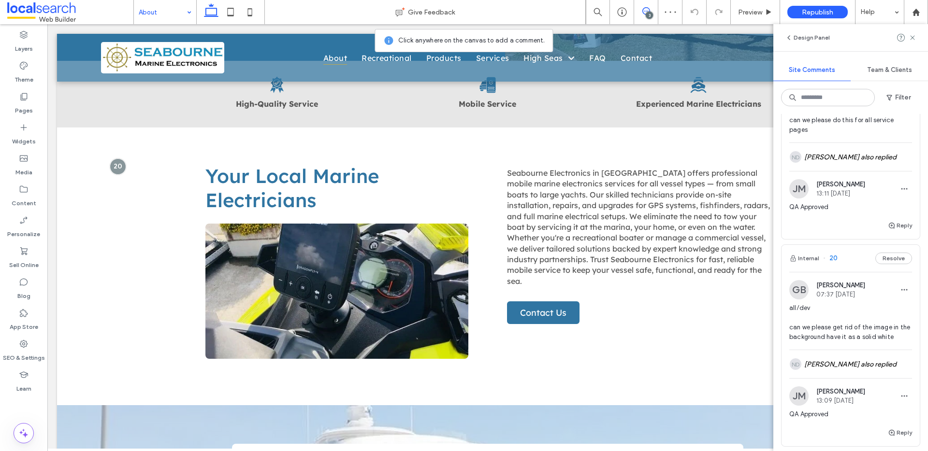
scroll to position [418, 0]
click at [880, 256] on button "Resolve" at bounding box center [893, 258] width 37 height 12
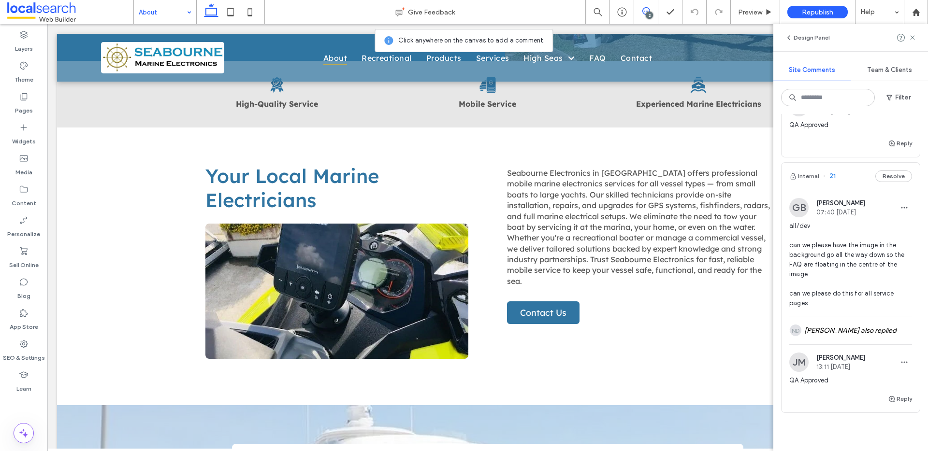
scroll to position [239, 0]
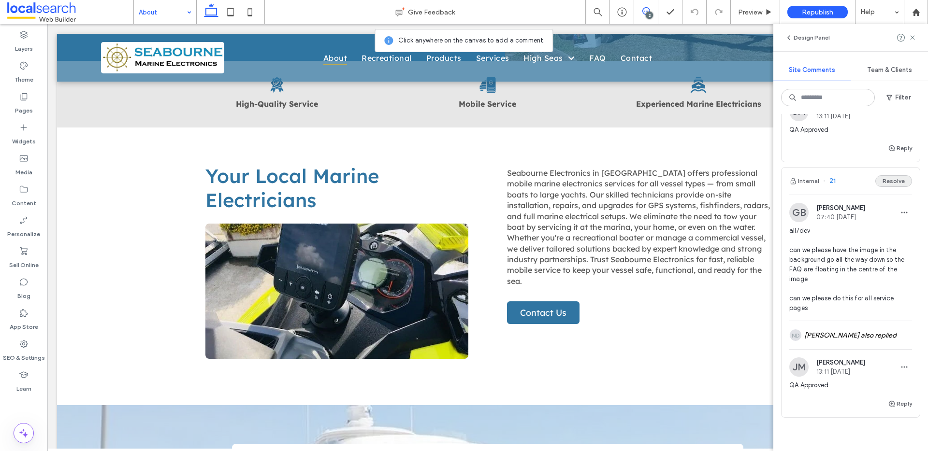
click at [884, 180] on button "Resolve" at bounding box center [893, 181] width 37 height 12
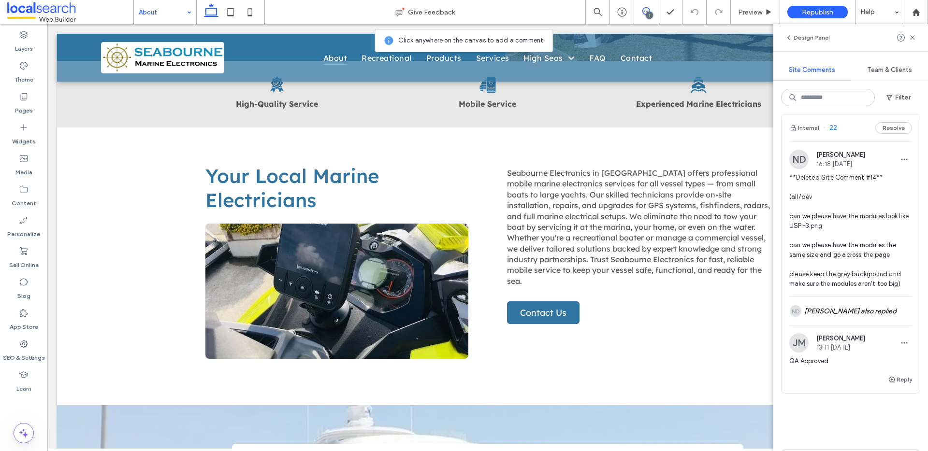
scroll to position [0, 0]
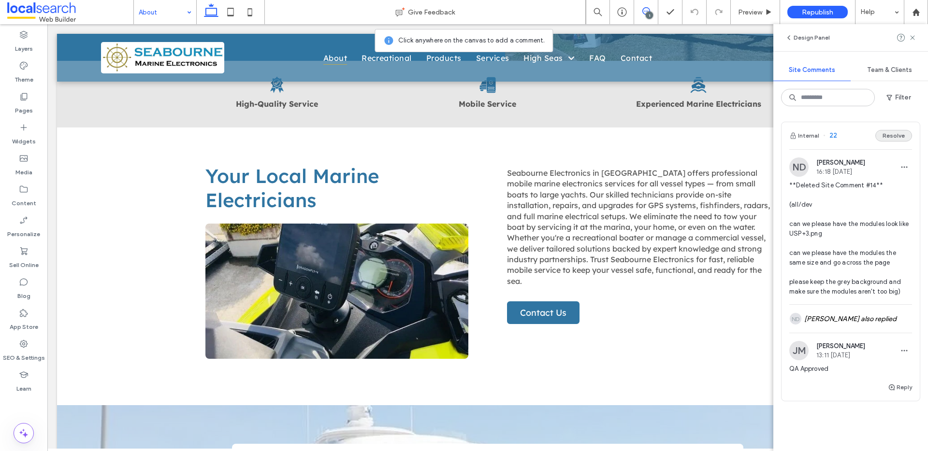
click at [887, 141] on button "Resolve" at bounding box center [893, 136] width 37 height 12
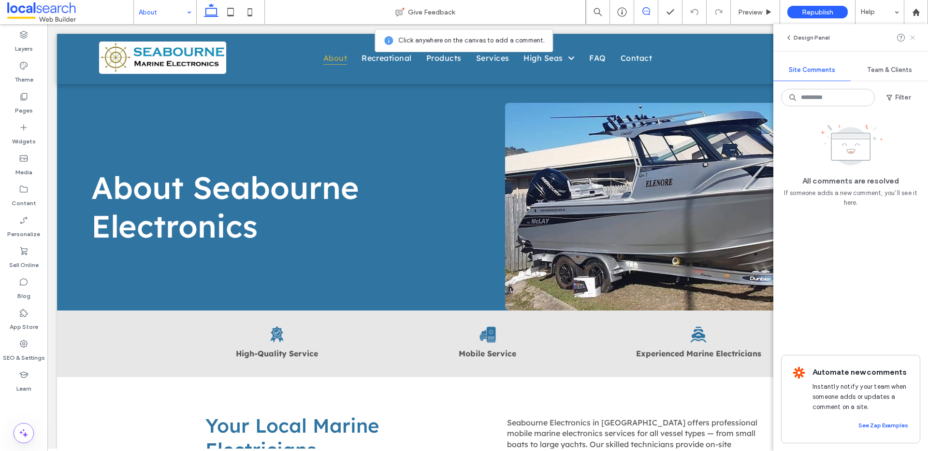
click at [910, 39] on use at bounding box center [912, 37] width 4 height 4
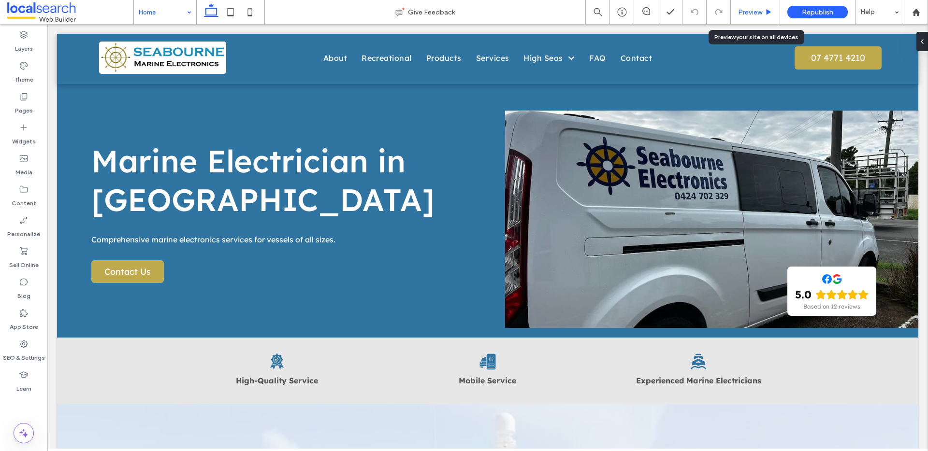
click at [757, 10] on span "Preview" at bounding box center [750, 12] width 24 height 8
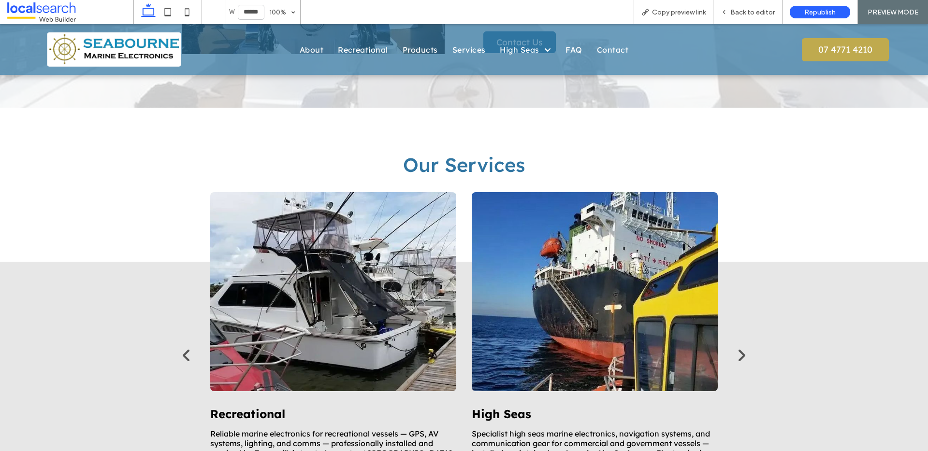
scroll to position [566, 0]
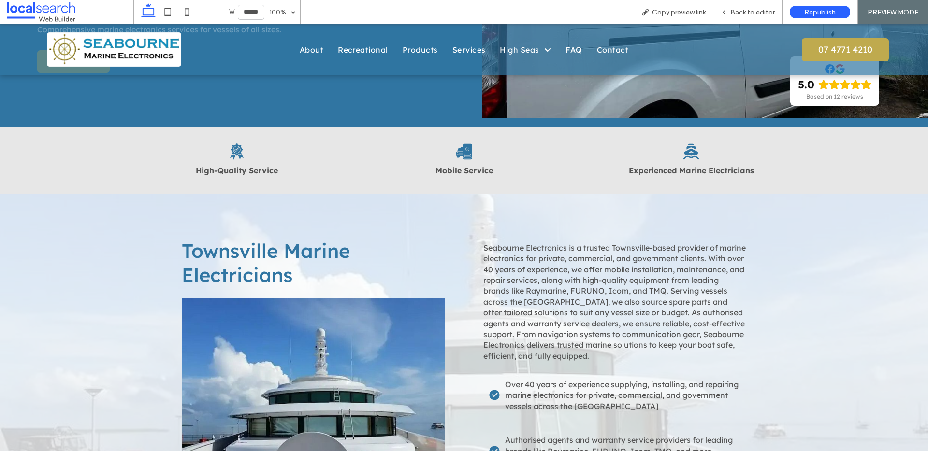
scroll to position [71, 0]
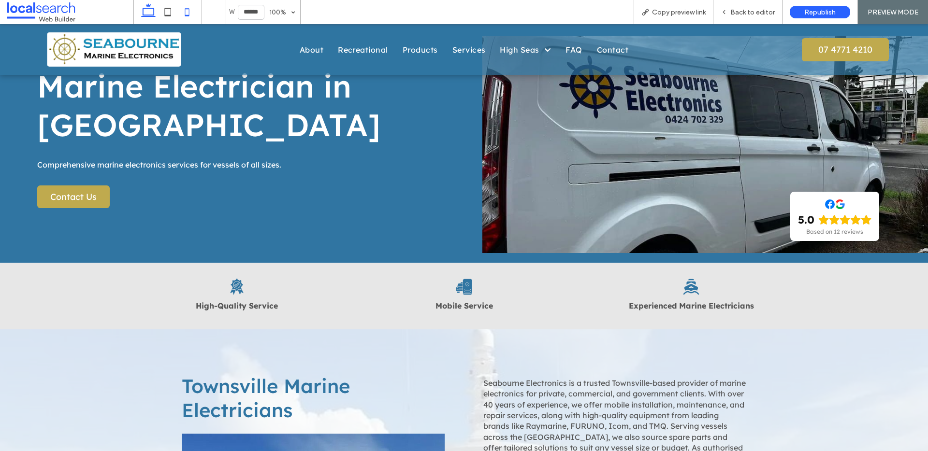
click at [190, 15] on icon at bounding box center [186, 11] width 19 height 19
type input "*****"
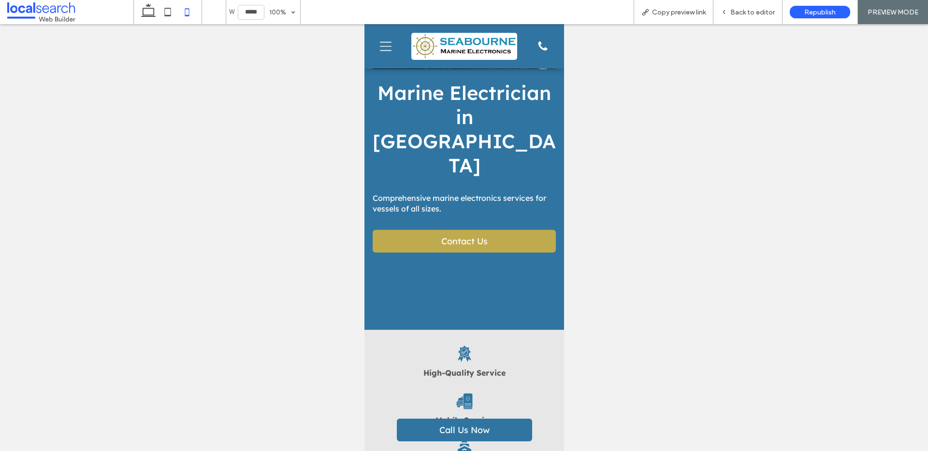
scroll to position [0, 0]
